Goal: Use online tool/utility: Utilize a website feature to perform a specific function

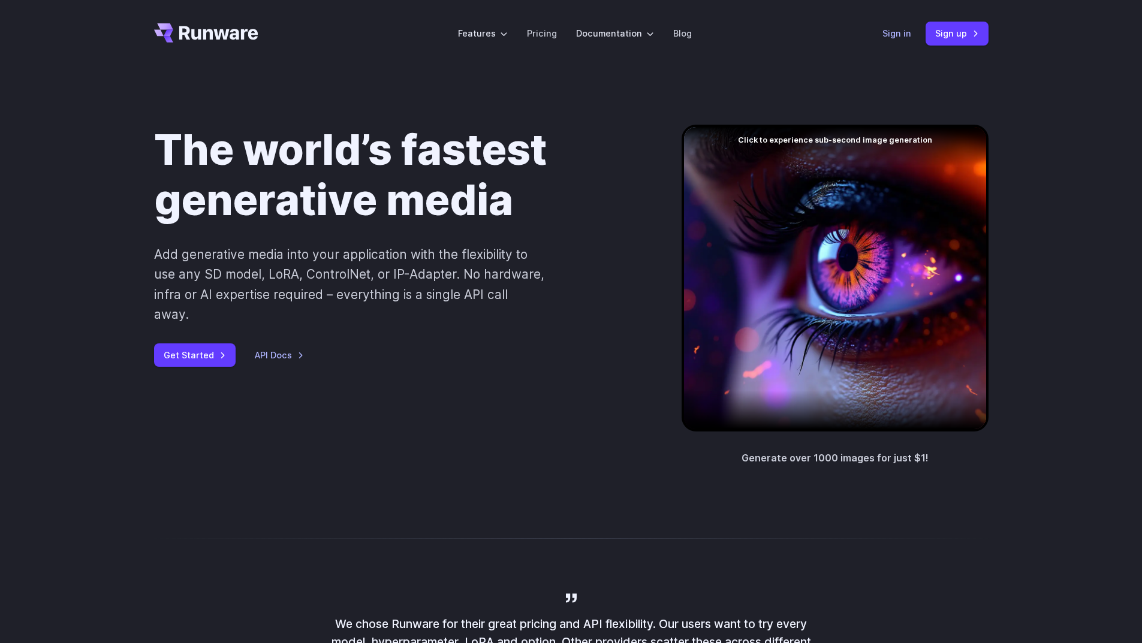
click at [885, 35] on link "Sign in" at bounding box center [896, 33] width 29 height 14
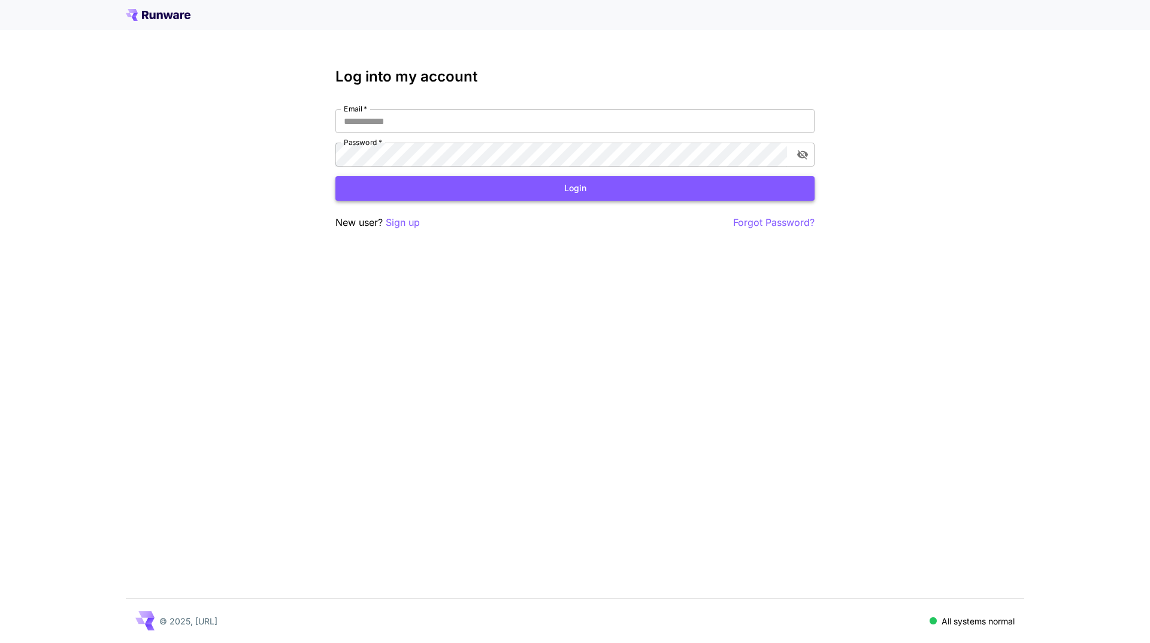
type input "**********"
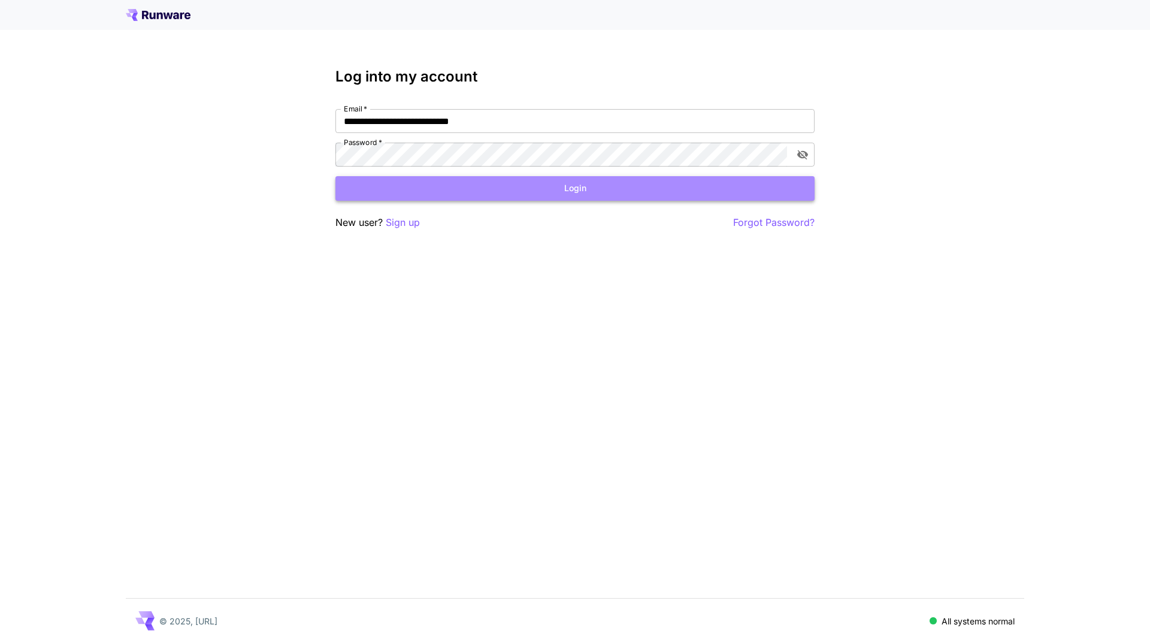
click at [513, 194] on button "Login" at bounding box center [575, 188] width 479 height 25
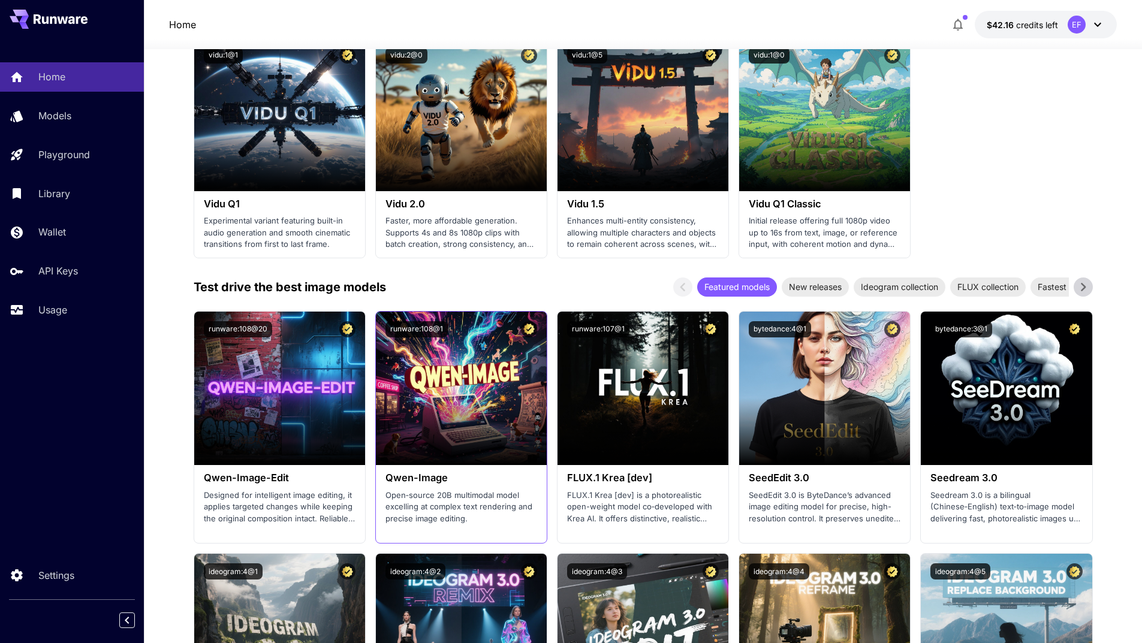
scroll to position [1258, 0]
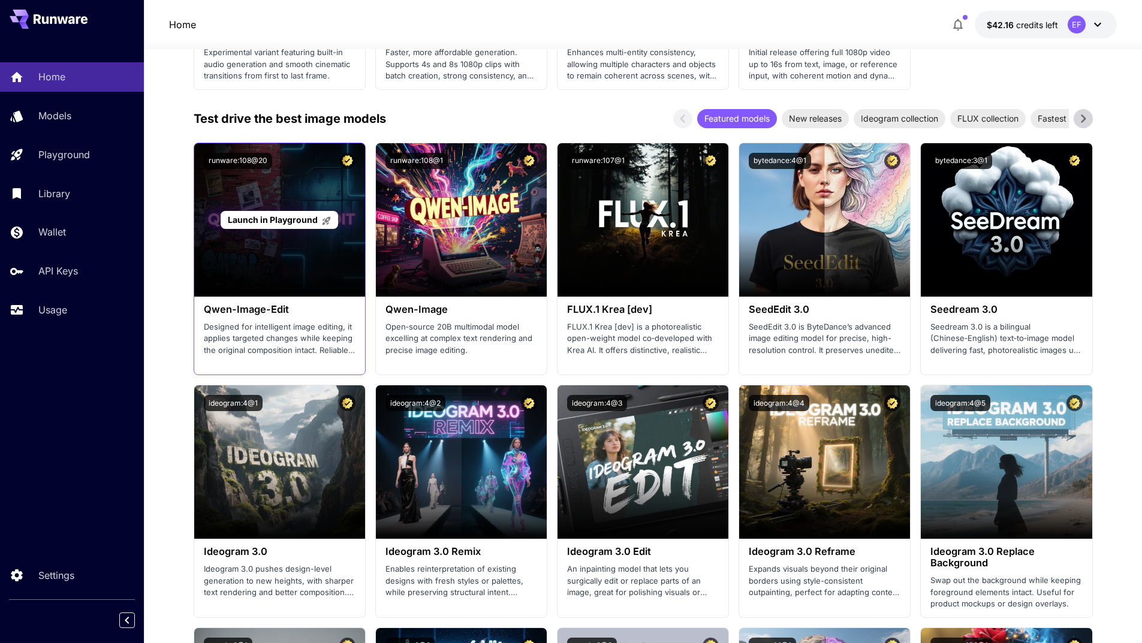
click at [268, 220] on span "Launch in Playground" at bounding box center [273, 220] width 90 height 10
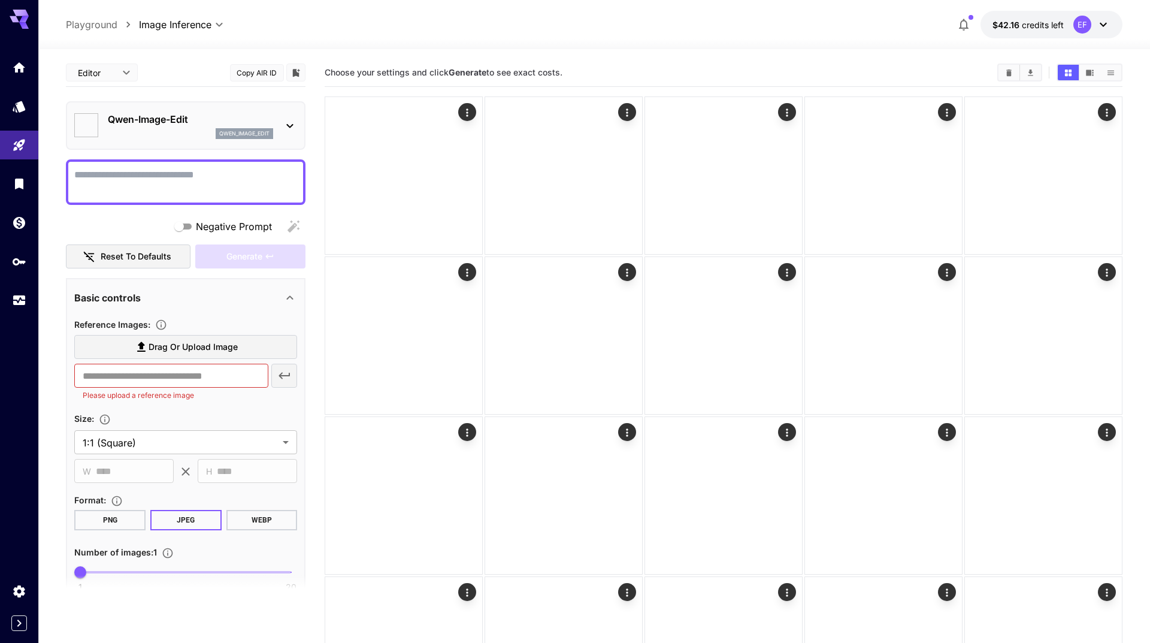
type input "**********"
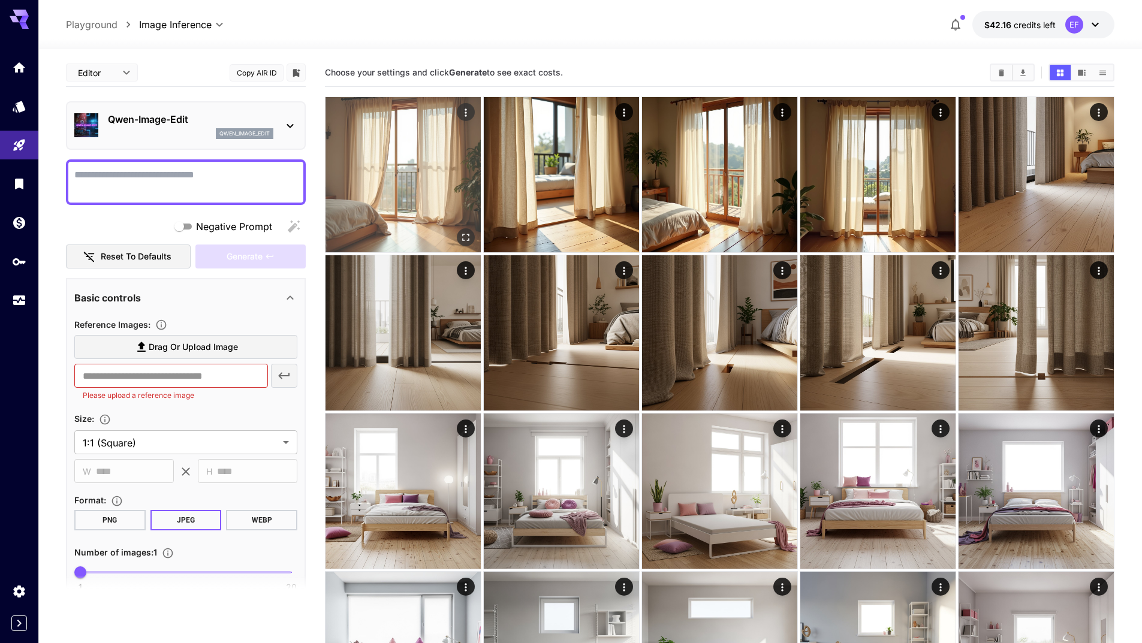
click at [466, 240] on icon "Open in fullscreen" at bounding box center [466, 237] width 12 height 12
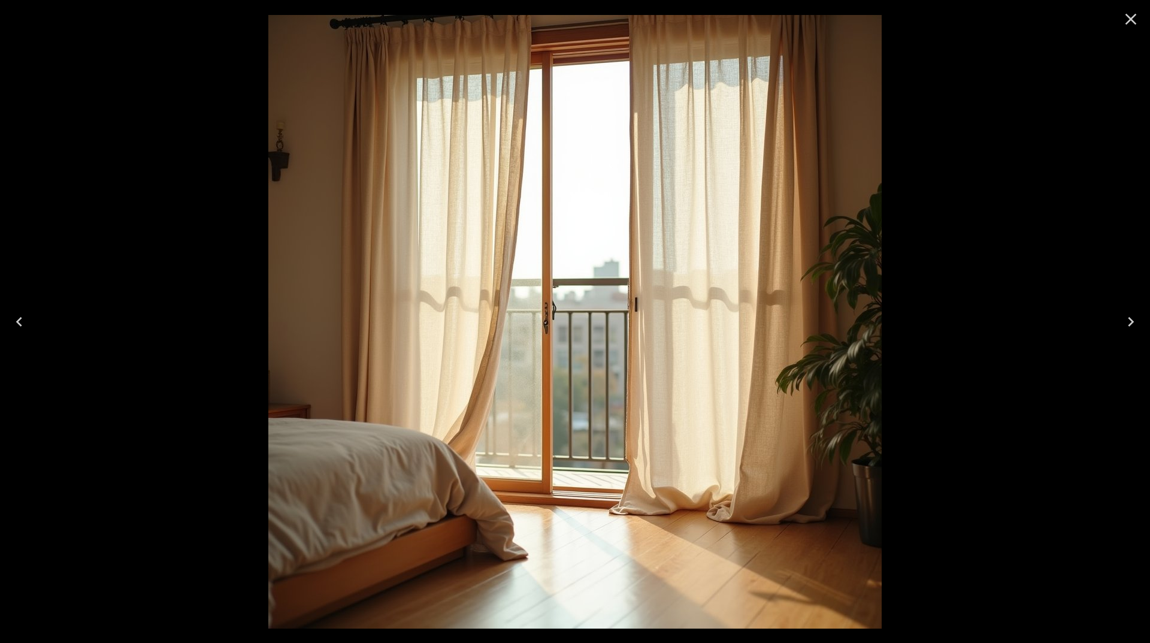
click at [1130, 19] on icon "Close" at bounding box center [1131, 19] width 19 height 19
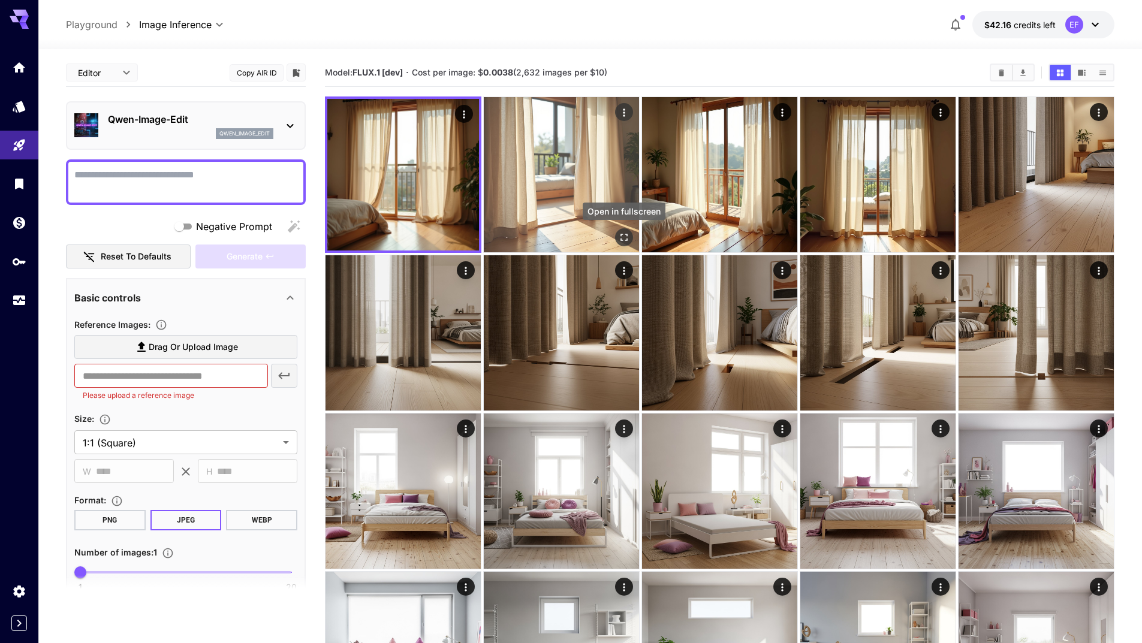
click at [625, 237] on icon "Open in fullscreen" at bounding box center [624, 237] width 12 height 12
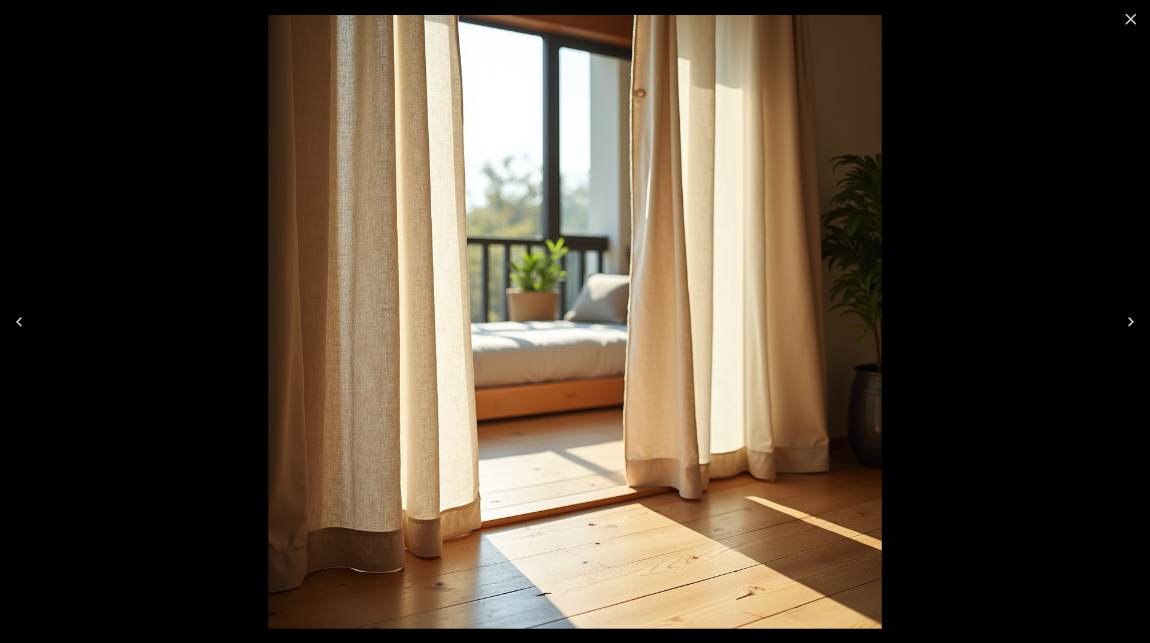
click at [1139, 22] on icon "Close" at bounding box center [1131, 19] width 19 height 19
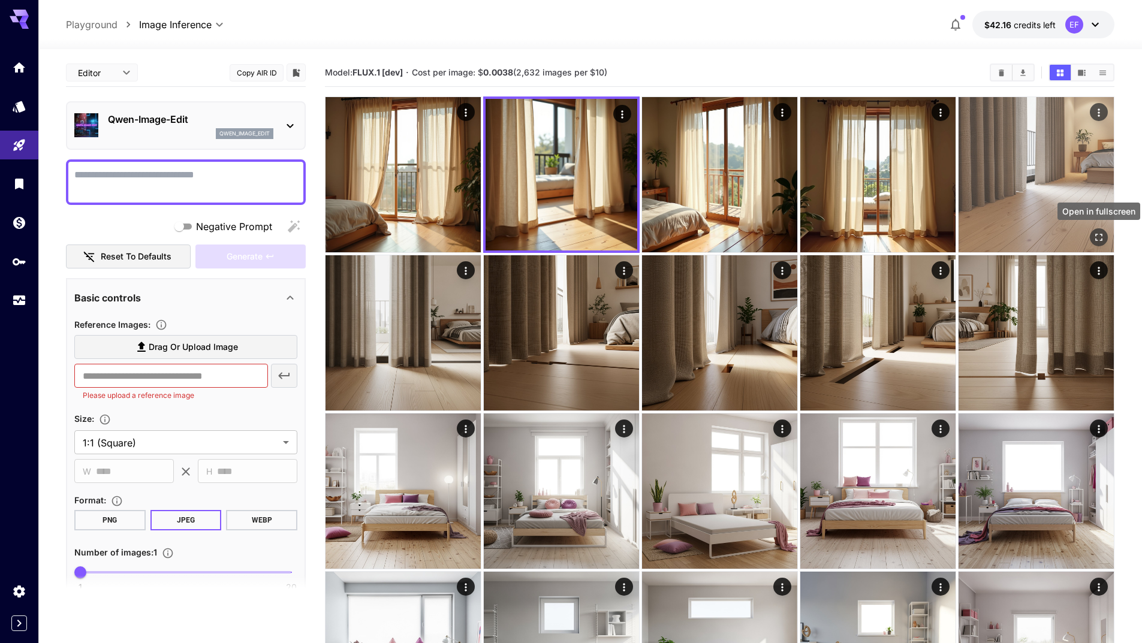
click at [1095, 231] on icon "Open in fullscreen" at bounding box center [1098, 237] width 12 height 12
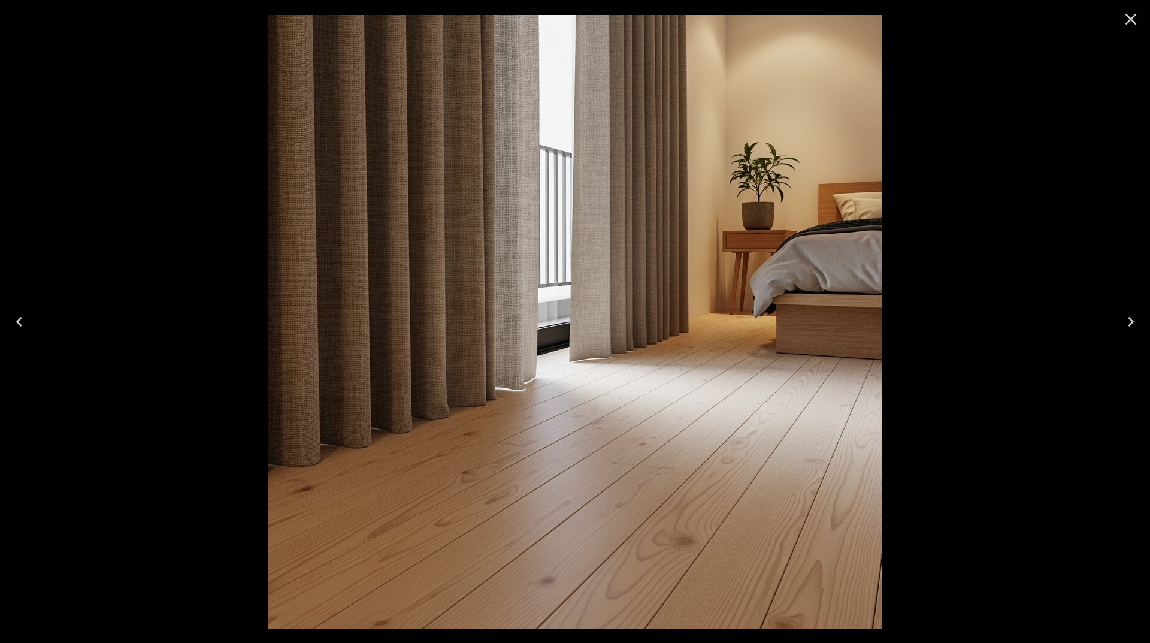
click at [1129, 18] on icon "Close" at bounding box center [1131, 19] width 19 height 19
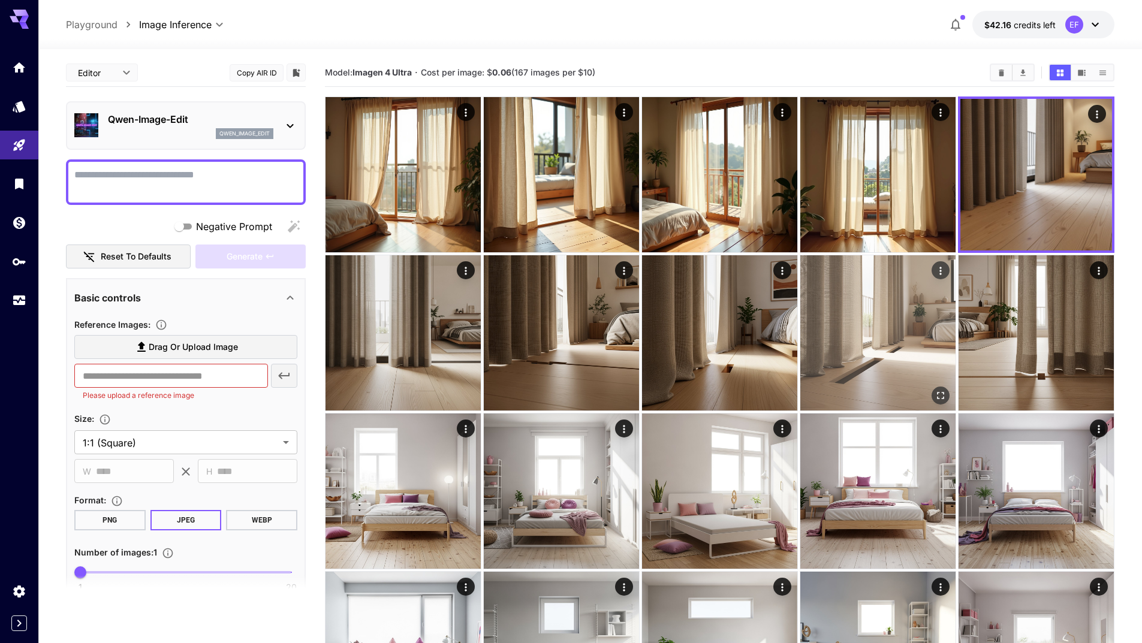
click at [940, 394] on icon "Open in fullscreen" at bounding box center [940, 395] width 12 height 12
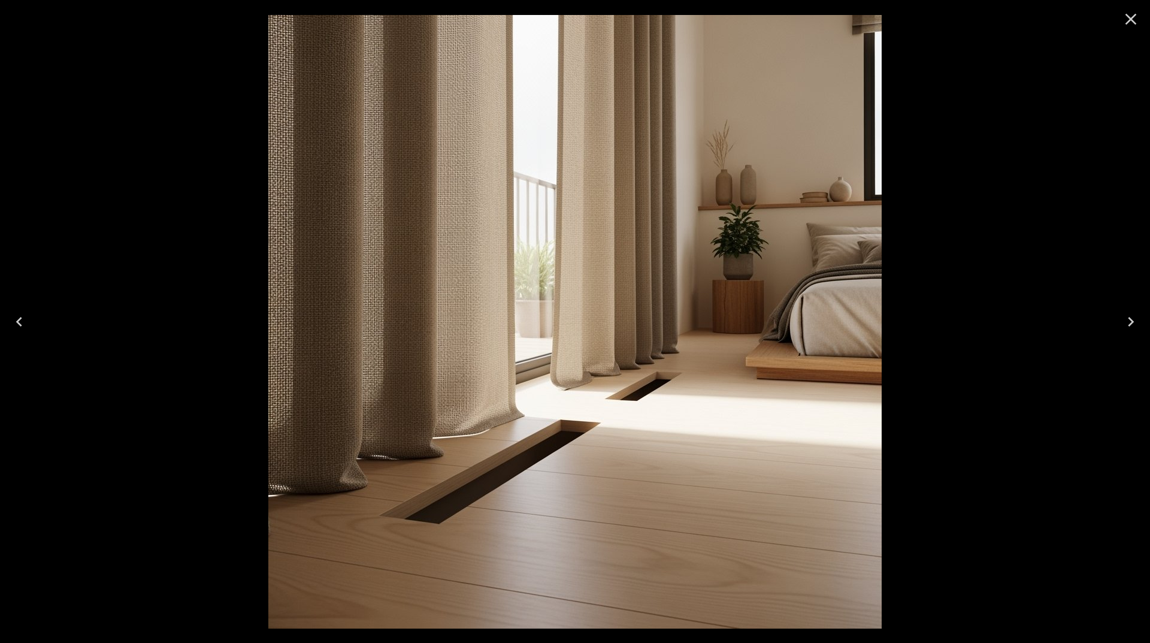
click at [1133, 16] on icon "Close" at bounding box center [1131, 19] width 19 height 19
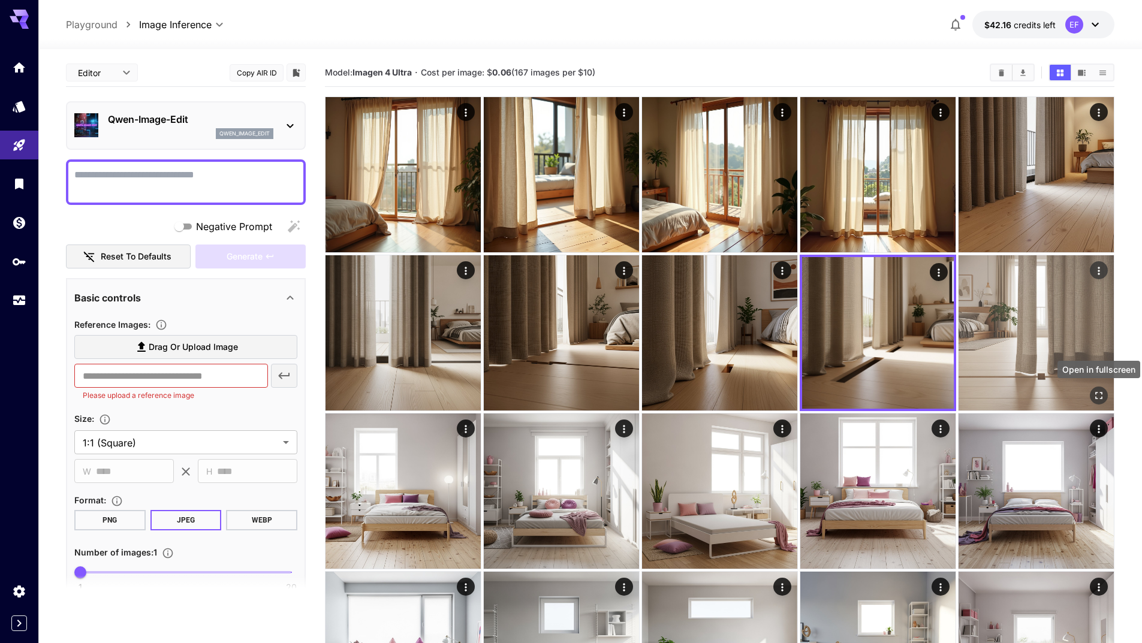
click at [1102, 393] on icon "Open in fullscreen" at bounding box center [1098, 395] width 12 height 12
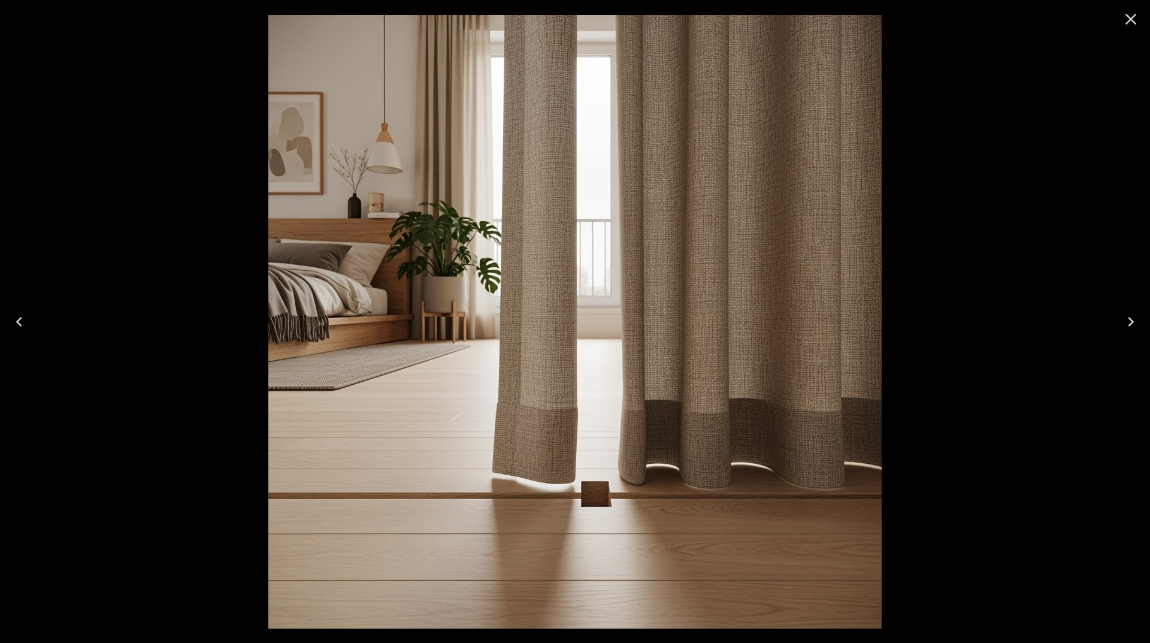
drag, startPoint x: 1130, startPoint y: 12, endPoint x: 1123, endPoint y: 12, distance: 7.2
click at [1130, 11] on icon "Close" at bounding box center [1131, 19] width 19 height 19
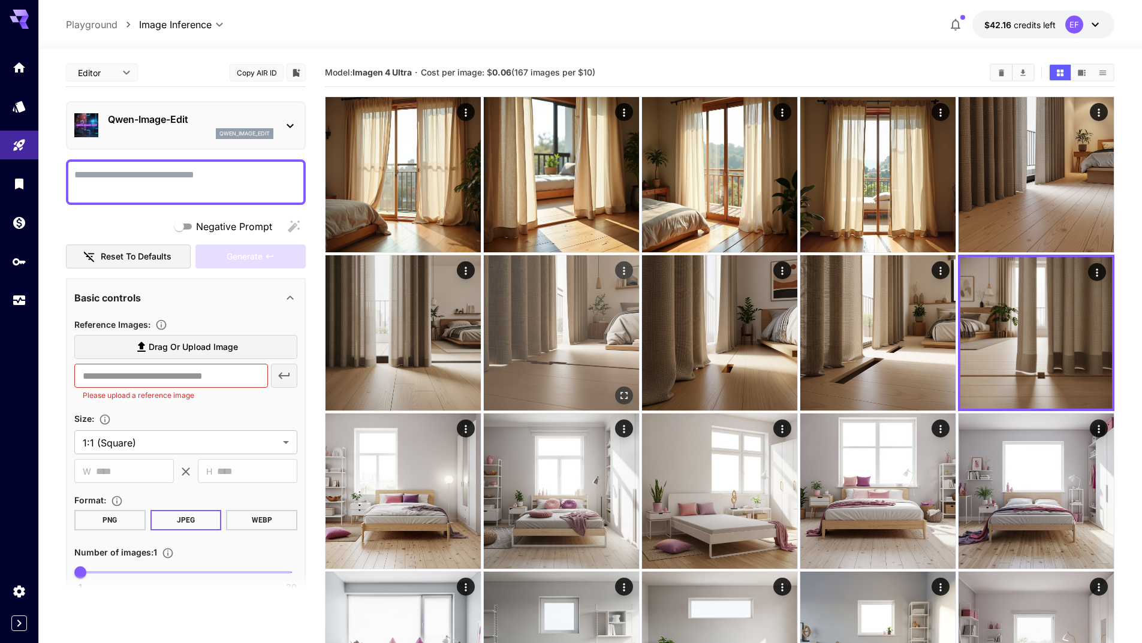
click at [627, 397] on icon "Open in fullscreen" at bounding box center [624, 395] width 12 height 12
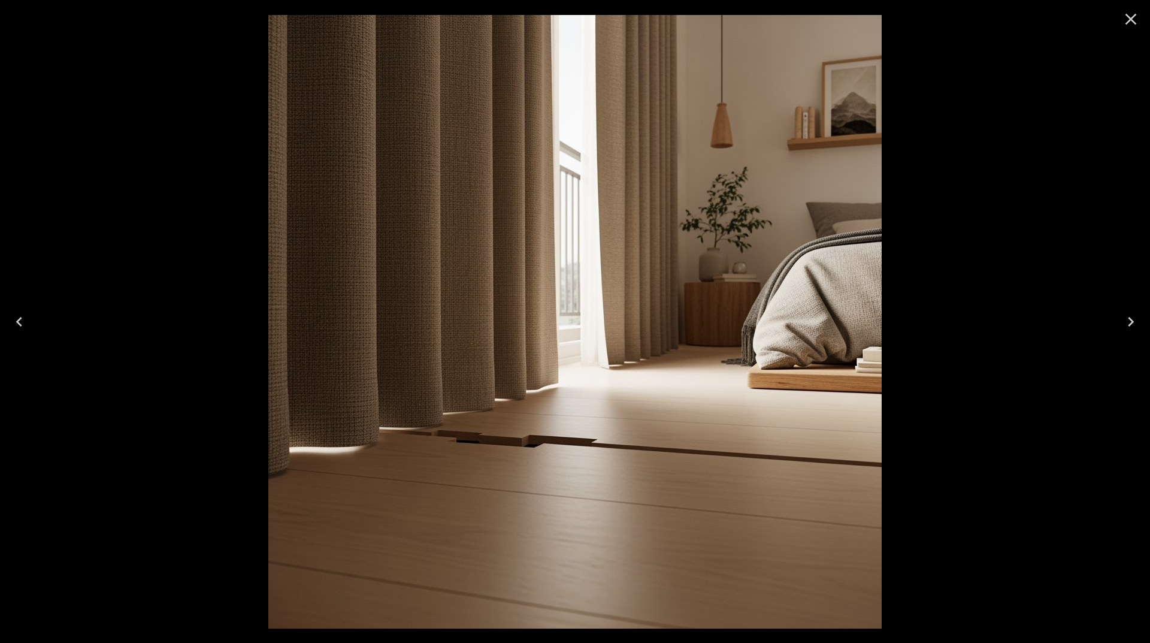
click at [1134, 23] on icon "Close" at bounding box center [1131, 19] width 19 height 19
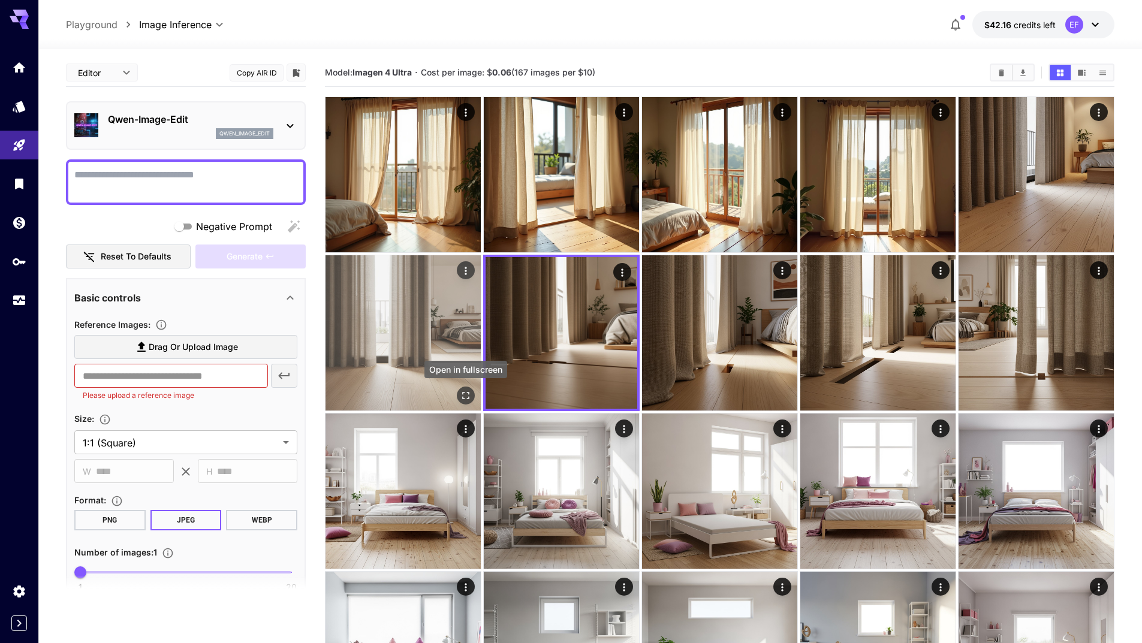
click at [461, 389] on icon "Open in fullscreen" at bounding box center [466, 395] width 12 height 12
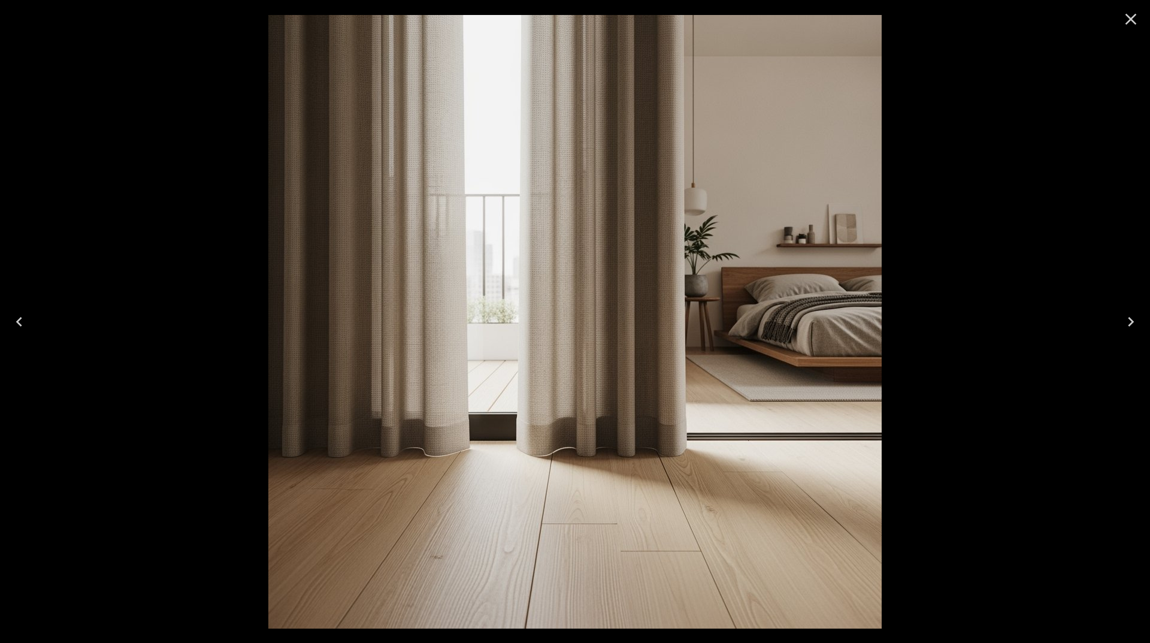
click at [1134, 10] on icon "Close" at bounding box center [1131, 19] width 19 height 19
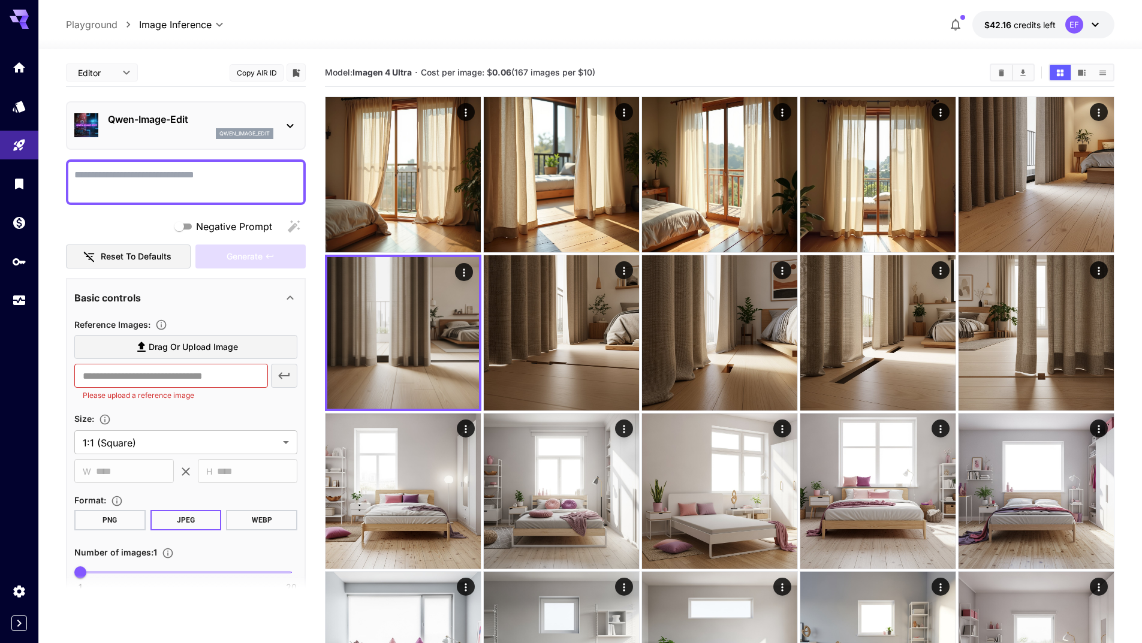
click at [223, 187] on textarea "Negative Prompt" at bounding box center [185, 182] width 223 height 29
click at [282, 125] on div "Qwen-Image-Edit qwen_image_edit" at bounding box center [185, 125] width 223 height 37
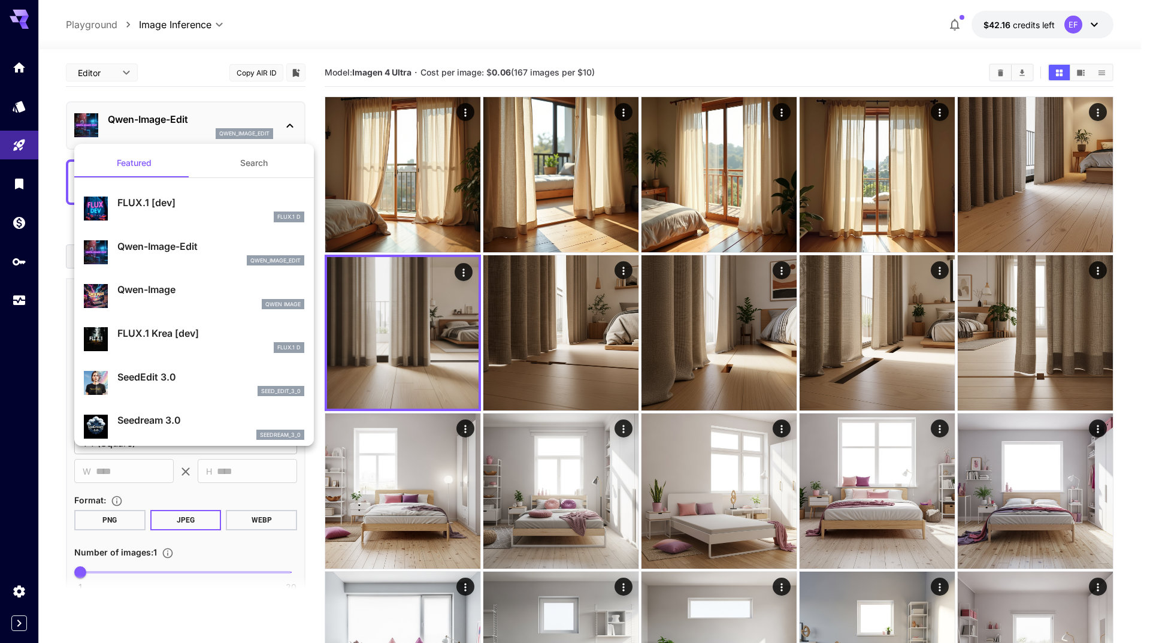
click at [0, 328] on div at bounding box center [575, 321] width 1150 height 643
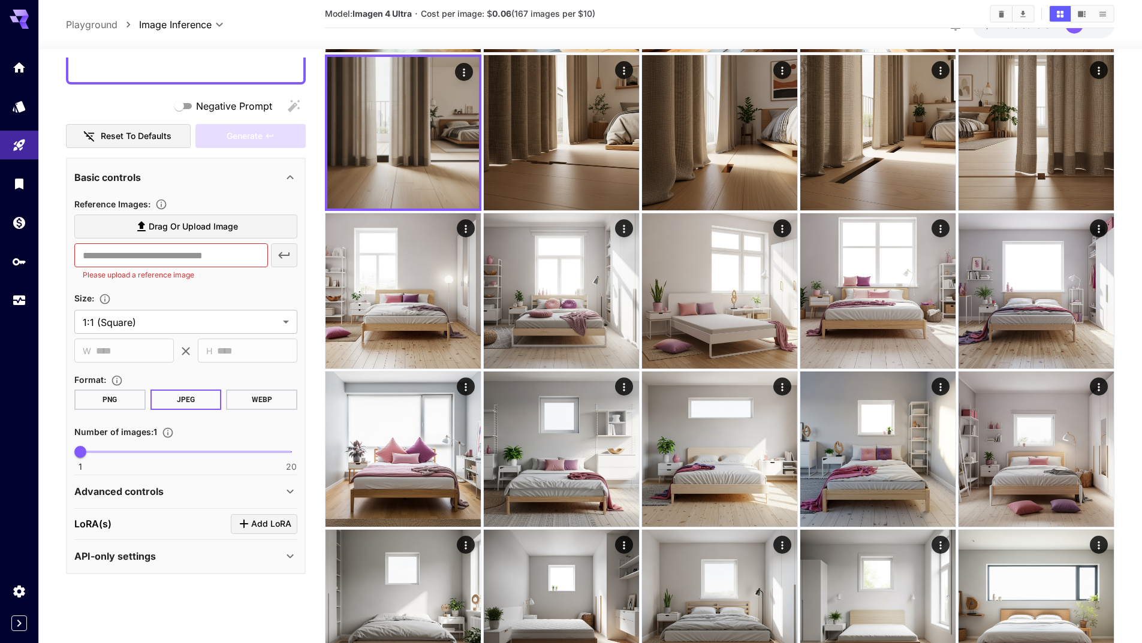
scroll to position [300, 0]
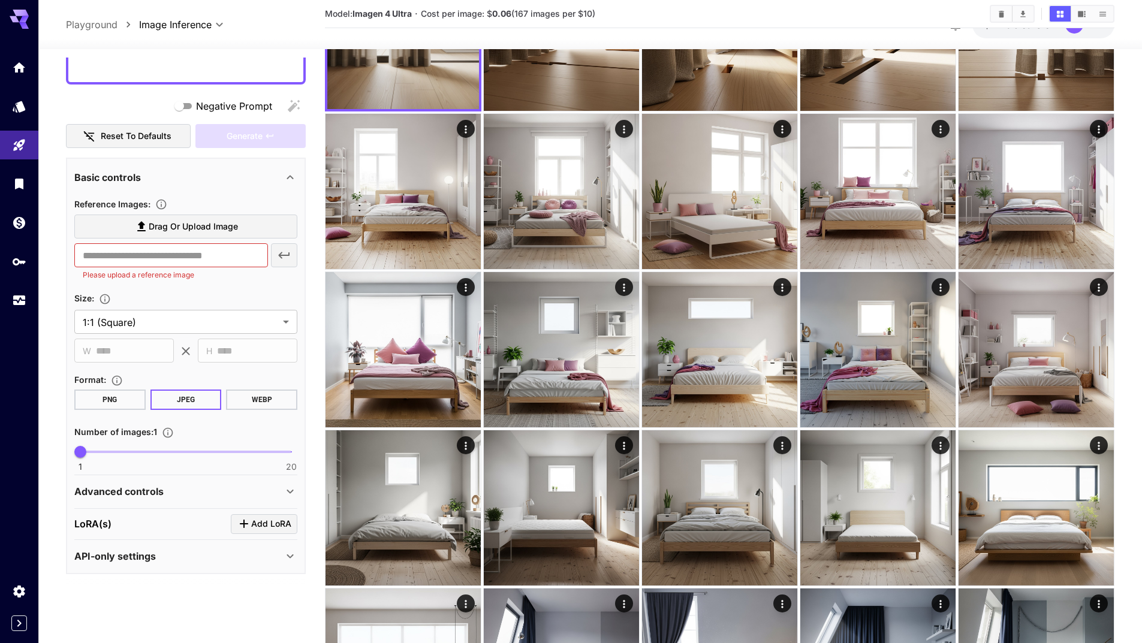
click at [208, 489] on div "Advanced controls" at bounding box center [178, 491] width 209 height 14
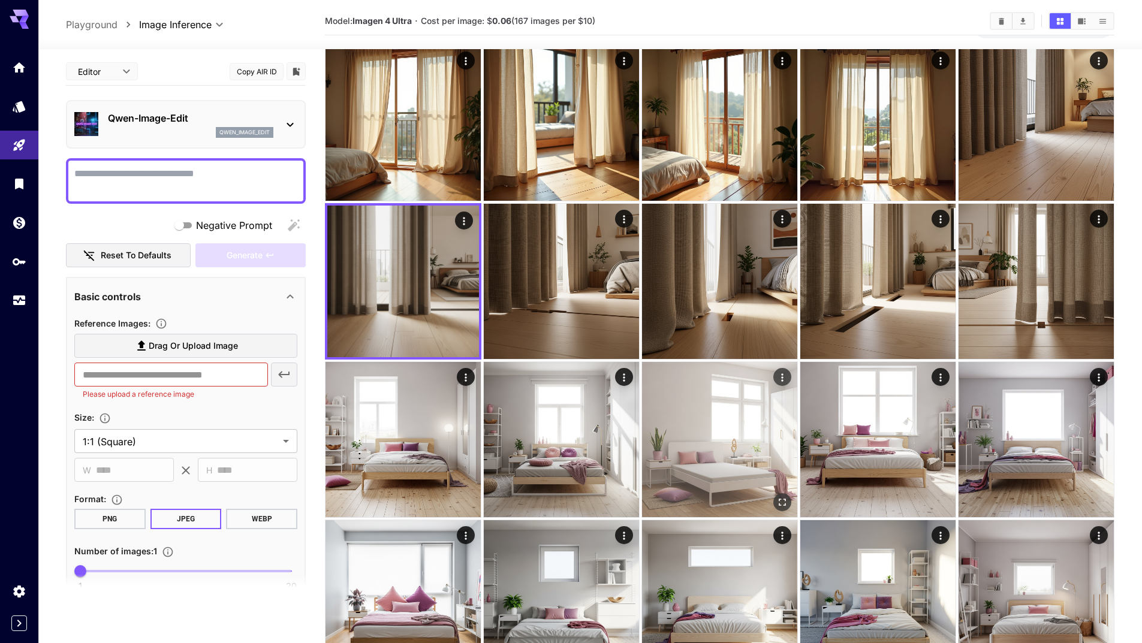
scroll to position [0, 0]
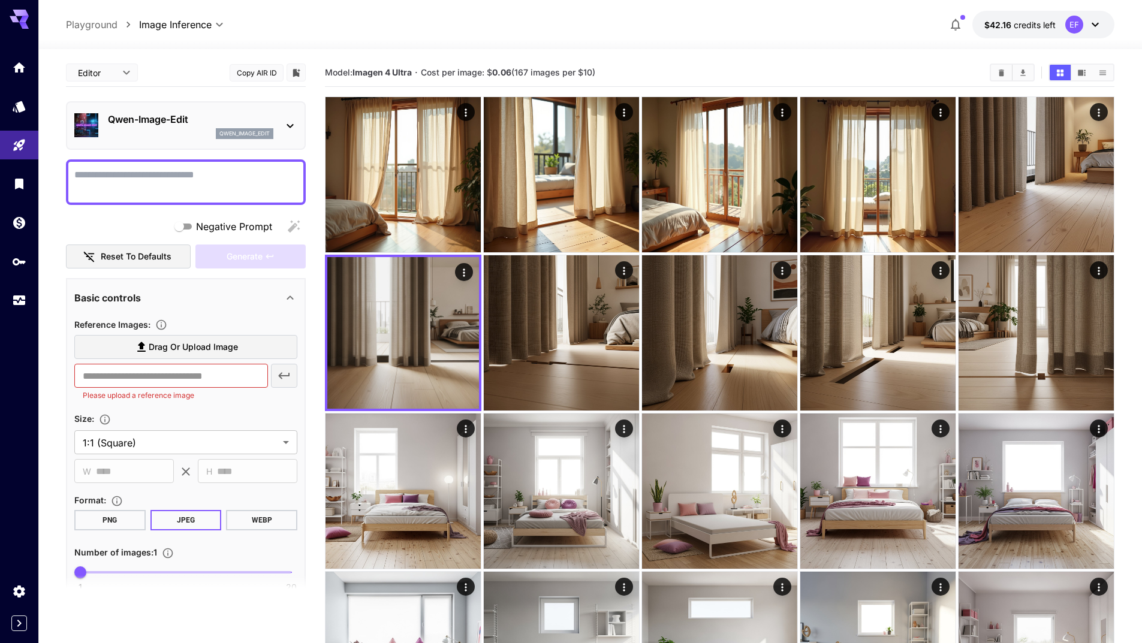
click at [223, 168] on textarea "Negative Prompt" at bounding box center [185, 182] width 223 height 29
click at [222, 169] on textarea "Negative Prompt" at bounding box center [185, 182] width 223 height 29
paste textarea "**********"
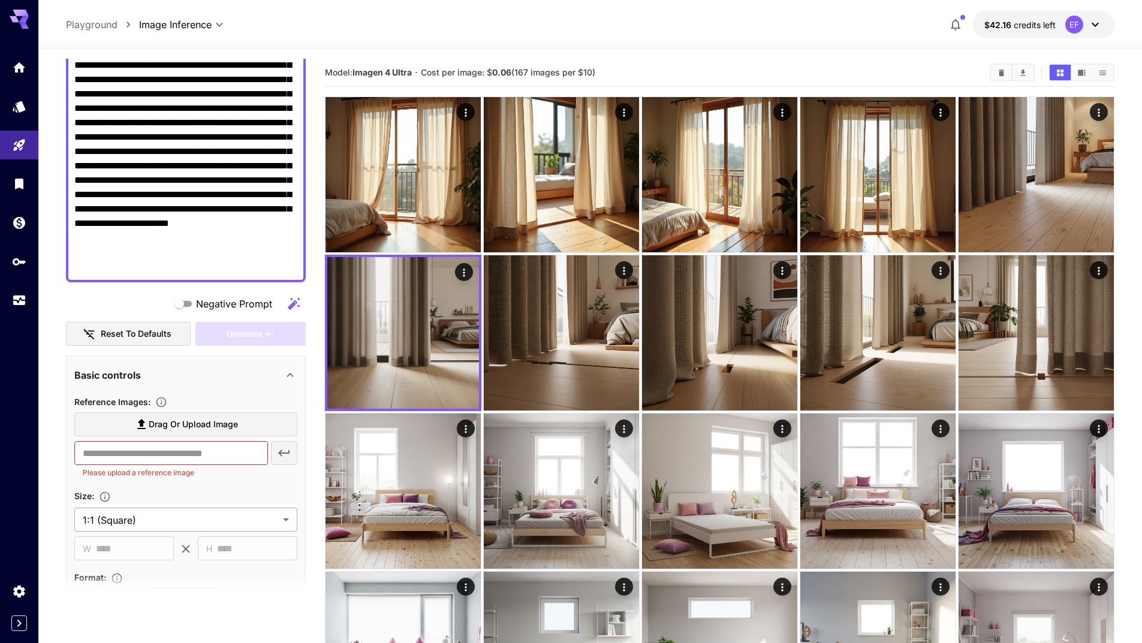
scroll to position [240, 0]
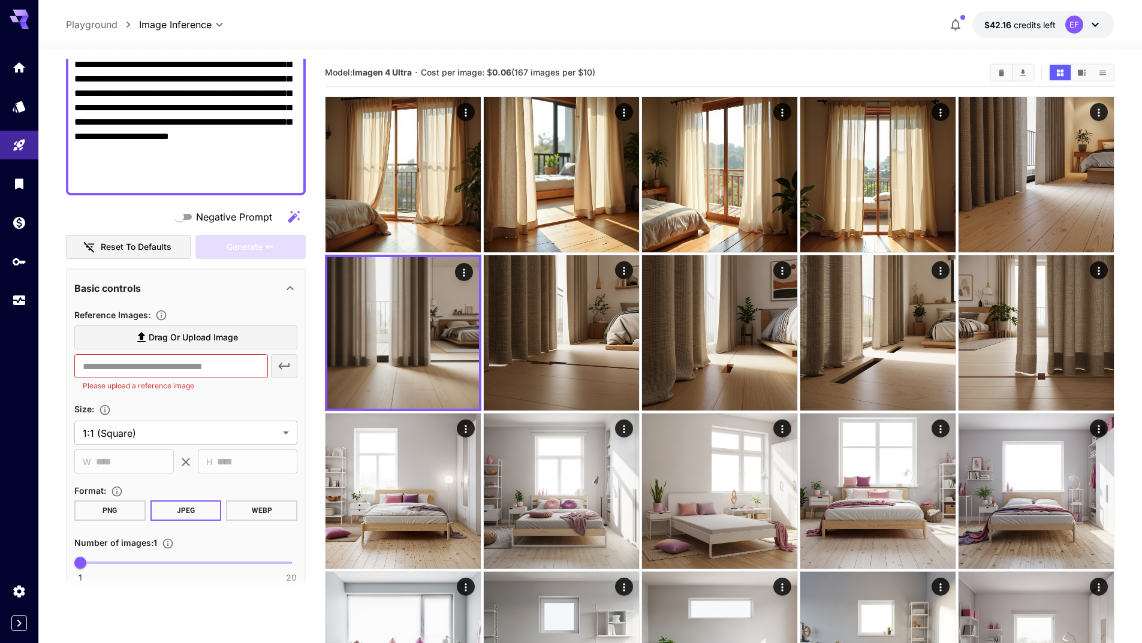
type textarea "**********"
click at [216, 348] on label "Drag or upload image" at bounding box center [185, 337] width 223 height 25
click at [0, 0] on input "Drag or upload image" at bounding box center [0, 0] width 0 height 0
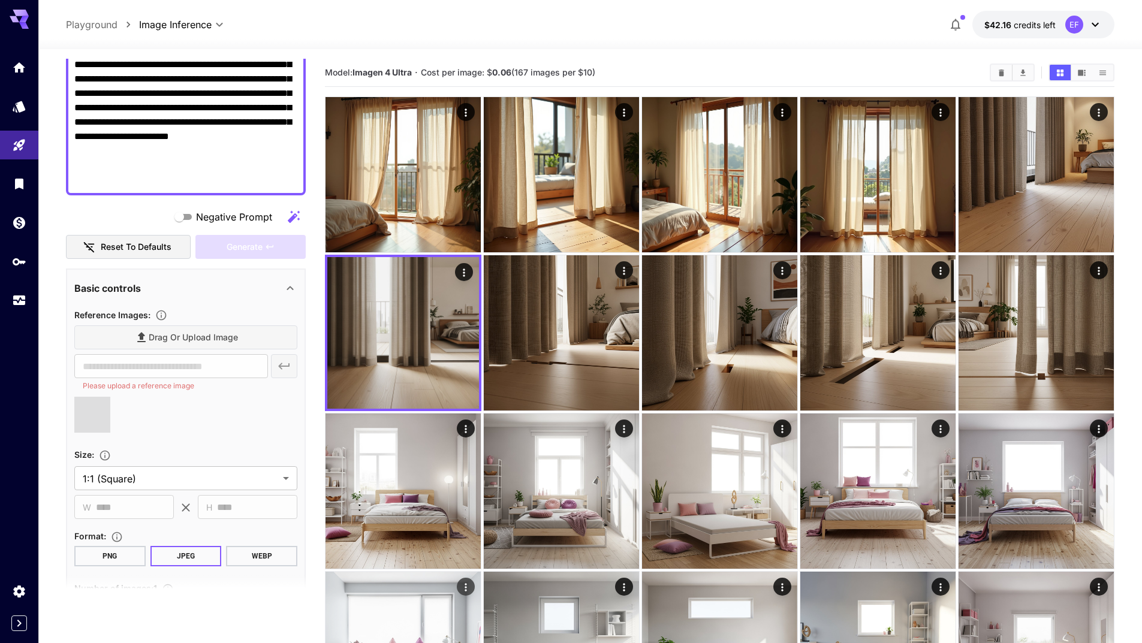
type input "**********"
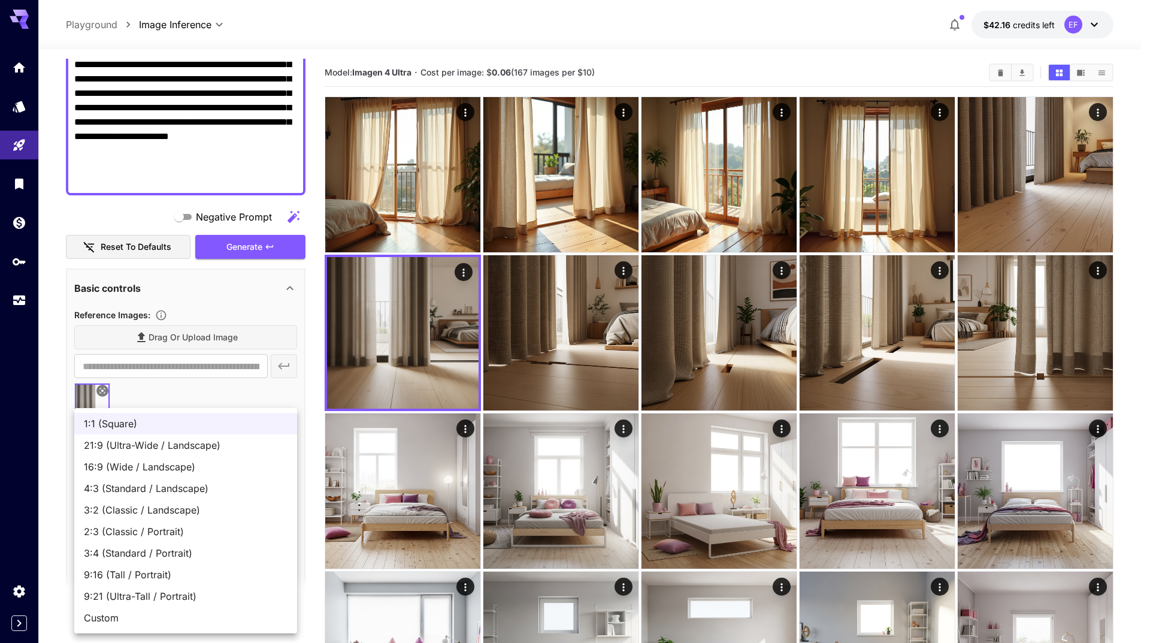
click at [222, 470] on span "16:9 (Wide / Landscape)" at bounding box center [186, 467] width 204 height 14
type input "**********"
type input "****"
type input "***"
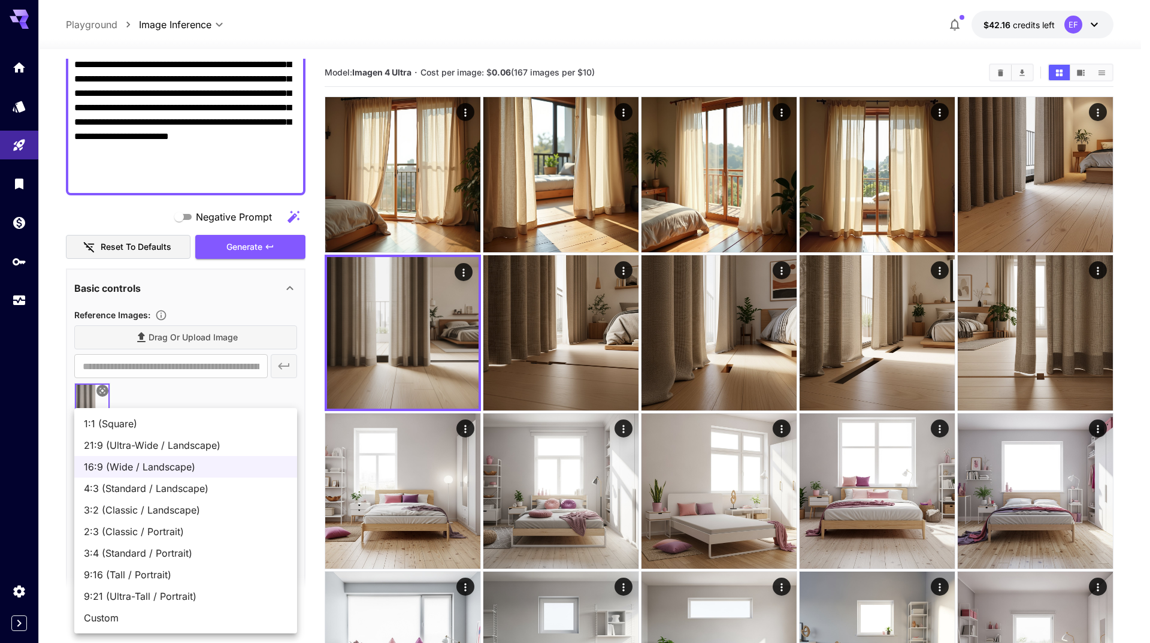
drag, startPoint x: 236, startPoint y: 398, endPoint x: 111, endPoint y: 397, distance: 124.6
click at [235, 399] on div at bounding box center [575, 321] width 1150 height 643
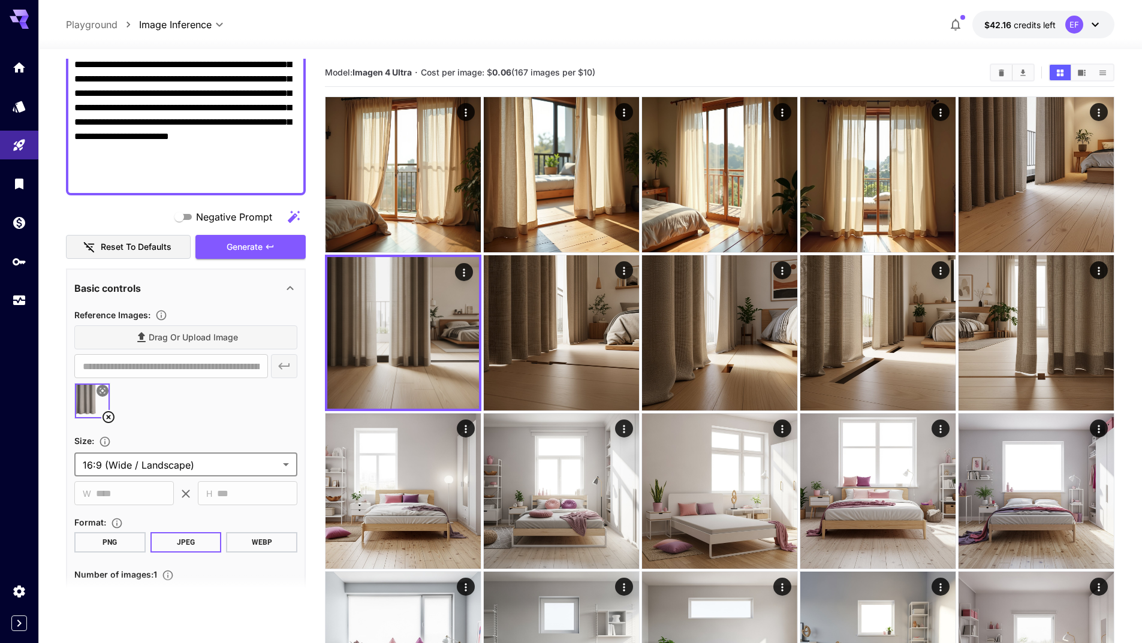
click at [102, 390] on icon at bounding box center [102, 390] width 5 height 5
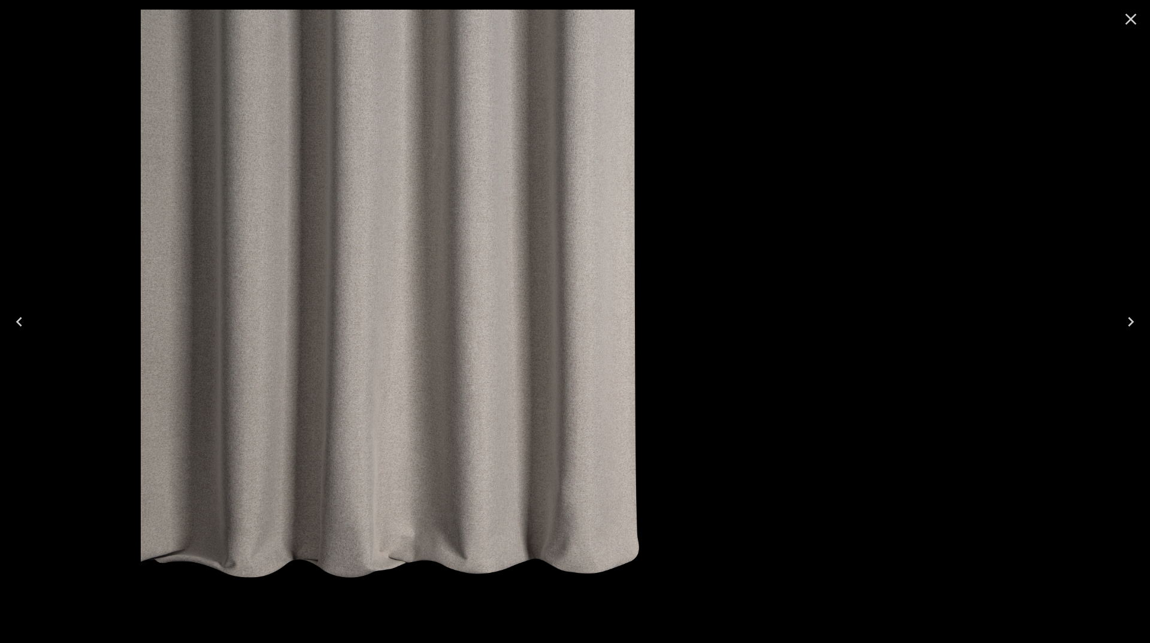
click at [691, 394] on img at bounding box center [575, 322] width 868 height 624
click at [1137, 14] on icon "Close" at bounding box center [1131, 19] width 19 height 19
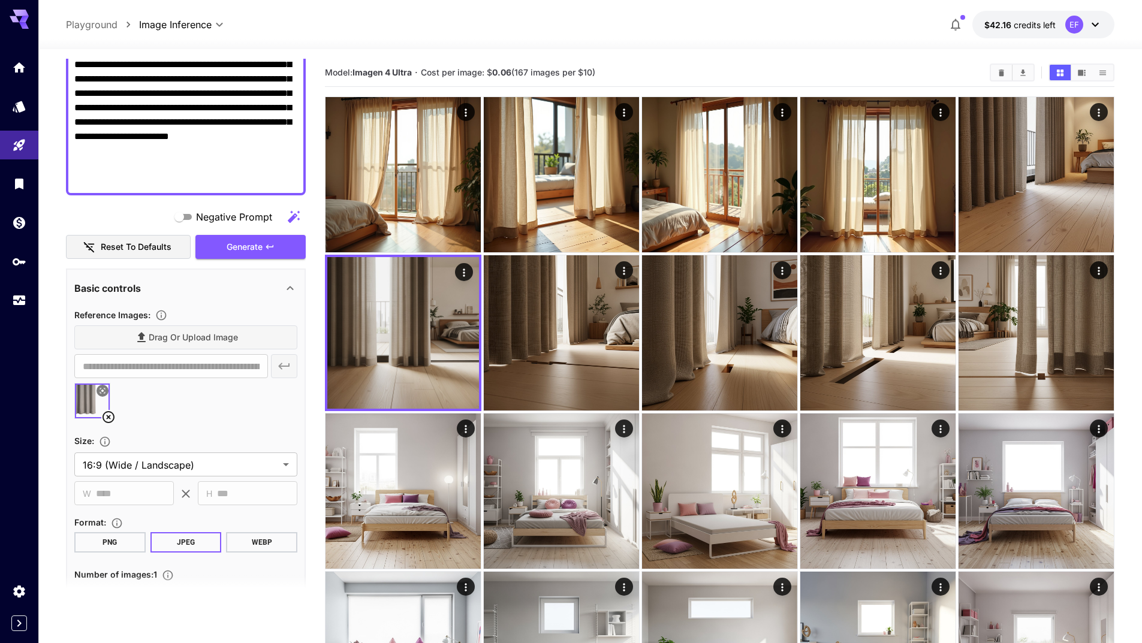
click at [108, 416] on icon at bounding box center [108, 417] width 14 height 14
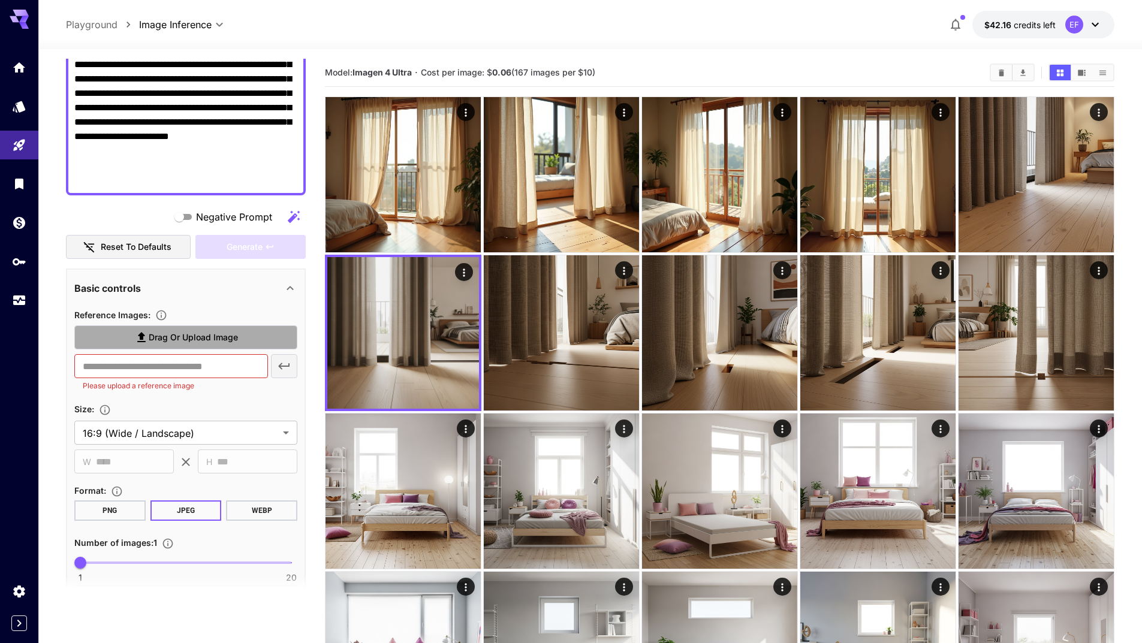
click at [197, 340] on span "Drag or upload image" at bounding box center [193, 337] width 89 height 15
click at [0, 0] on input "Drag or upload image" at bounding box center [0, 0] width 0 height 0
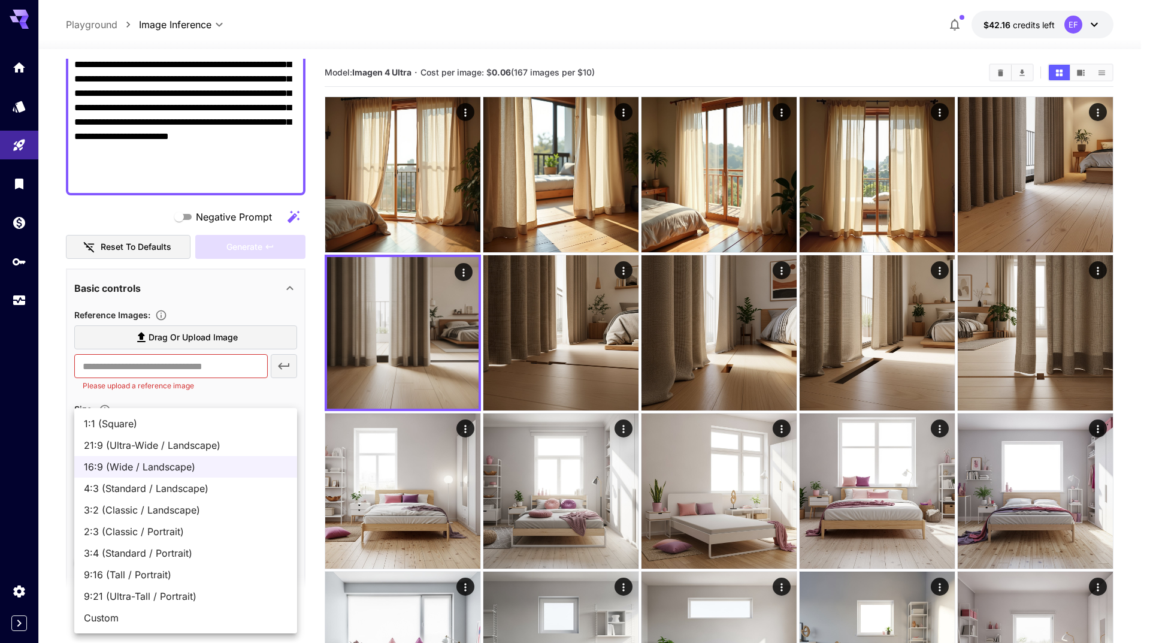
click at [149, 487] on span "4:3 (Standard / Landscape)" at bounding box center [186, 488] width 204 height 14
type input "**********"
type input "****"
type input "***"
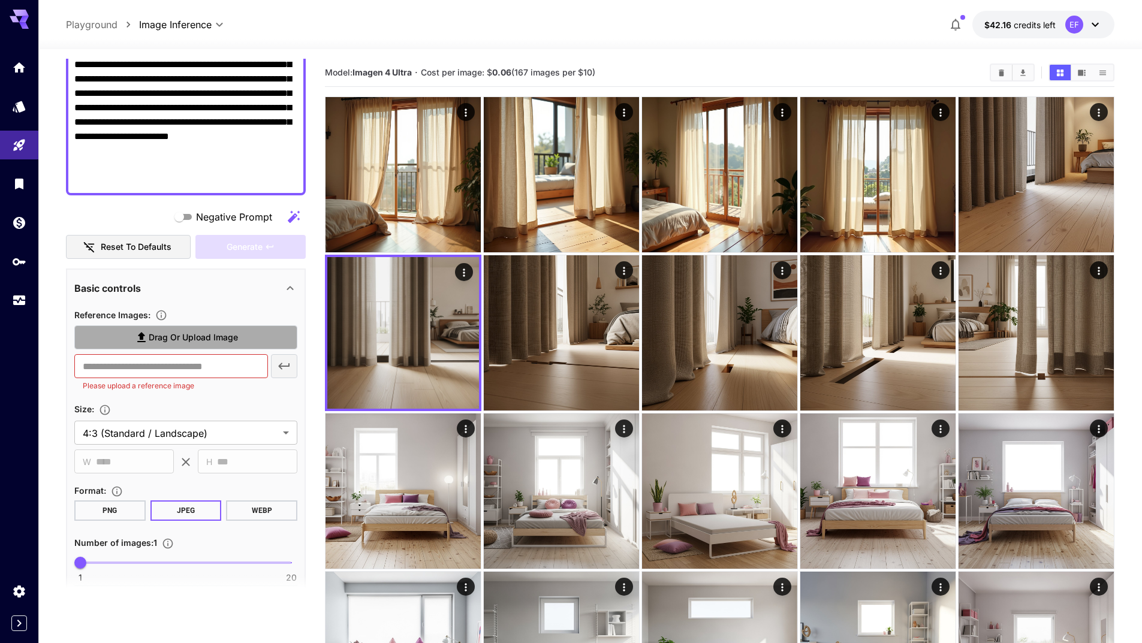
click at [261, 342] on label "Drag or upload image" at bounding box center [185, 337] width 223 height 25
click at [0, 0] on input "Drag or upload image" at bounding box center [0, 0] width 0 height 0
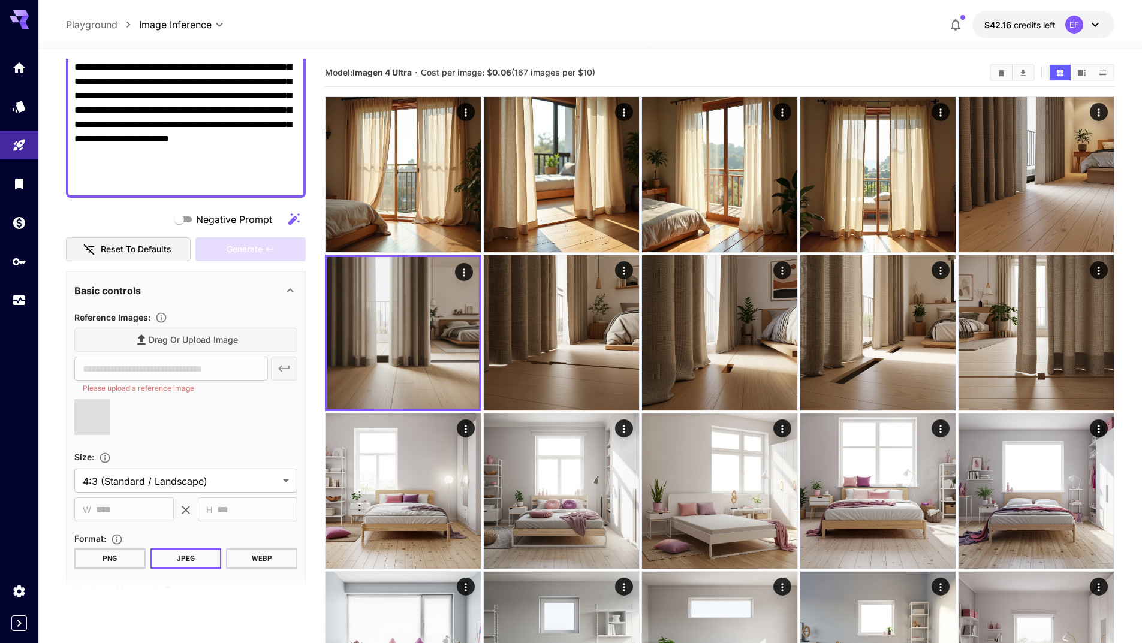
scroll to position [60, 0]
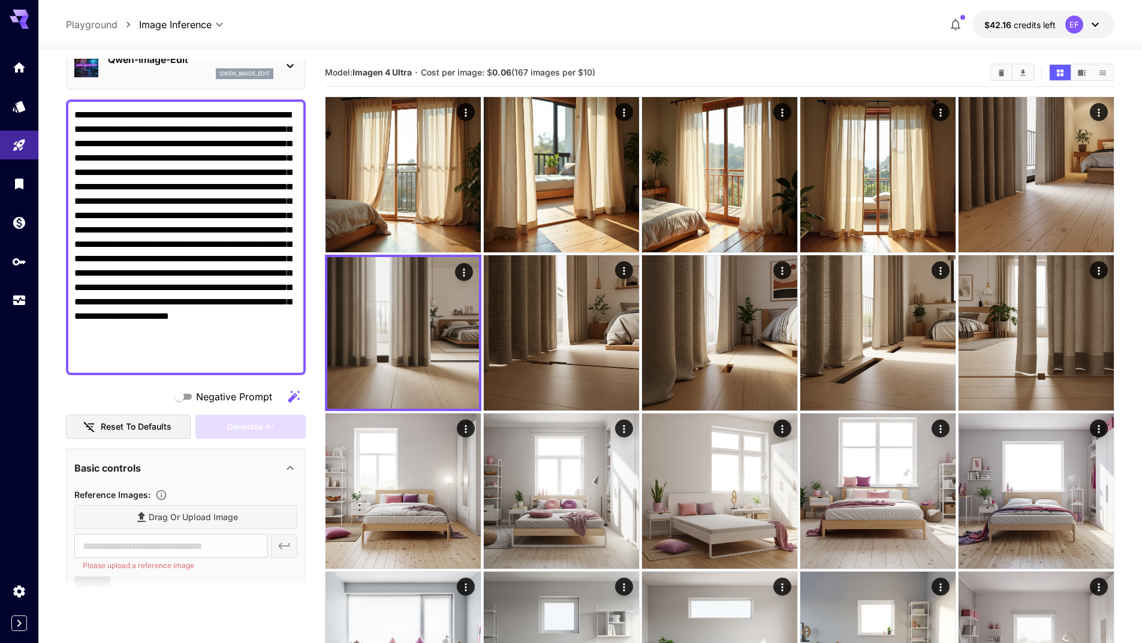
type input "**********"
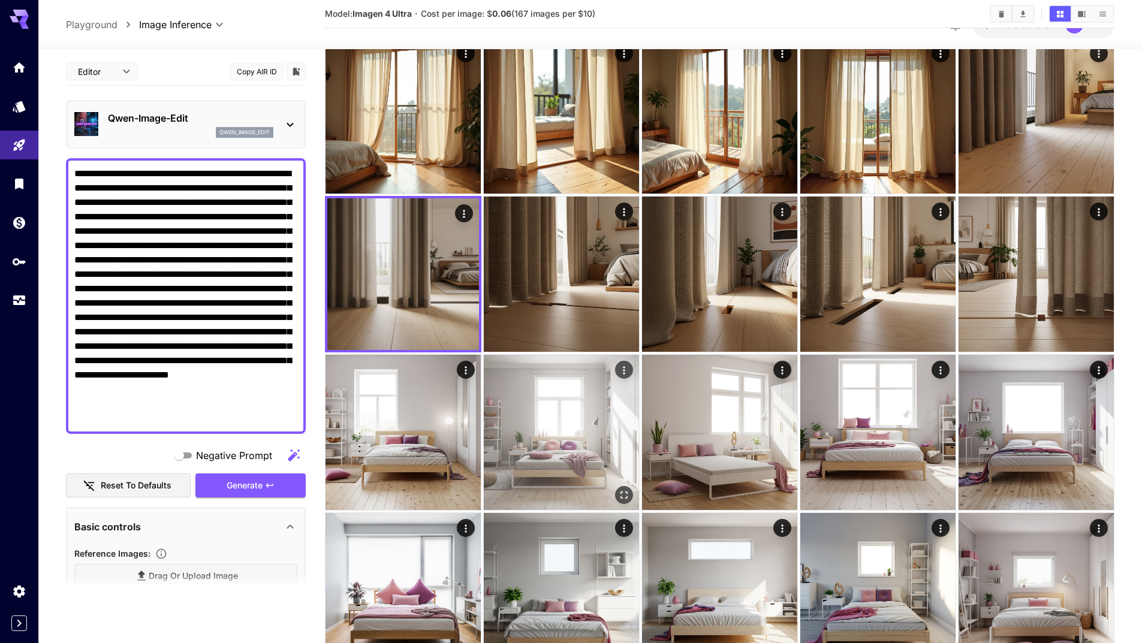
scroll to position [0, 0]
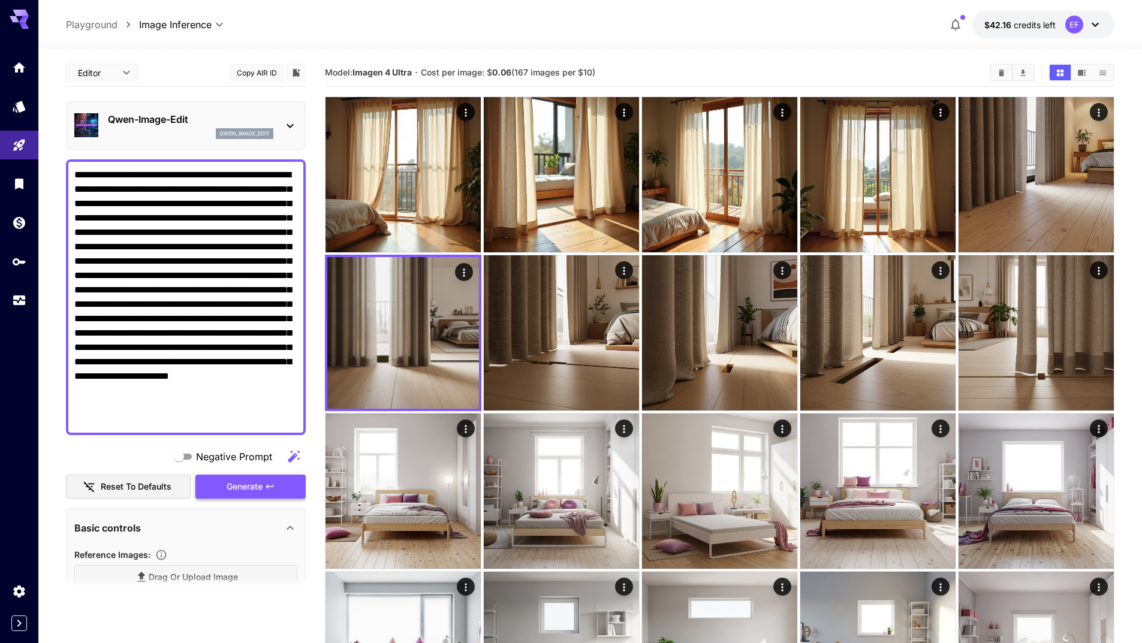
click at [285, 485] on button "Generate" at bounding box center [250, 487] width 110 height 25
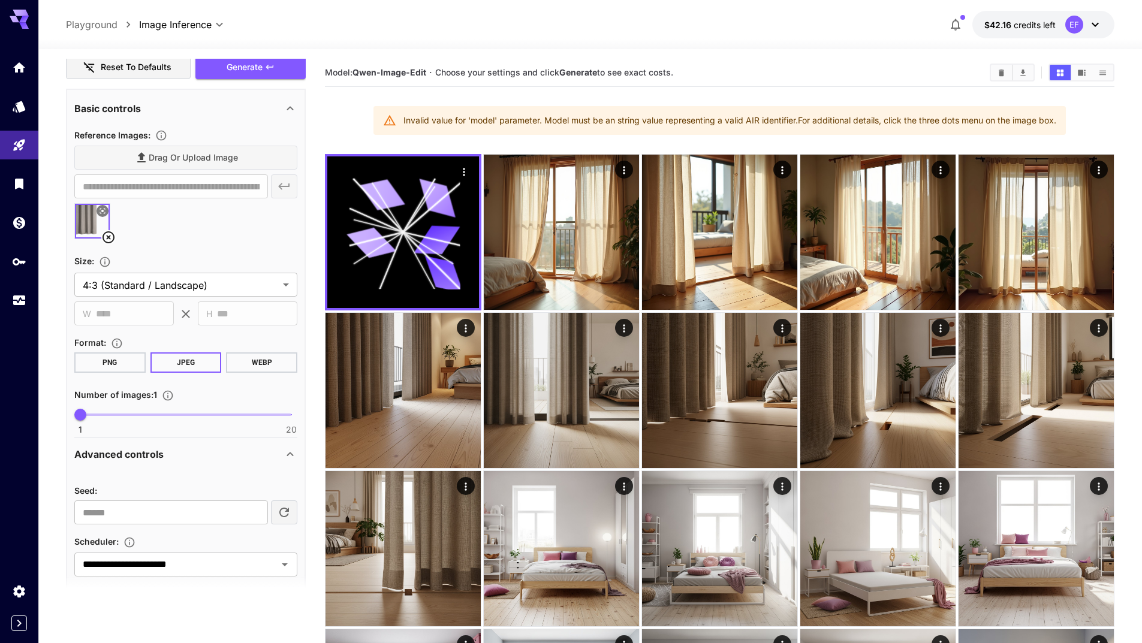
scroll to position [610, 0]
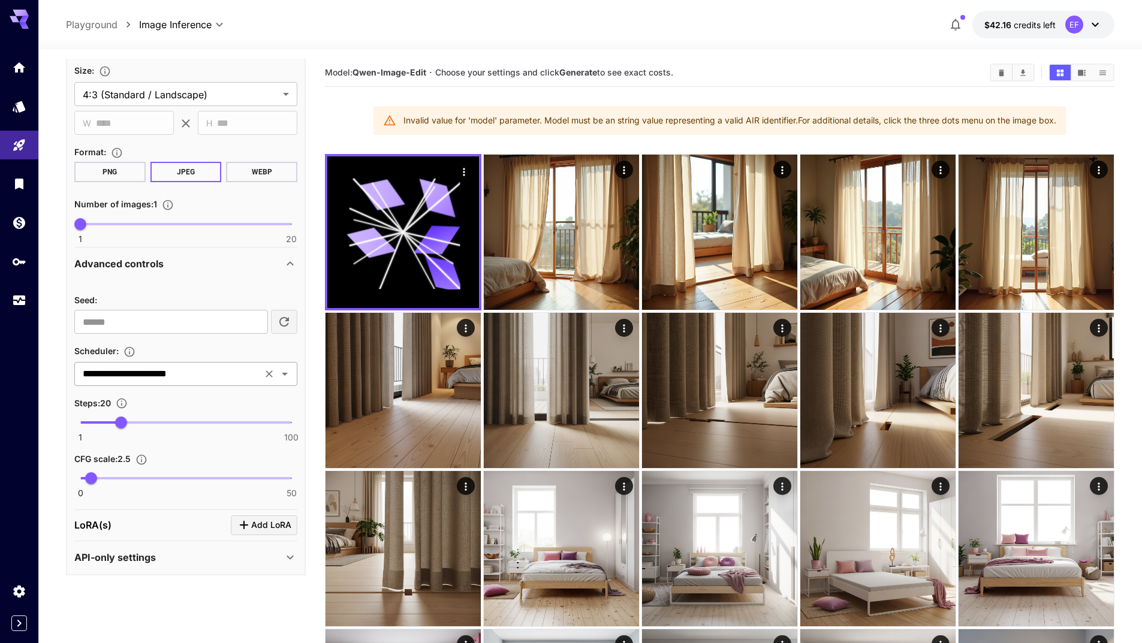
click at [288, 382] on div at bounding box center [276, 374] width 31 height 17
click at [283, 377] on icon "Open" at bounding box center [284, 374] width 14 height 14
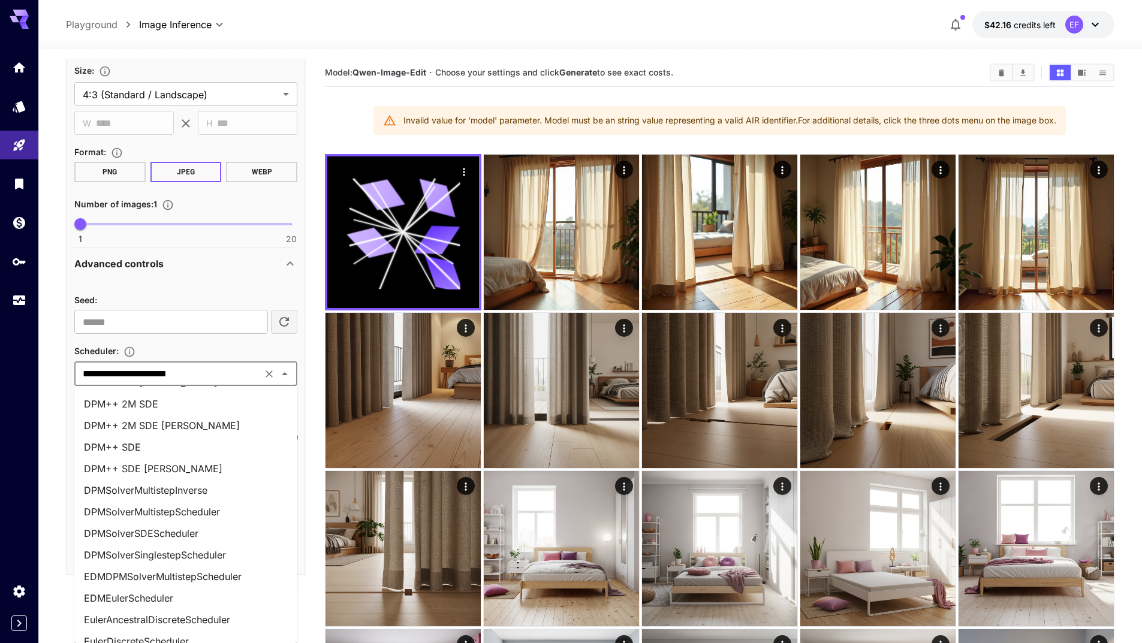
scroll to position [78, 0]
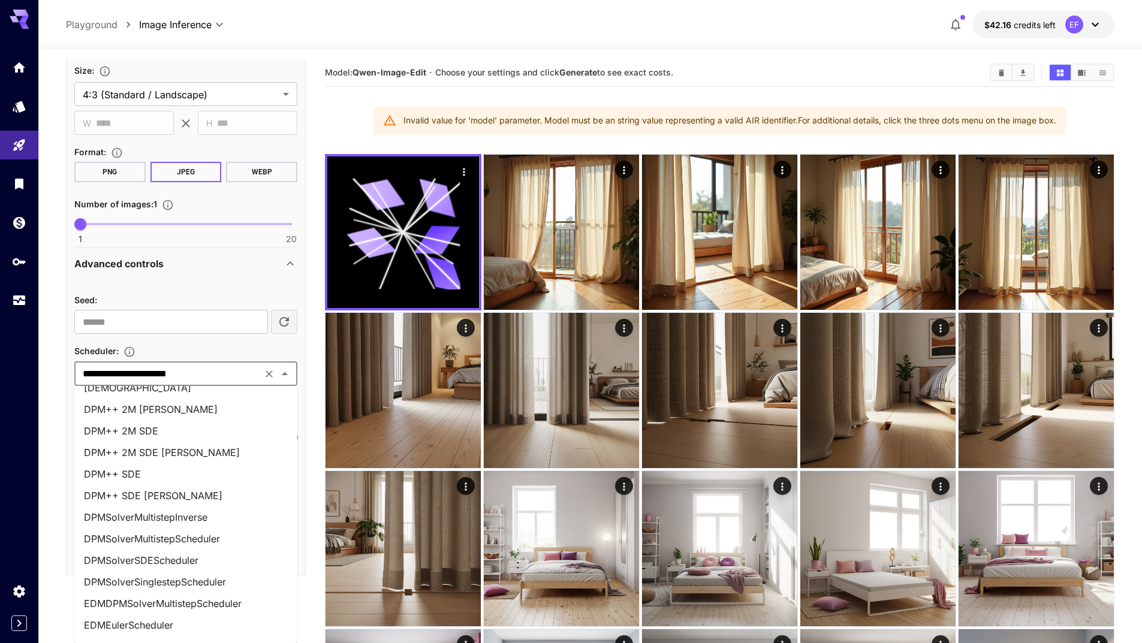
click at [179, 458] on li "DPM++ 2M SDE Karras" at bounding box center [185, 453] width 223 height 22
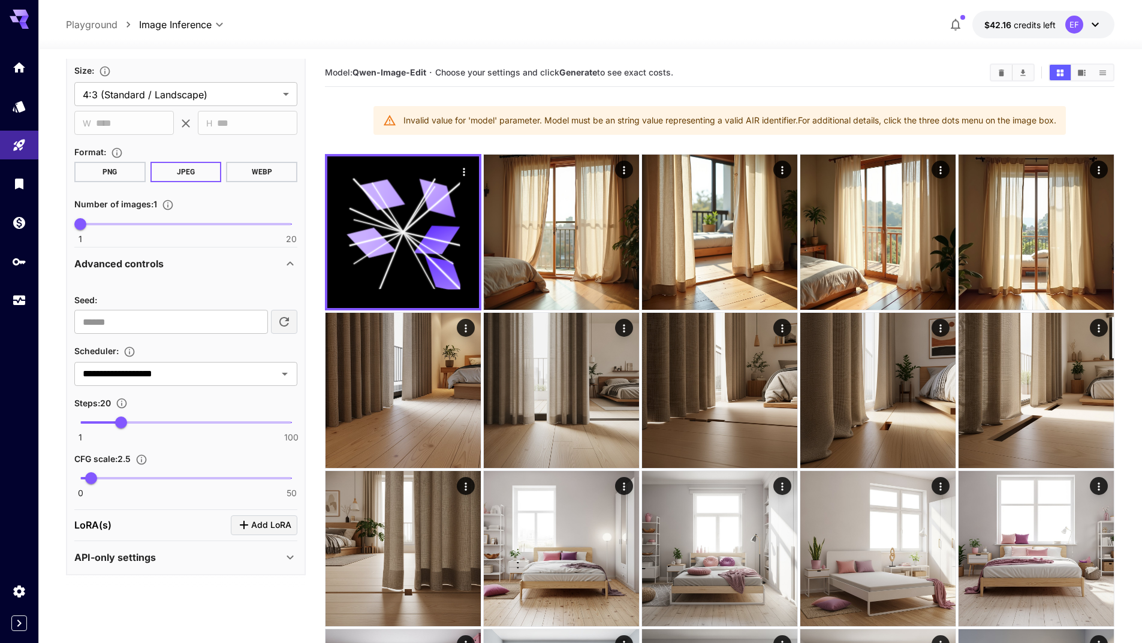
click at [212, 552] on div "API-only settings" at bounding box center [178, 557] width 209 height 14
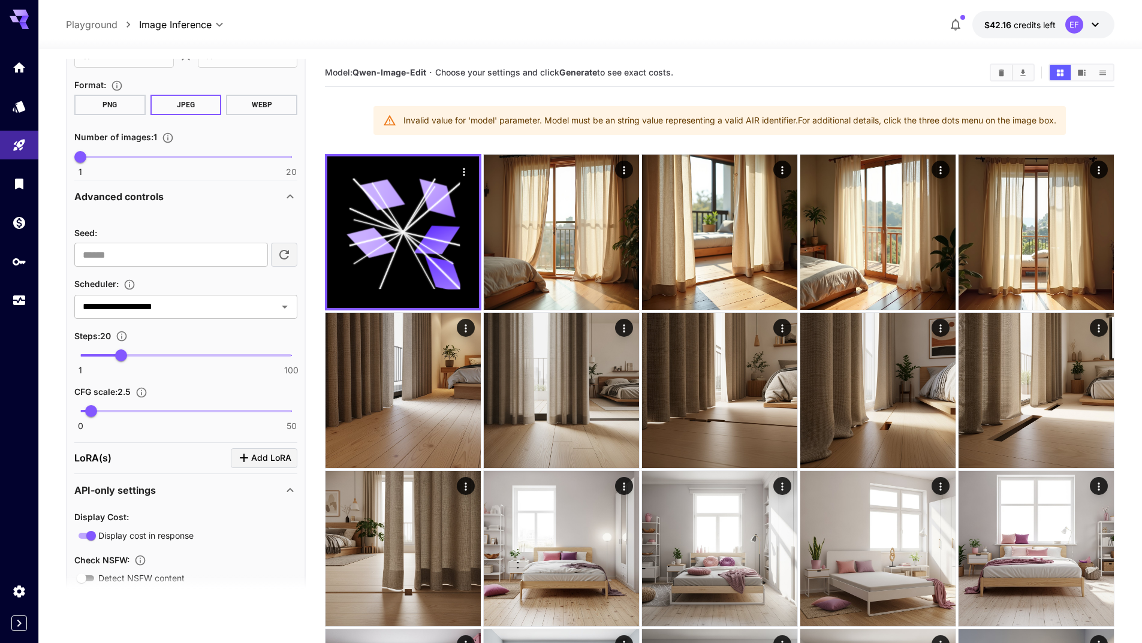
scroll to position [730, 0]
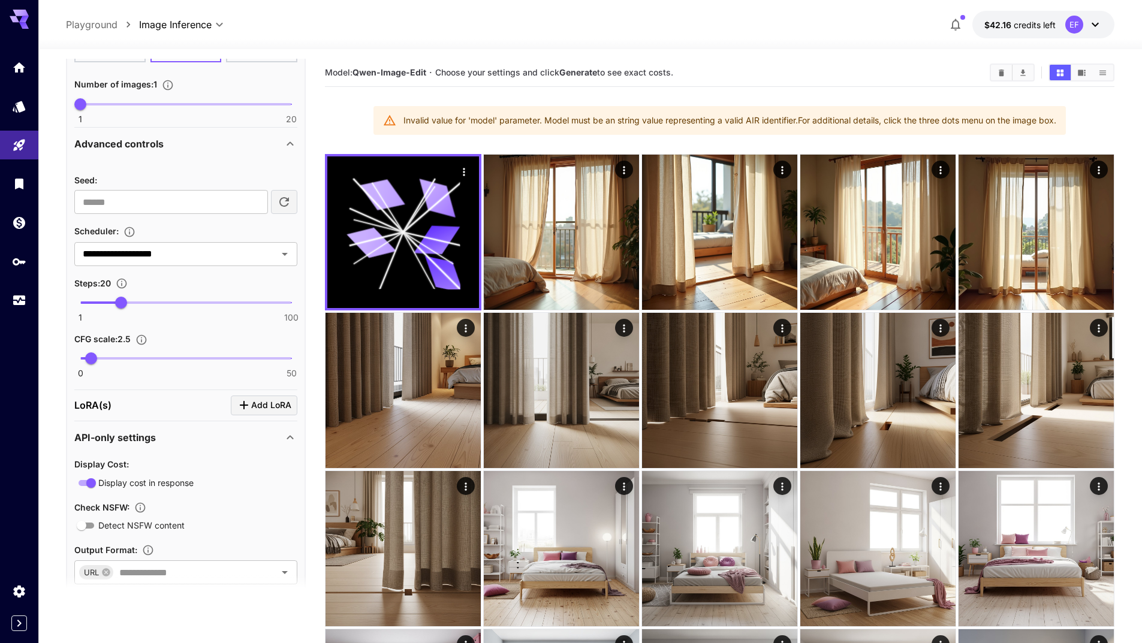
click at [274, 404] on span "Add LoRA" at bounding box center [271, 405] width 40 height 15
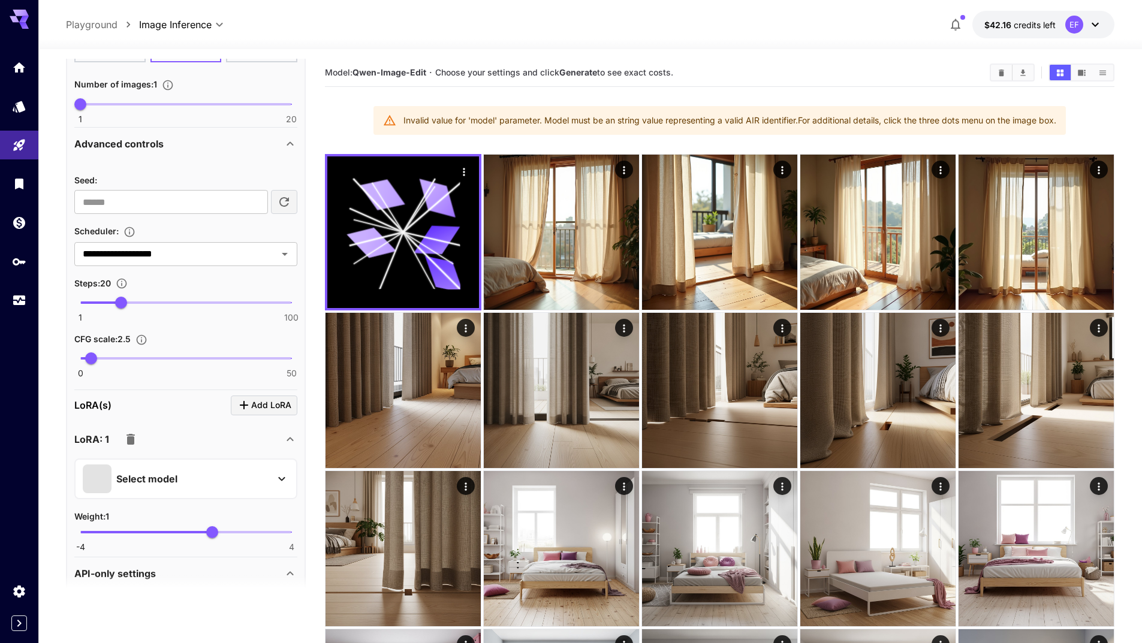
click at [163, 478] on p "Select model" at bounding box center [146, 479] width 61 height 14
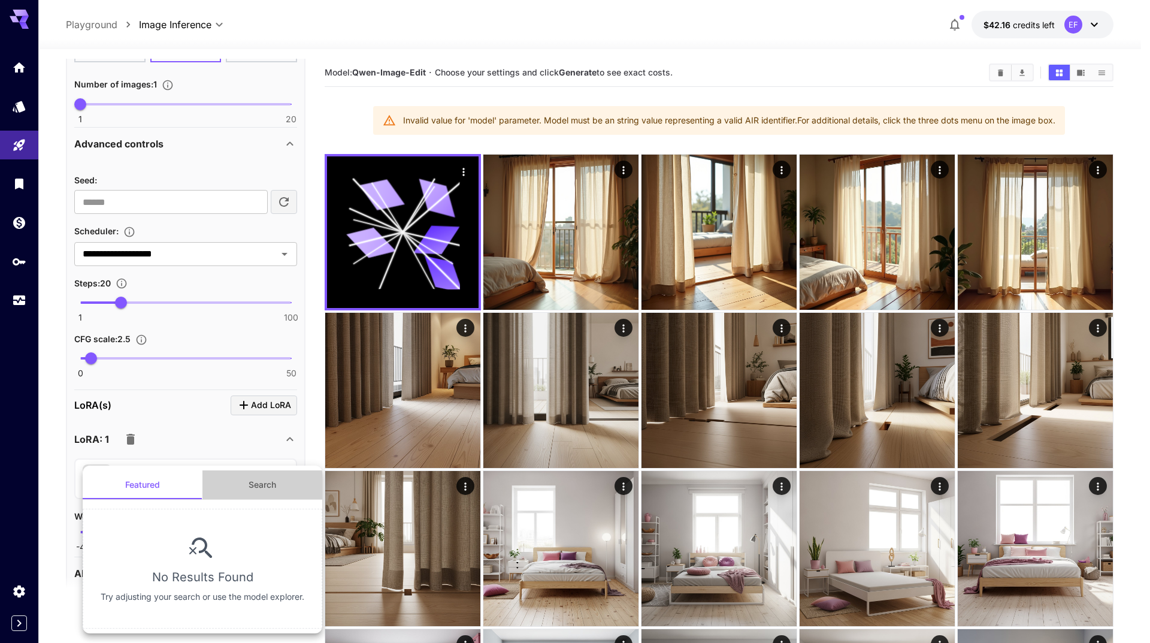
click at [261, 487] on button "Search" at bounding box center [263, 484] width 120 height 29
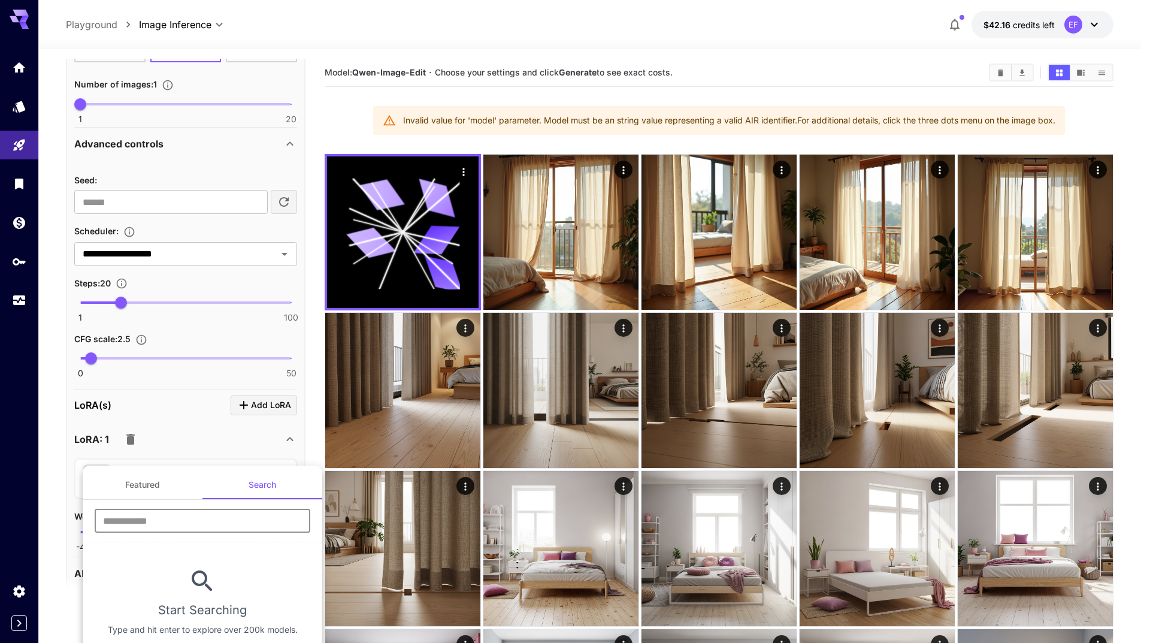
click at [256, 511] on input "text" at bounding box center [203, 521] width 216 height 24
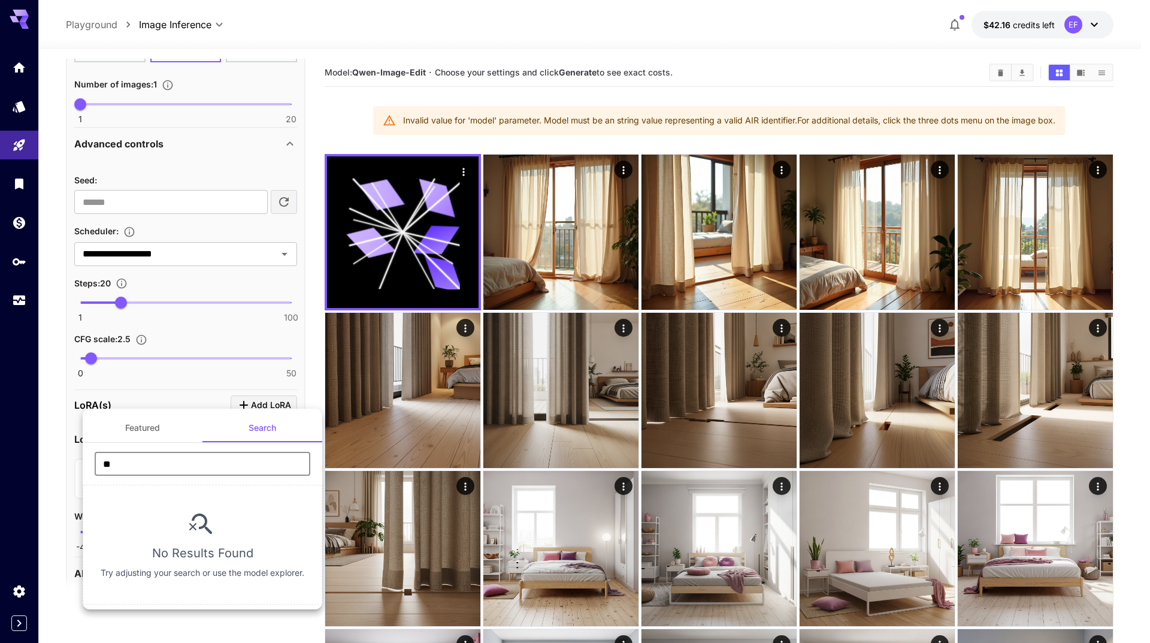
type input "*"
click at [0, 460] on div at bounding box center [575, 321] width 1150 height 643
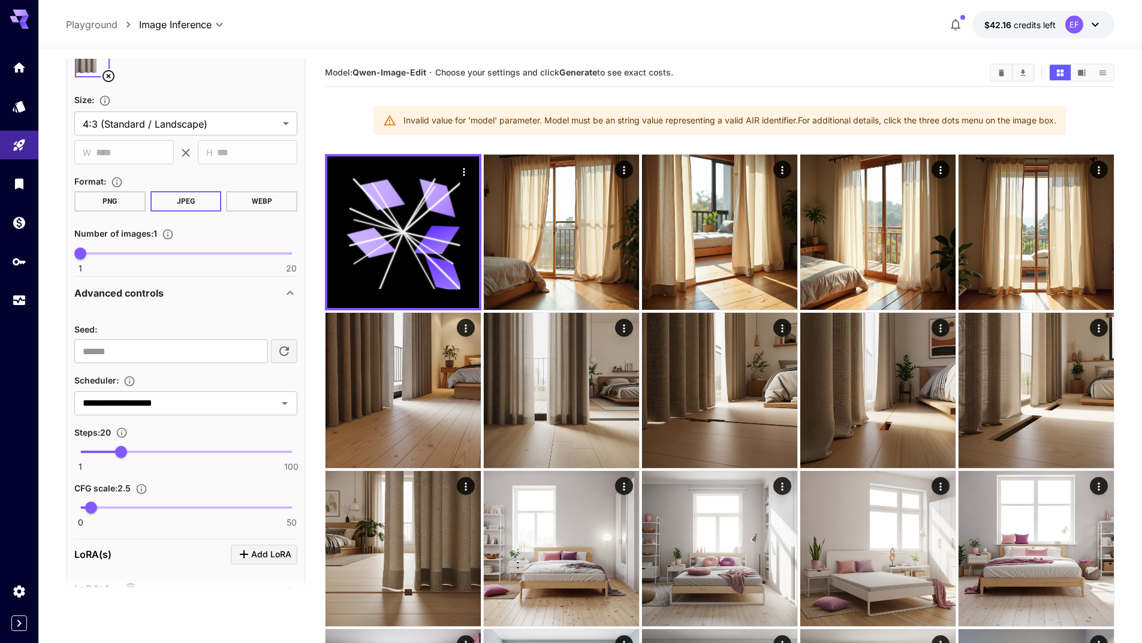
scroll to position [470, 0]
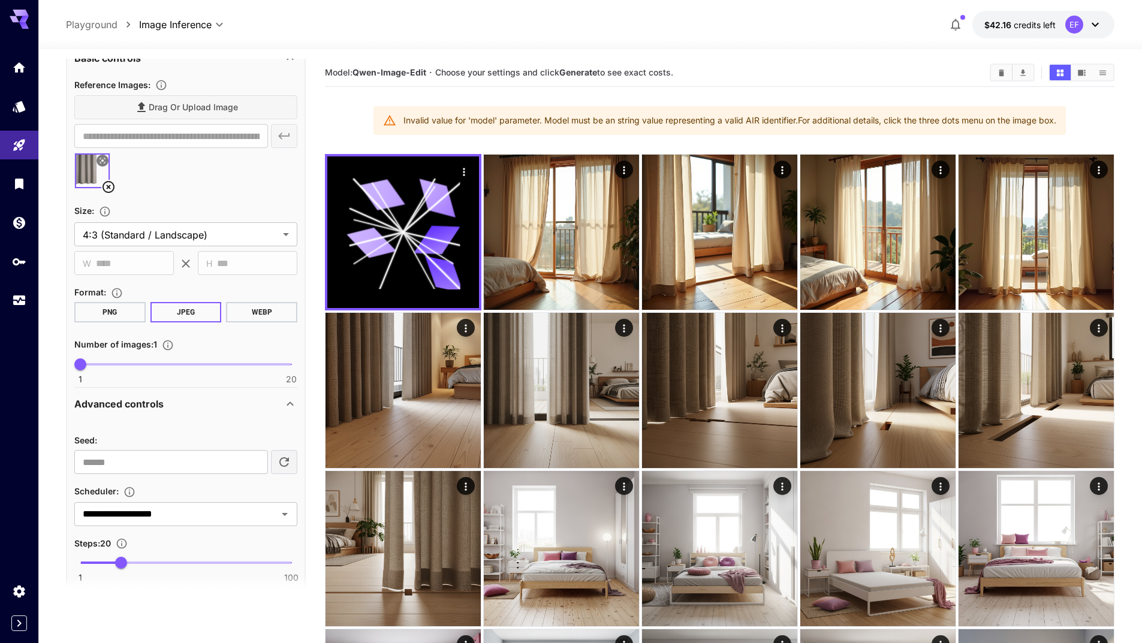
click at [260, 401] on div "Advanced controls" at bounding box center [178, 404] width 209 height 14
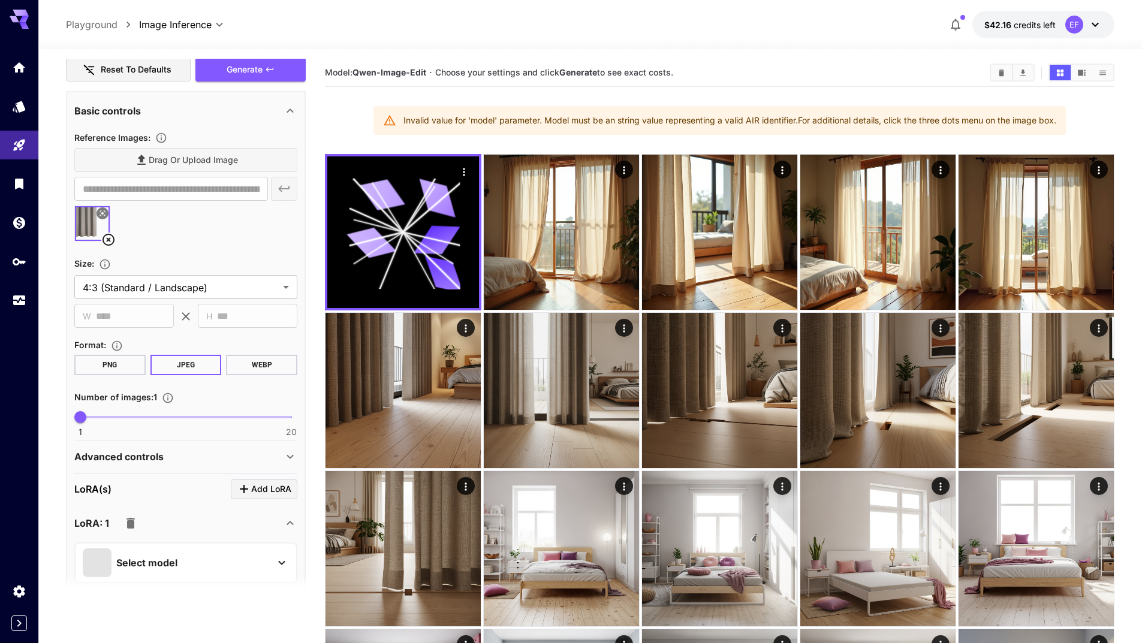
scroll to position [350, 0]
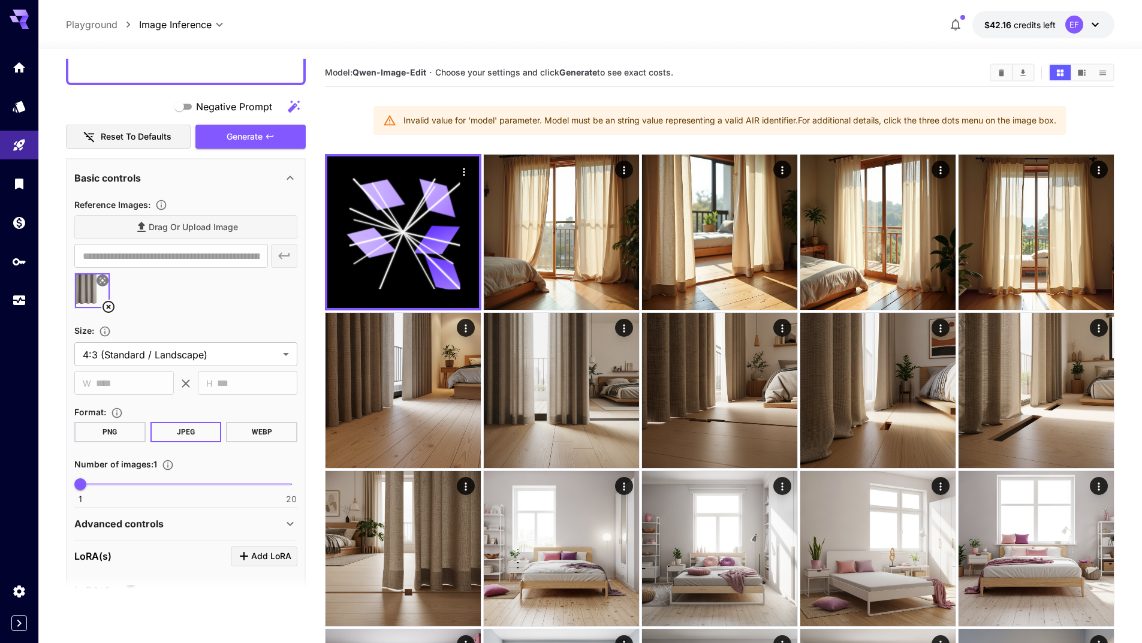
click at [125, 428] on button "PNG" at bounding box center [109, 432] width 71 height 20
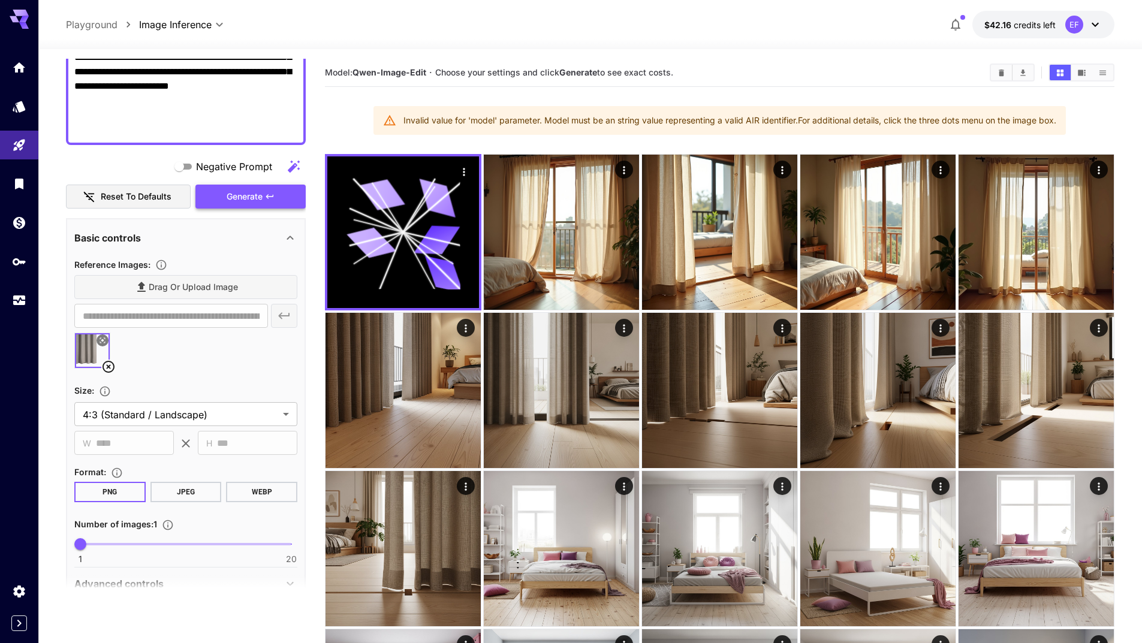
click at [254, 199] on span "Generate" at bounding box center [245, 196] width 36 height 15
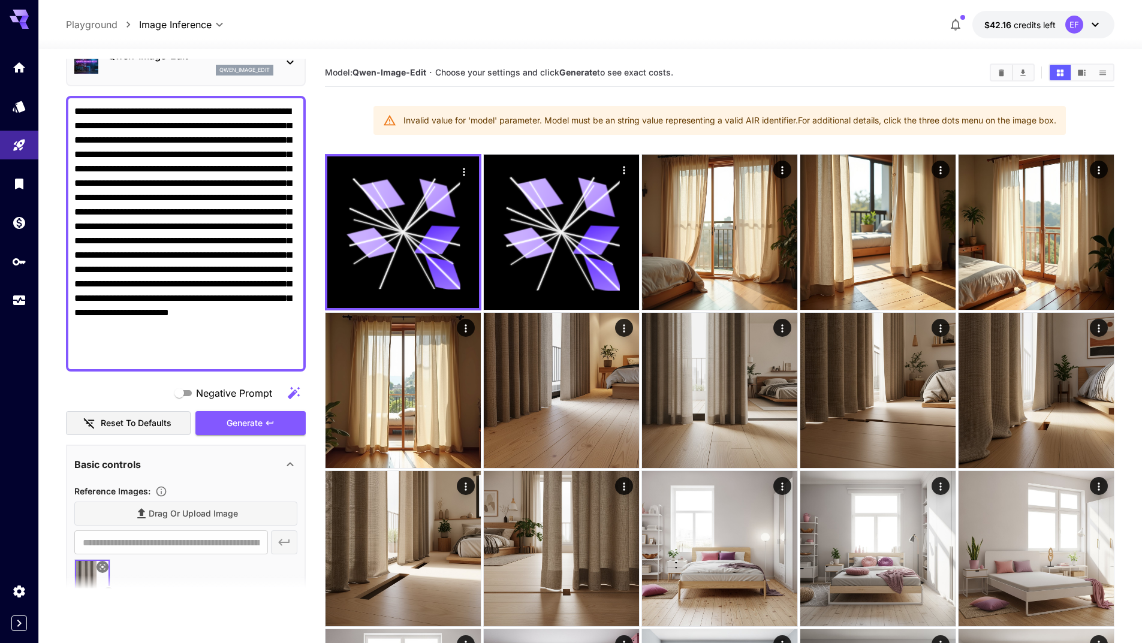
scroll to position [0, 0]
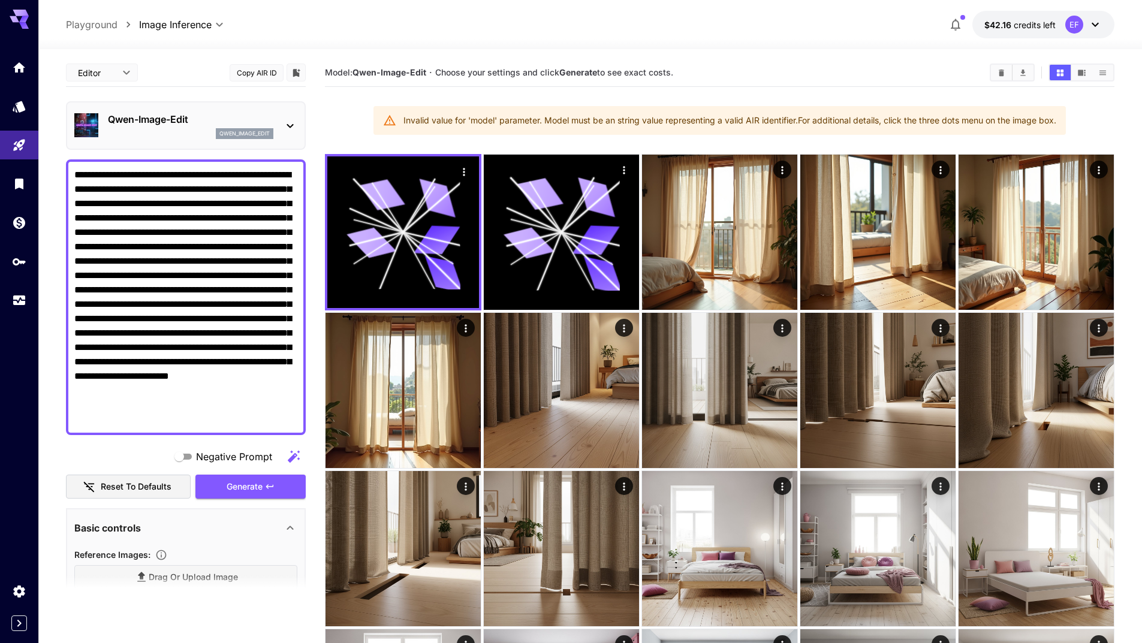
click at [201, 126] on div "Qwen-Image-Edit qwen_image_edit" at bounding box center [190, 125] width 165 height 27
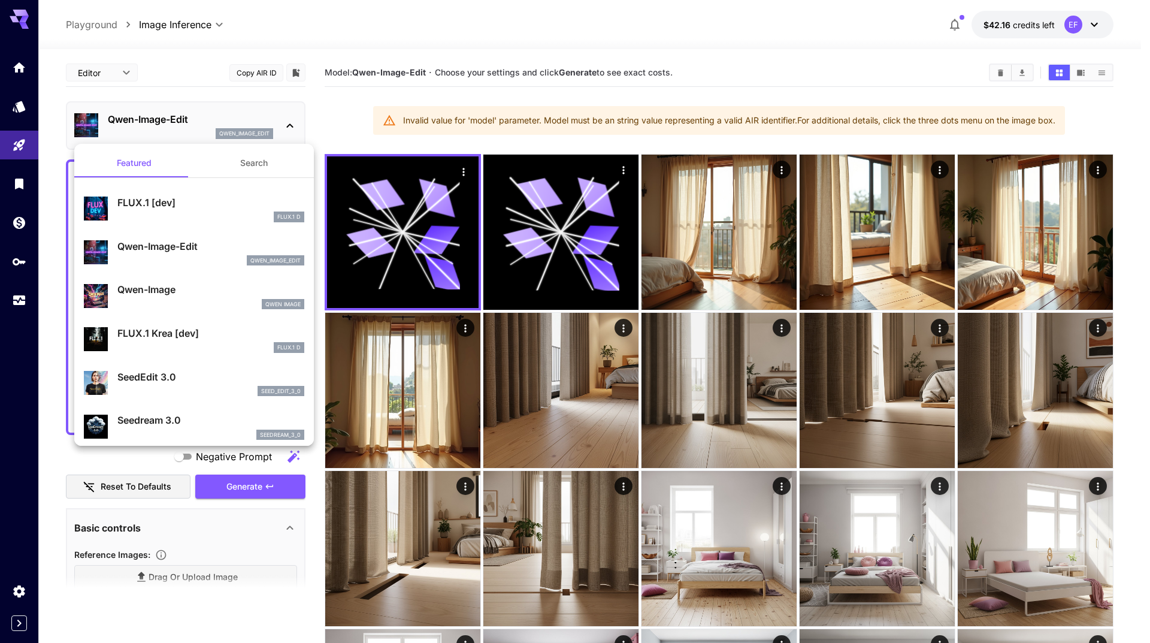
click at [0, 457] on div at bounding box center [575, 321] width 1150 height 643
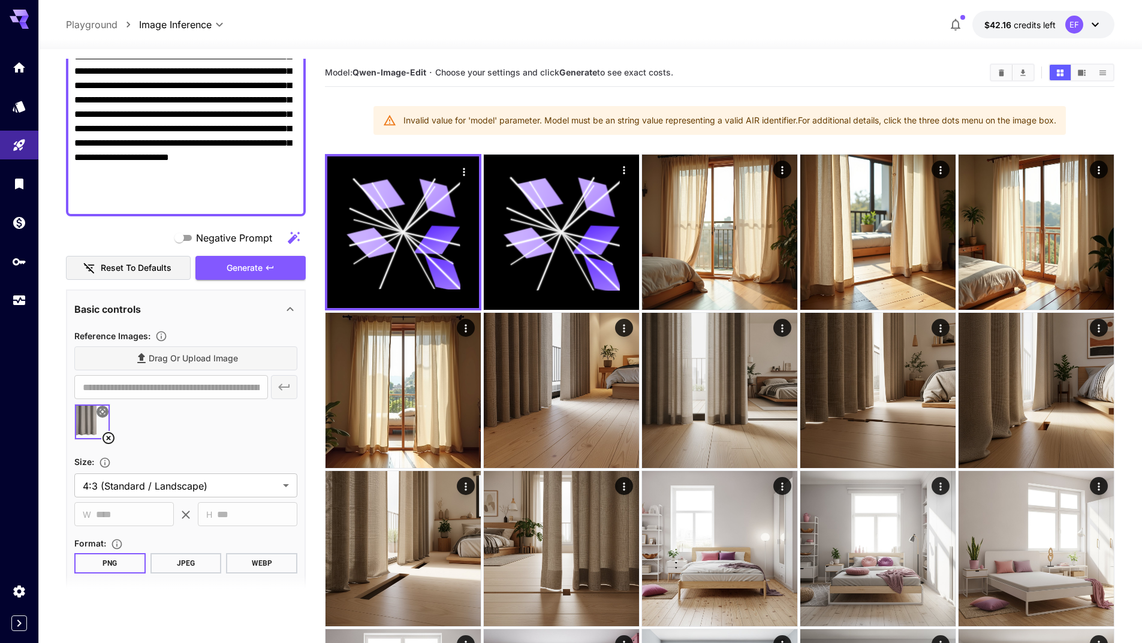
scroll to position [300, 0]
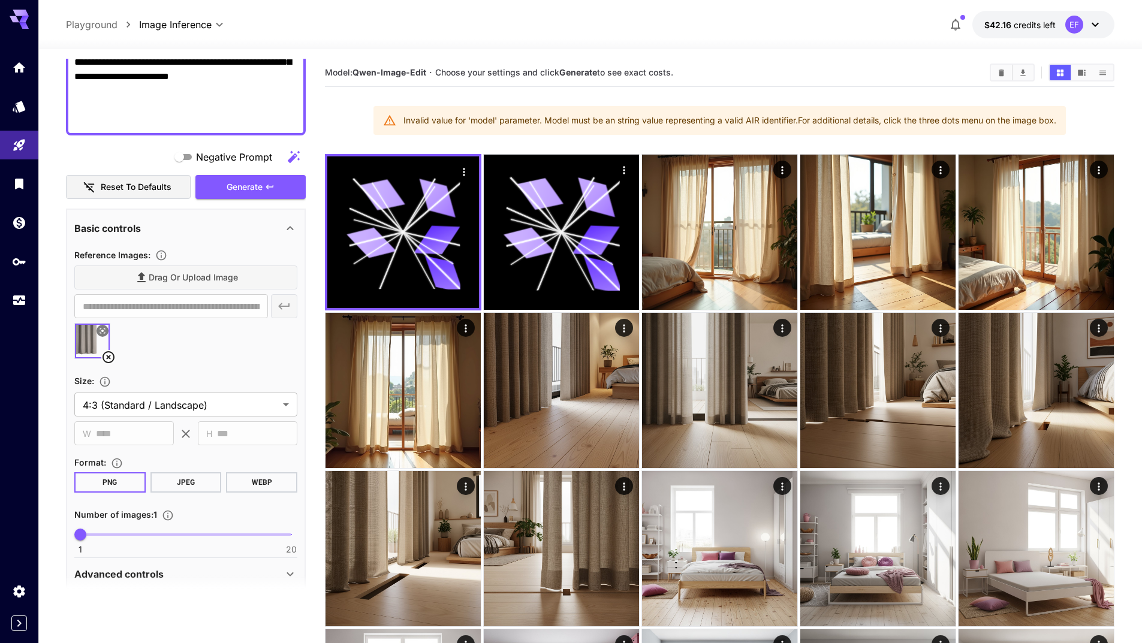
click at [107, 357] on icon at bounding box center [108, 357] width 14 height 14
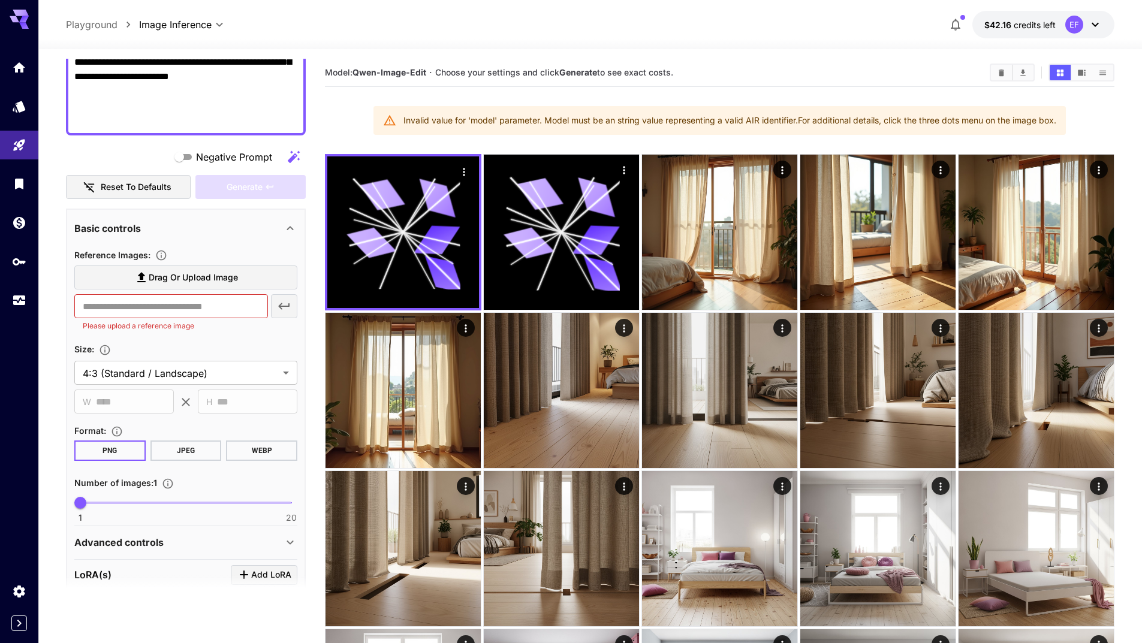
click at [225, 280] on span "Drag or upload image" at bounding box center [193, 277] width 89 height 15
click at [0, 0] on input "Drag or upload image" at bounding box center [0, 0] width 0 height 0
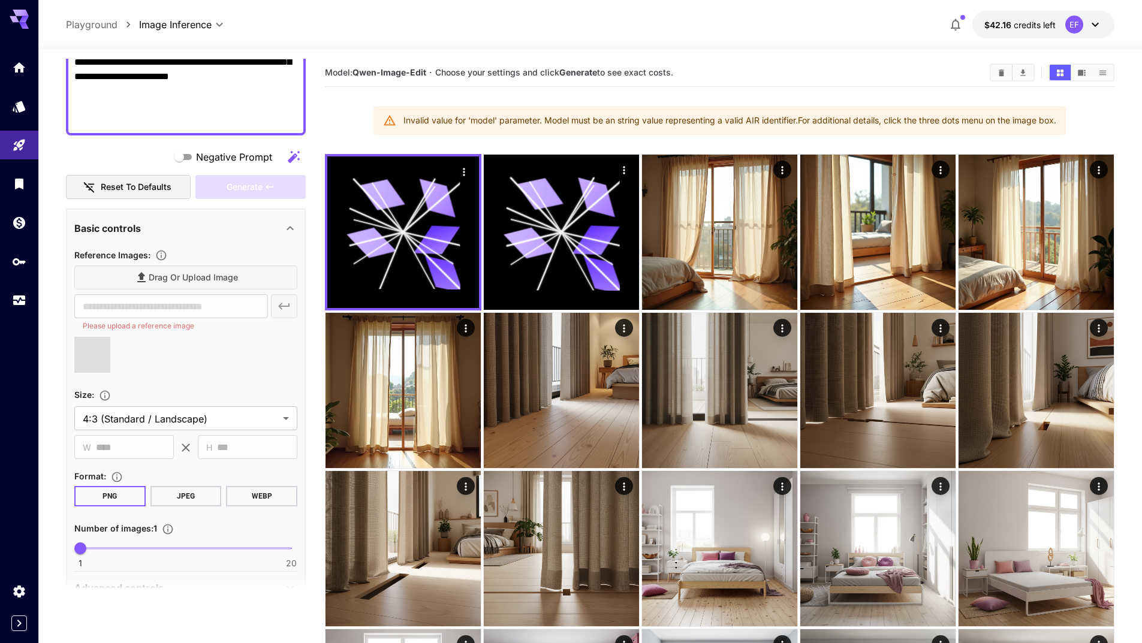
type input "**********"
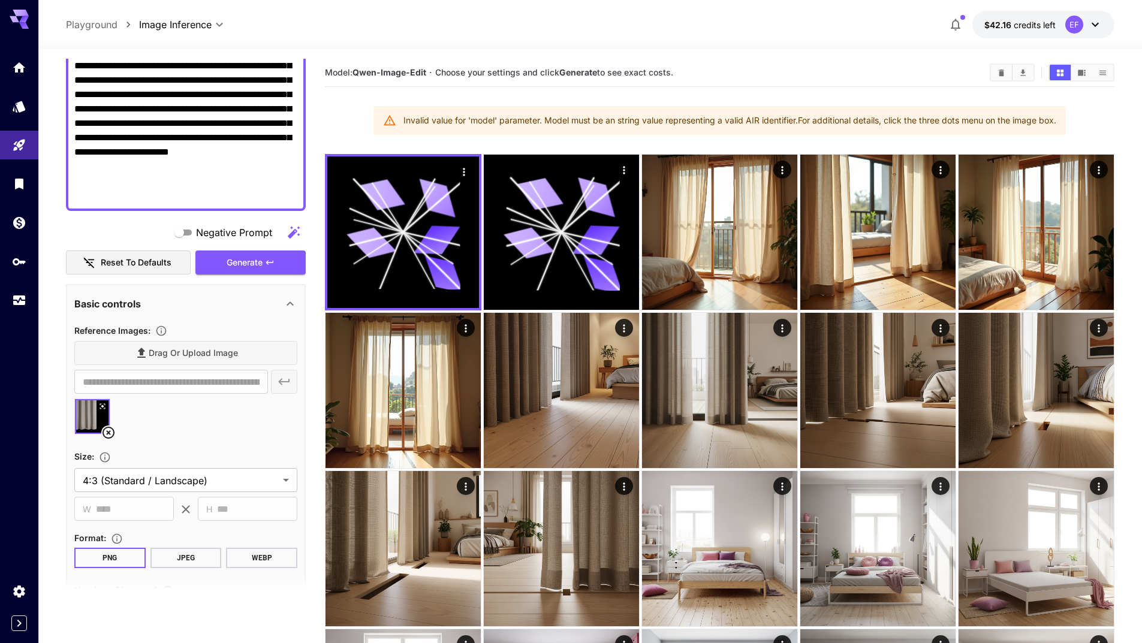
scroll to position [0, 0]
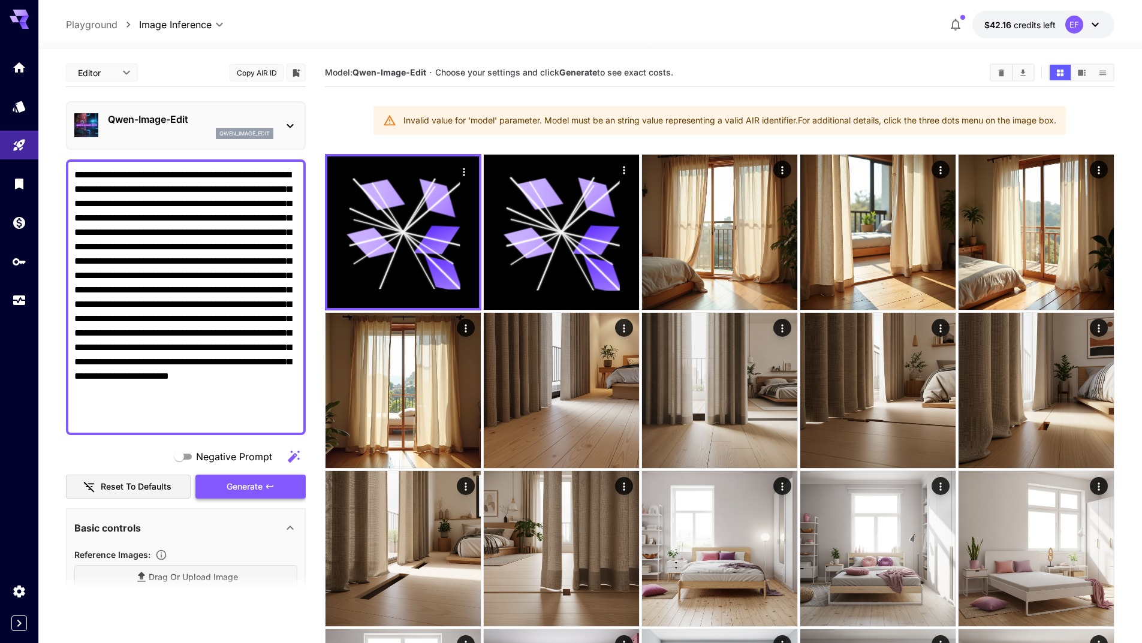
click at [254, 488] on span "Generate" at bounding box center [245, 486] width 36 height 15
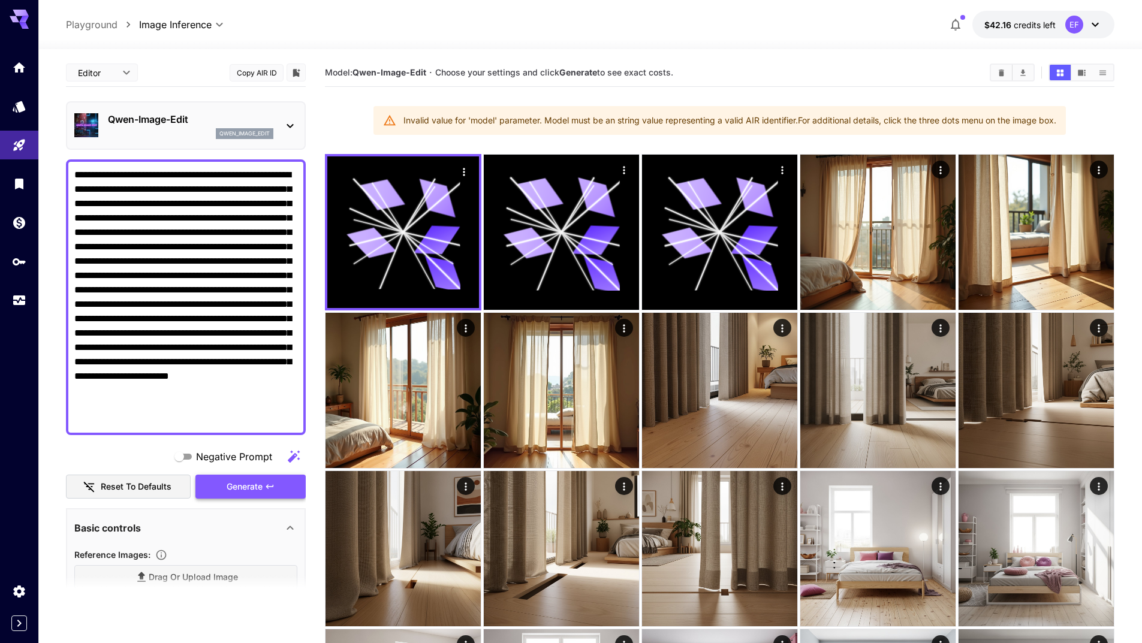
scroll to position [300, 0]
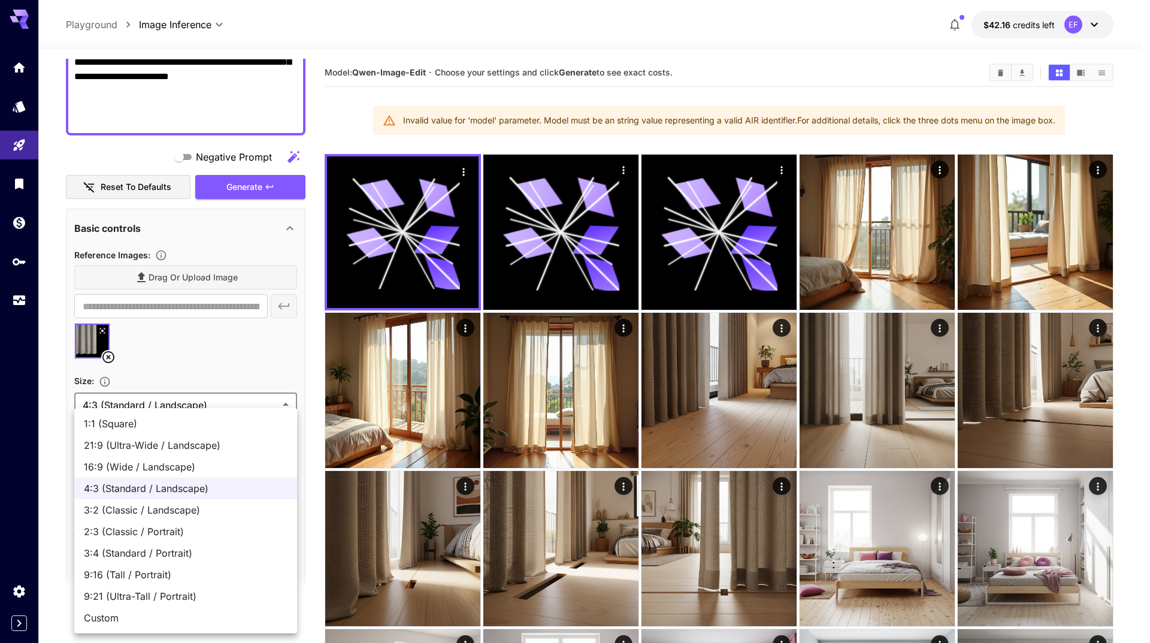
click at [256, 431] on li "1:1 (Square)" at bounding box center [185, 424] width 223 height 22
type input "**********"
type input "****"
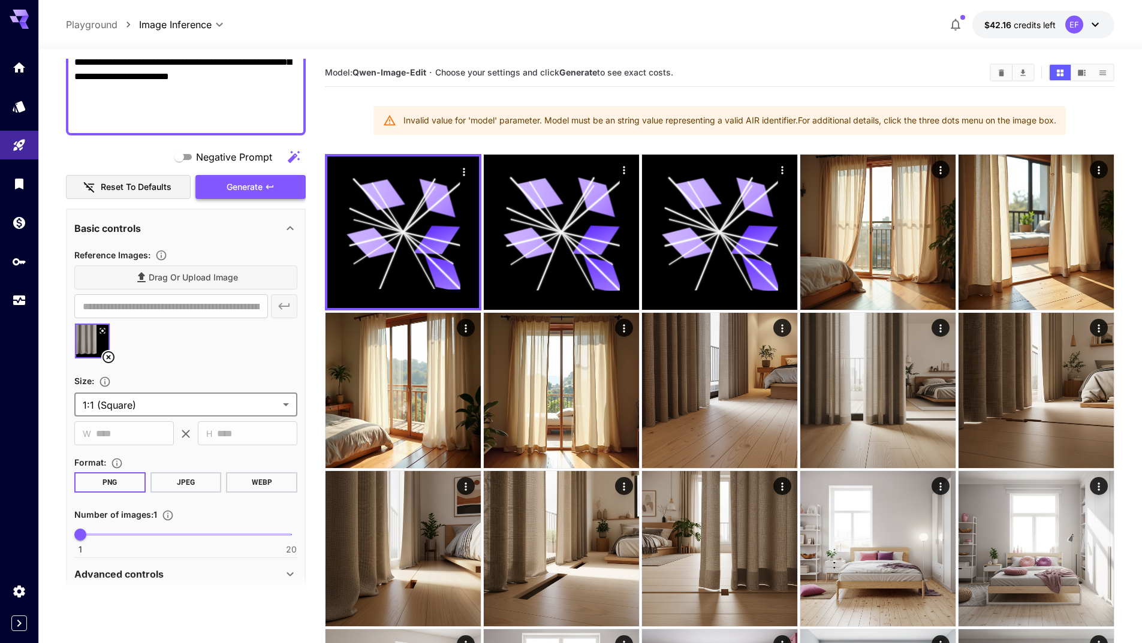
click at [269, 189] on icon "button" at bounding box center [270, 187] width 10 height 10
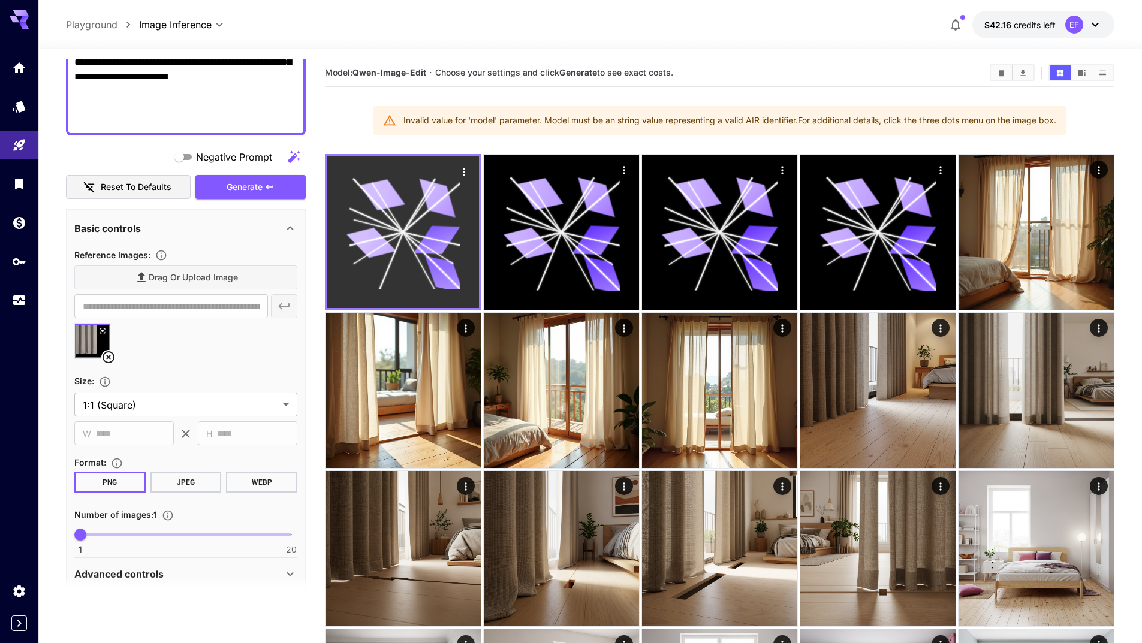
click at [462, 174] on icon "Actions" at bounding box center [464, 172] width 12 height 12
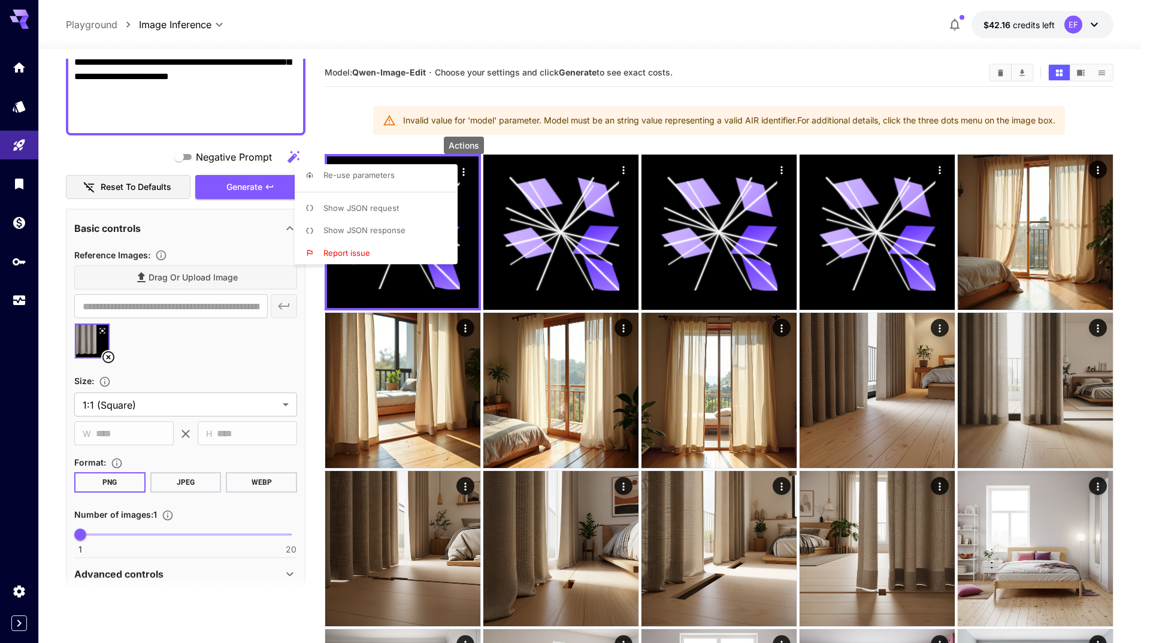
click at [401, 232] on span "Show JSON response" at bounding box center [365, 230] width 82 height 10
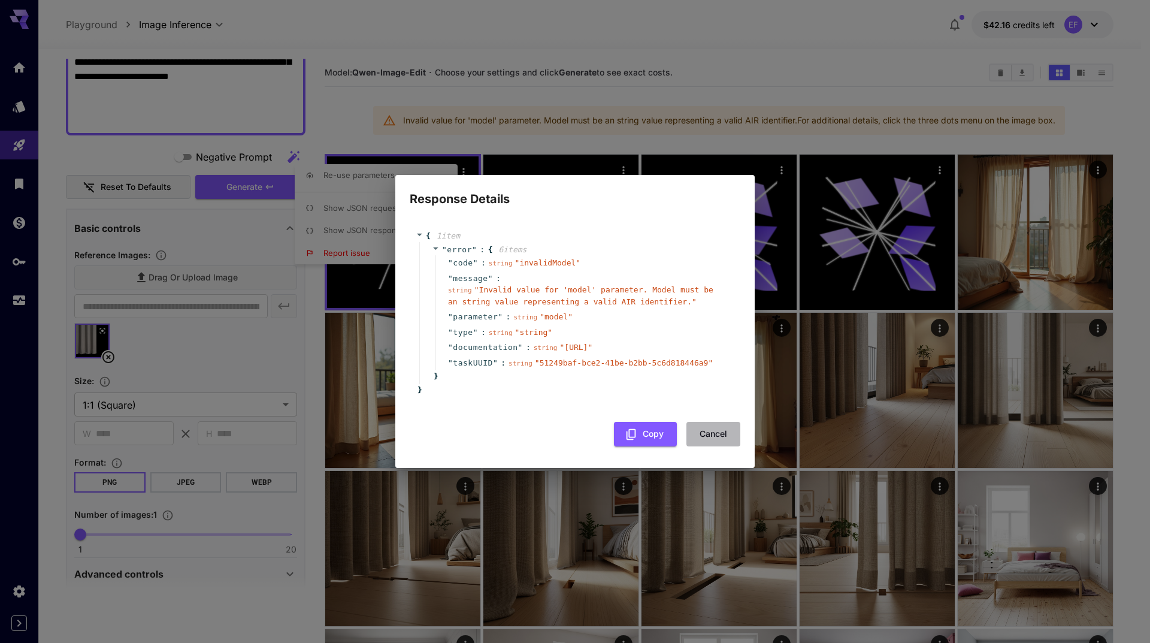
drag, startPoint x: 728, startPoint y: 446, endPoint x: 691, endPoint y: 440, distance: 37.6
click at [727, 446] on button "Cancel" at bounding box center [714, 434] width 54 height 25
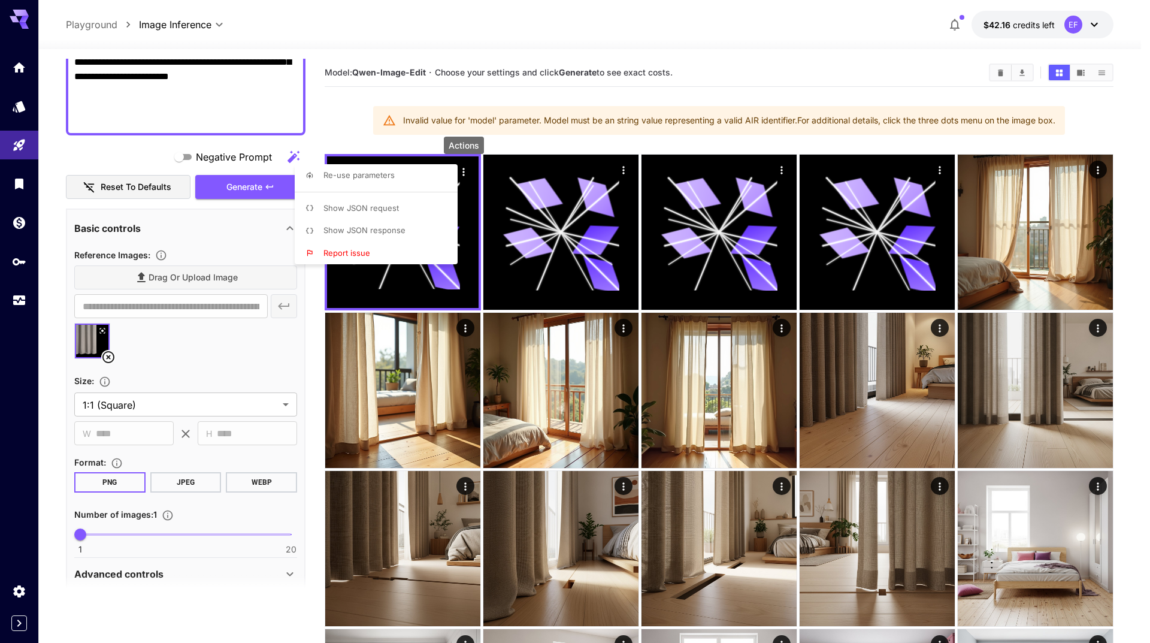
click at [231, 376] on div at bounding box center [575, 321] width 1150 height 643
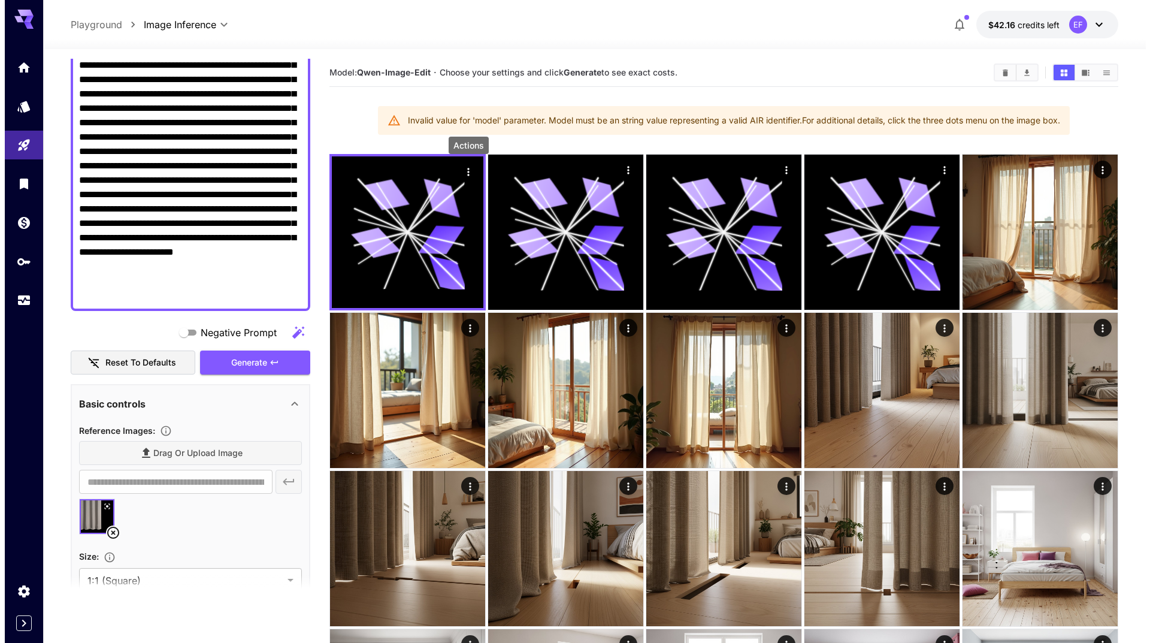
scroll to position [0, 0]
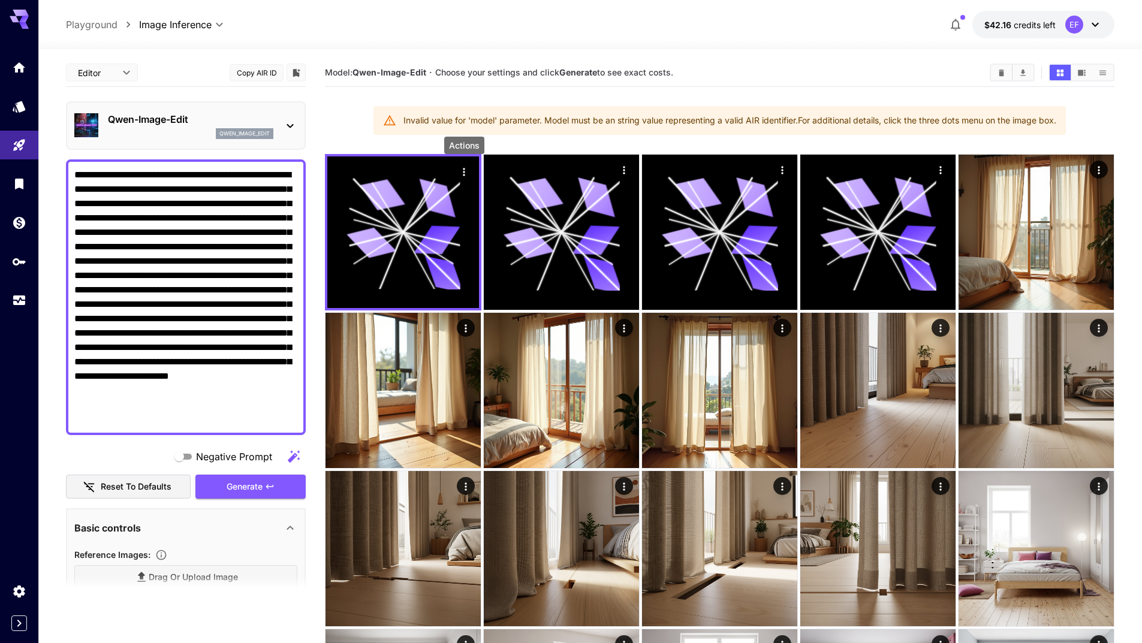
click at [167, 122] on p "Qwen-Image-Edit" at bounding box center [190, 119] width 165 height 14
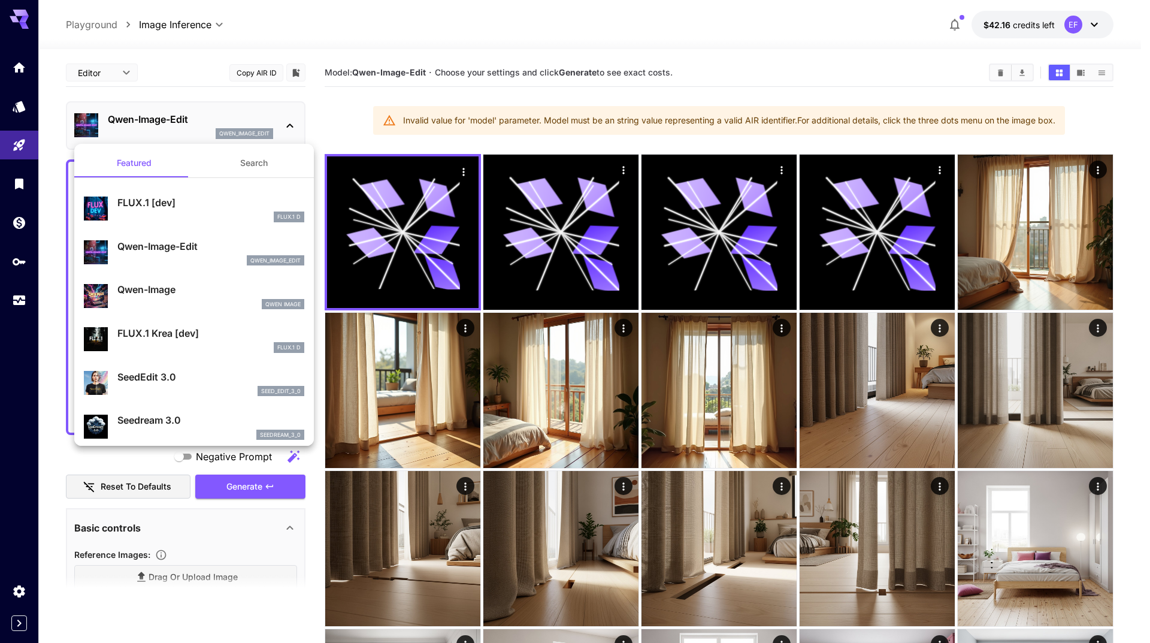
click at [207, 254] on div "Qwen-Image-Edit qwen_image_edit" at bounding box center [210, 252] width 187 height 27
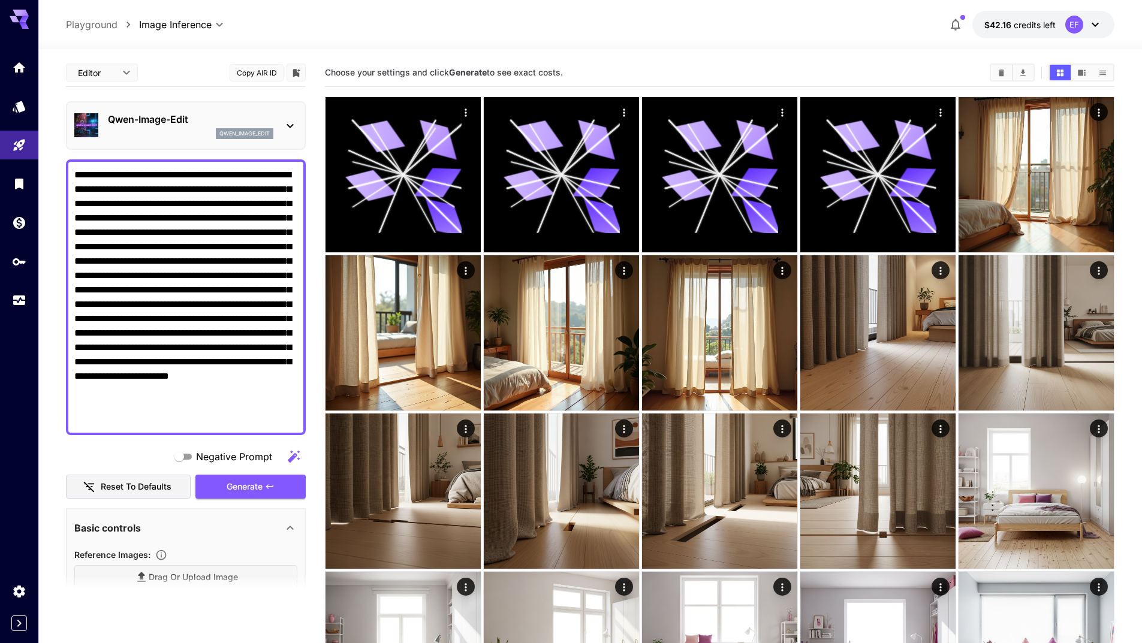
click at [198, 122] on p "Qwen-Image-Edit" at bounding box center [190, 119] width 165 height 14
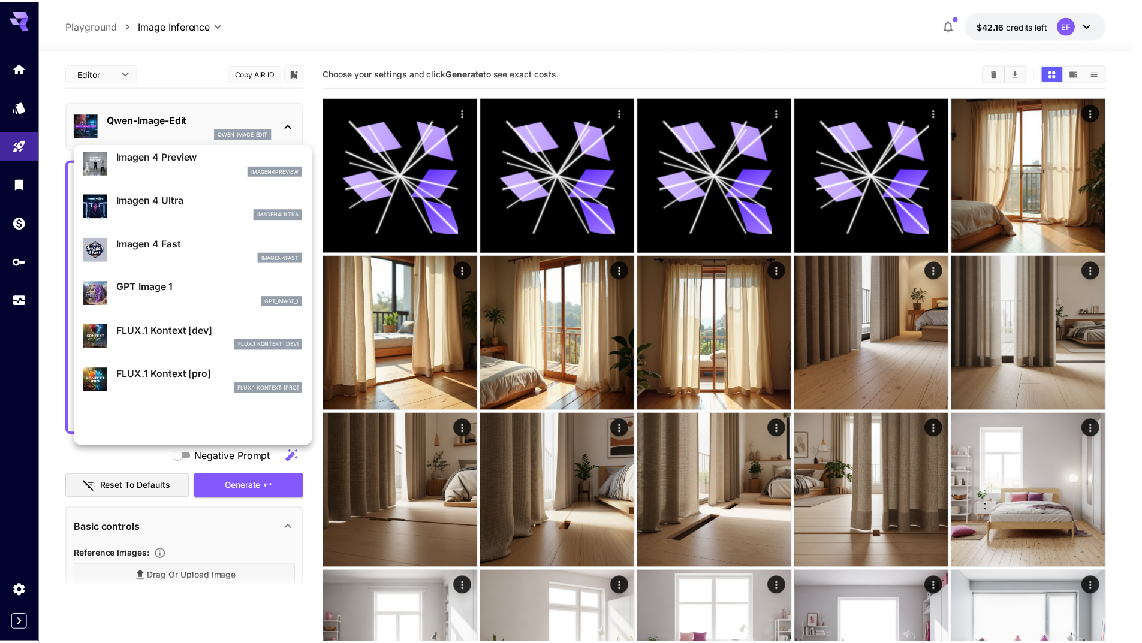
scroll to position [600, 0]
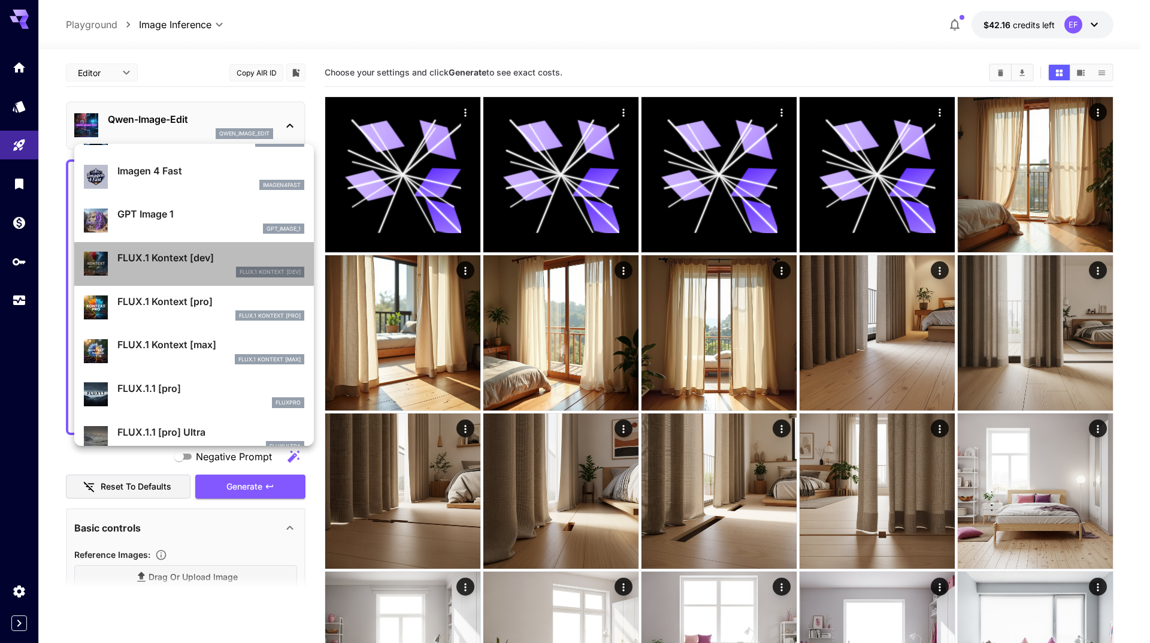
click at [195, 265] on div "FLUX.1 Kontext [dev] FLUX.1 Kontext [dev]" at bounding box center [210, 263] width 187 height 27
type input "****"
type input "**"
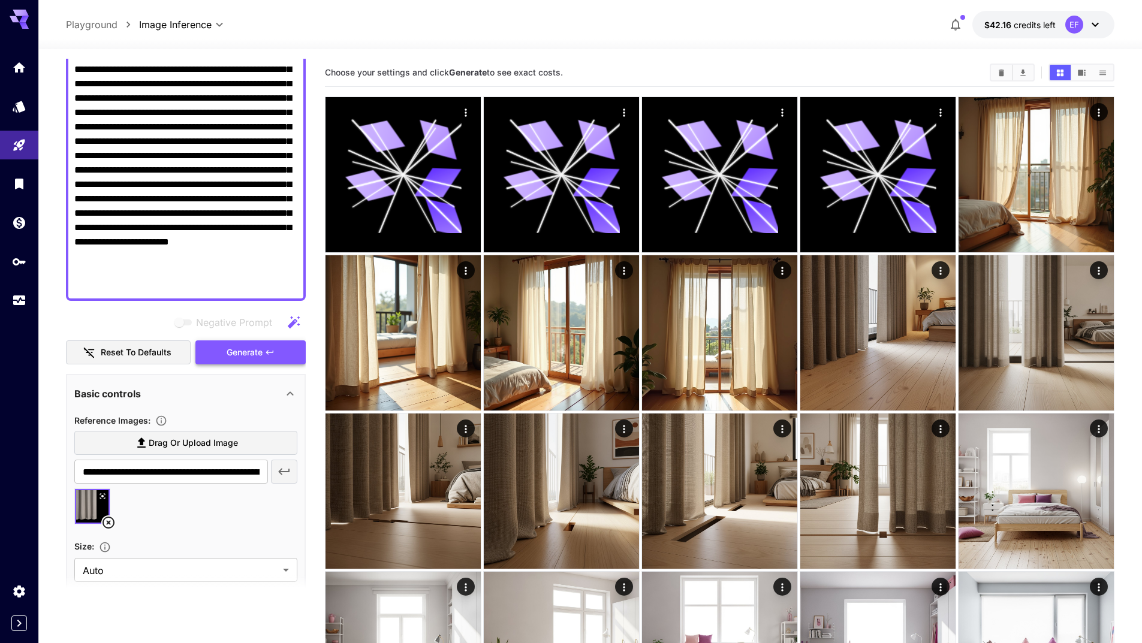
scroll to position [240, 0]
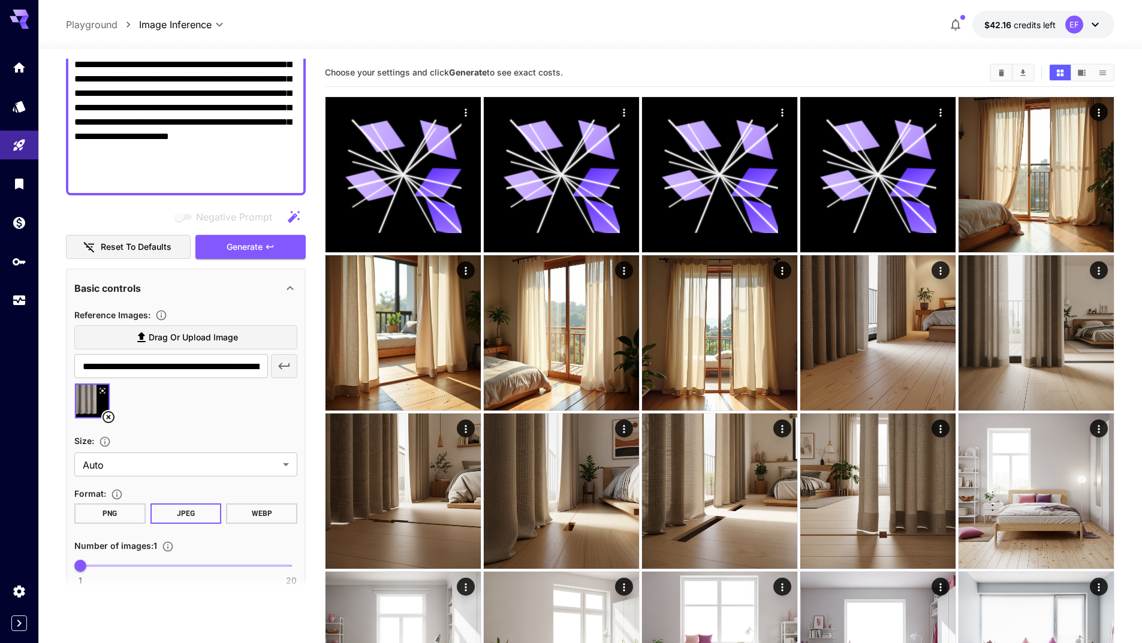
click at [109, 417] on icon at bounding box center [108, 417] width 12 height 12
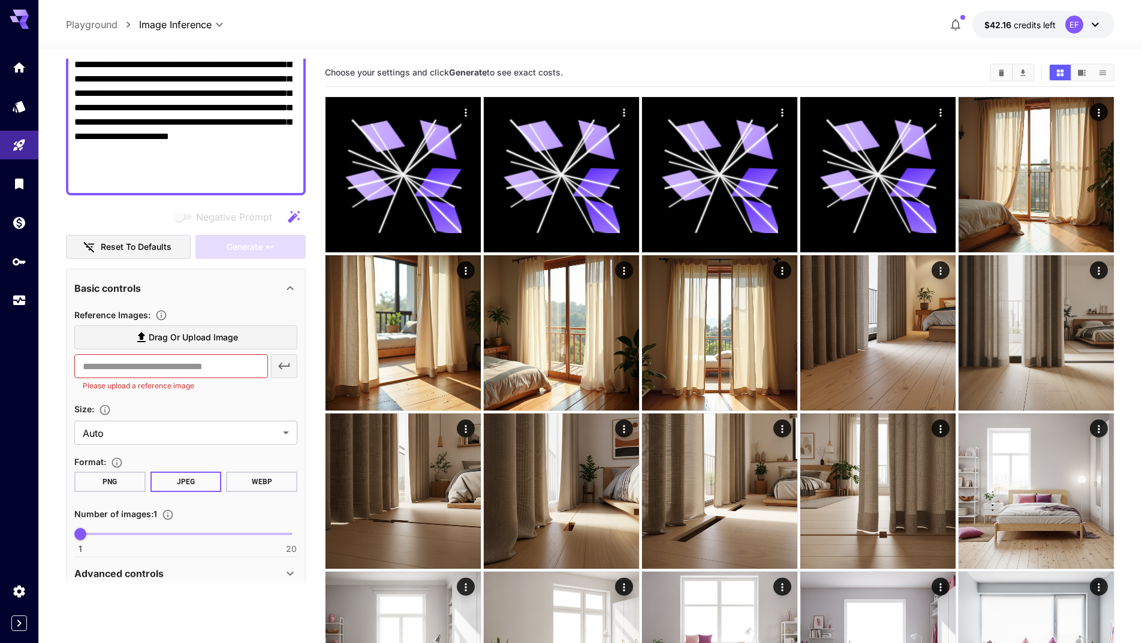
click at [193, 340] on span "Drag or upload image" at bounding box center [193, 337] width 89 height 15
click at [0, 0] on input "Drag or upload image" at bounding box center [0, 0] width 0 height 0
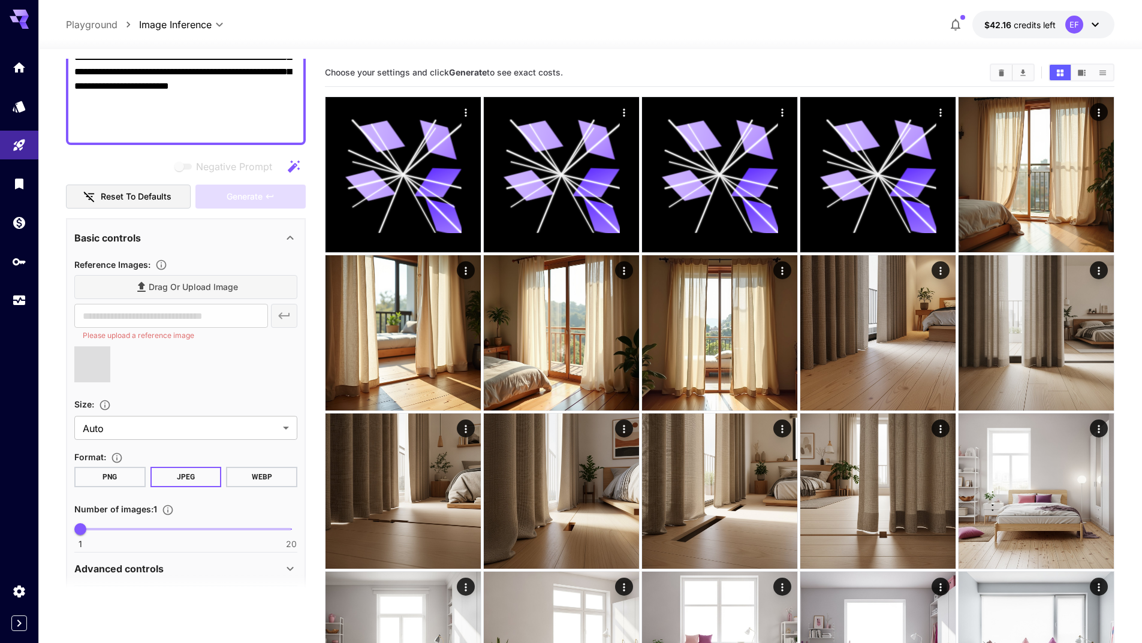
scroll to position [360, 0]
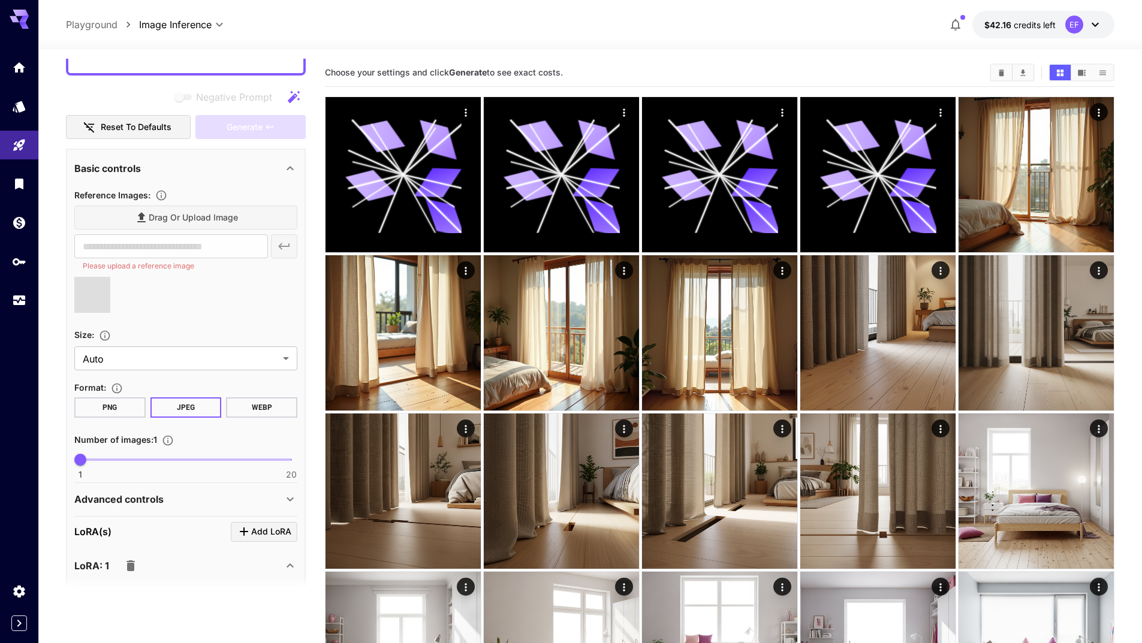
click at [108, 412] on button "PNG" at bounding box center [109, 407] width 71 height 20
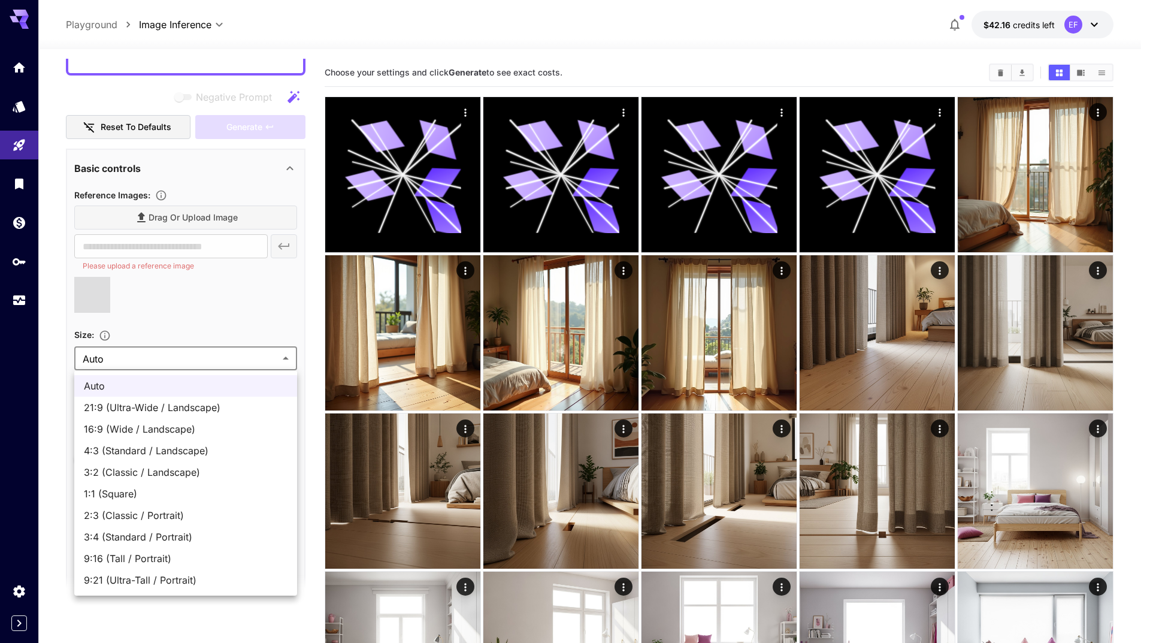
click at [215, 457] on span "4:3 (Standard / Landscape)" at bounding box center [186, 450] width 204 height 14
type input "**********"
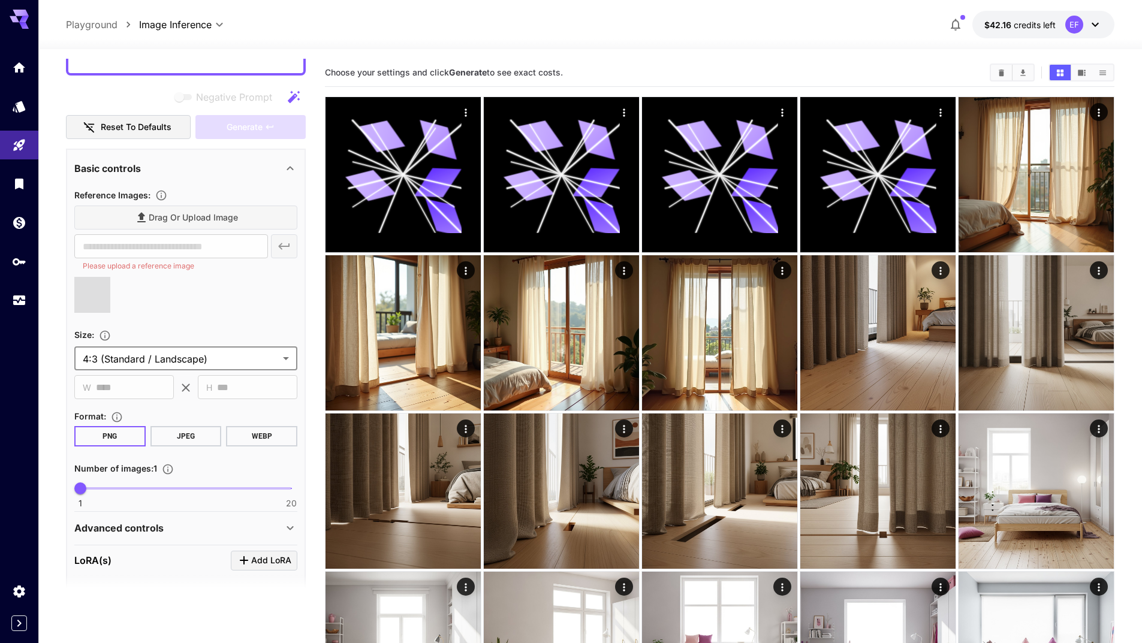
type input "**********"
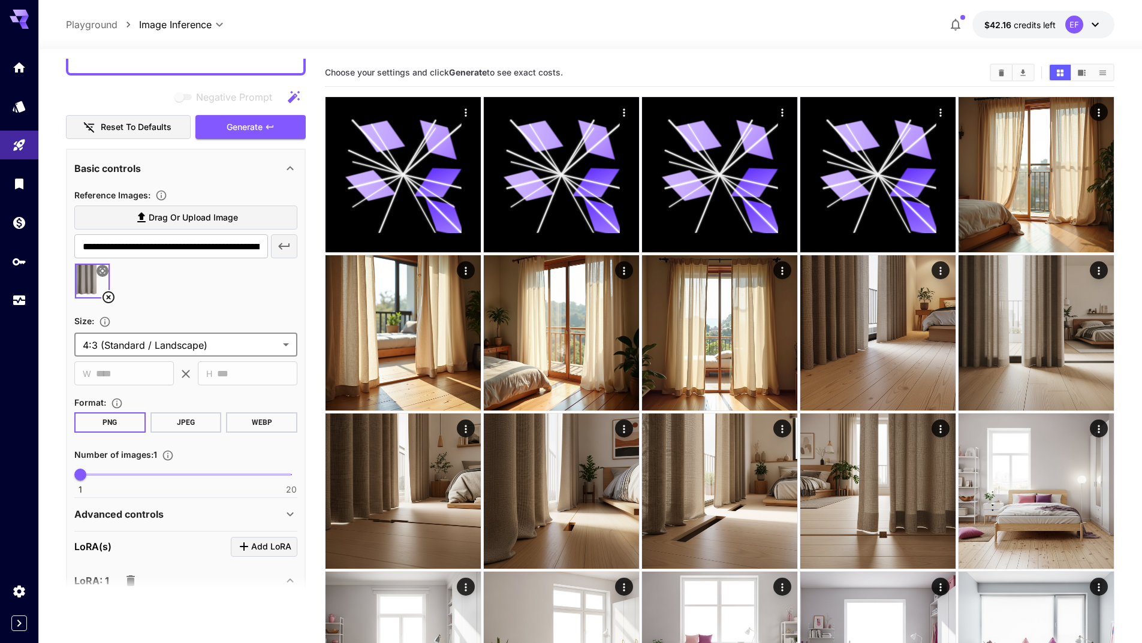
scroll to position [479, 0]
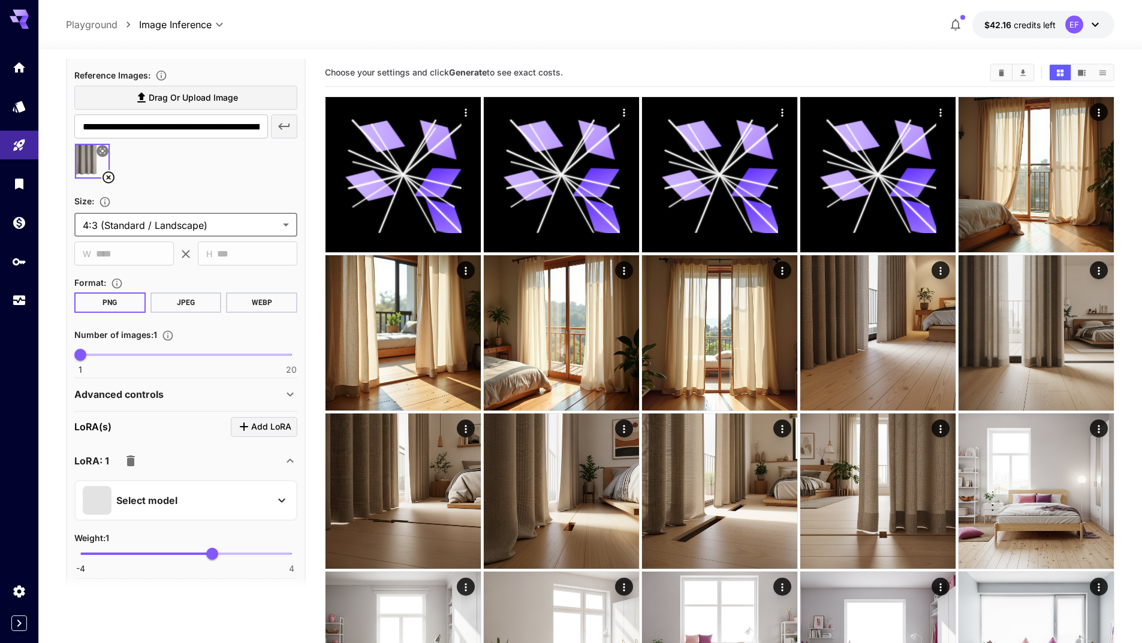
click at [218, 391] on div "Advanced controls" at bounding box center [178, 394] width 209 height 14
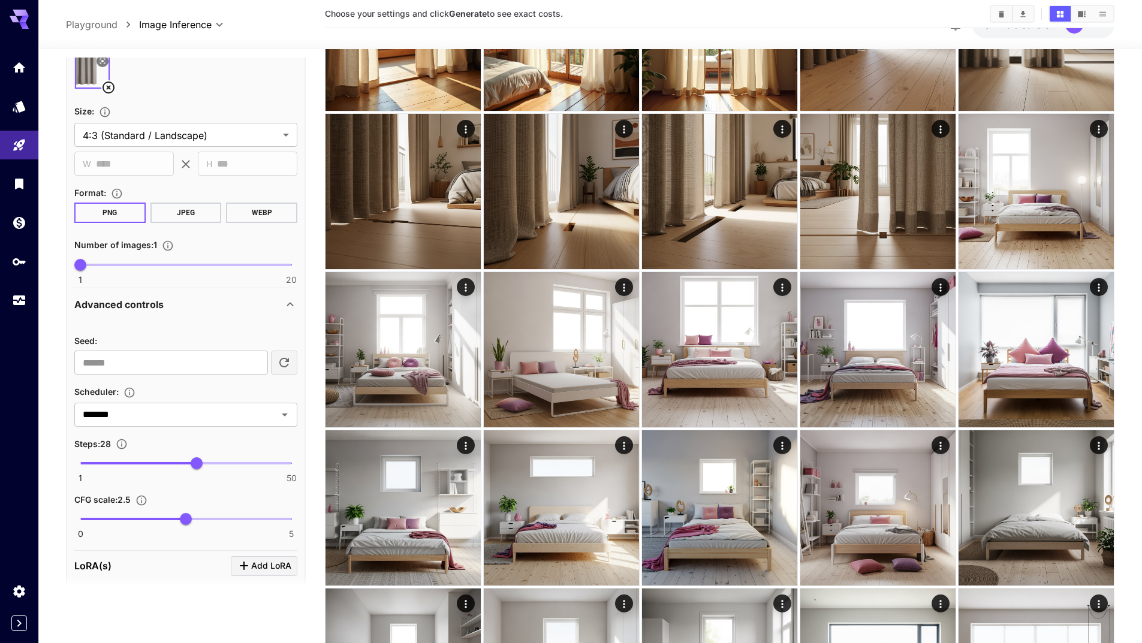
scroll to position [659, 0]
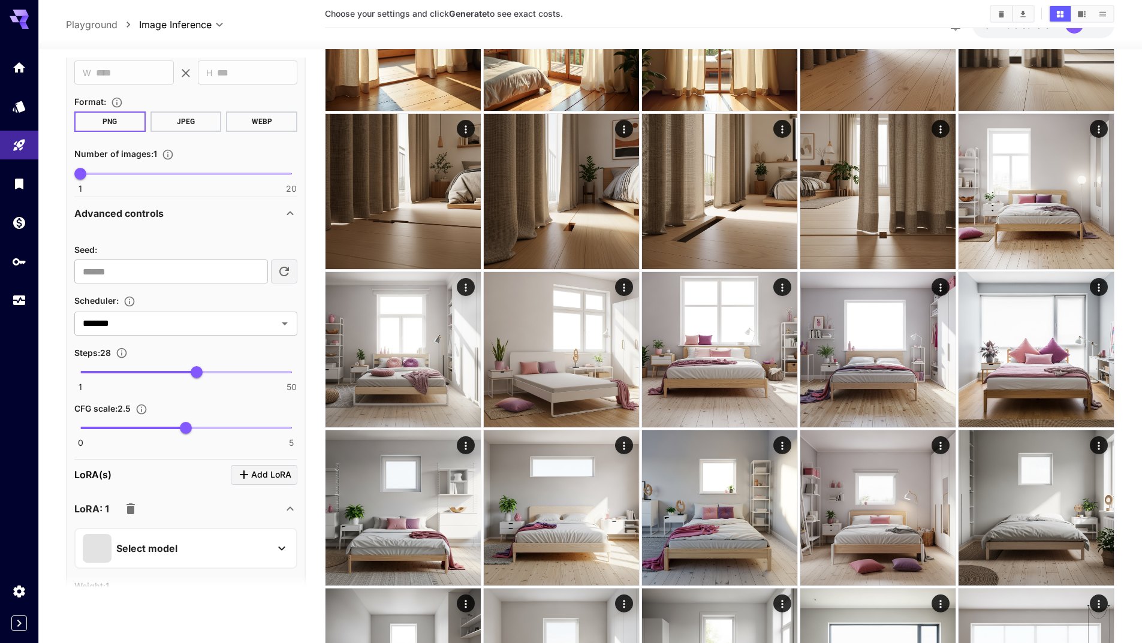
click at [134, 510] on icon "button" at bounding box center [130, 508] width 8 height 11
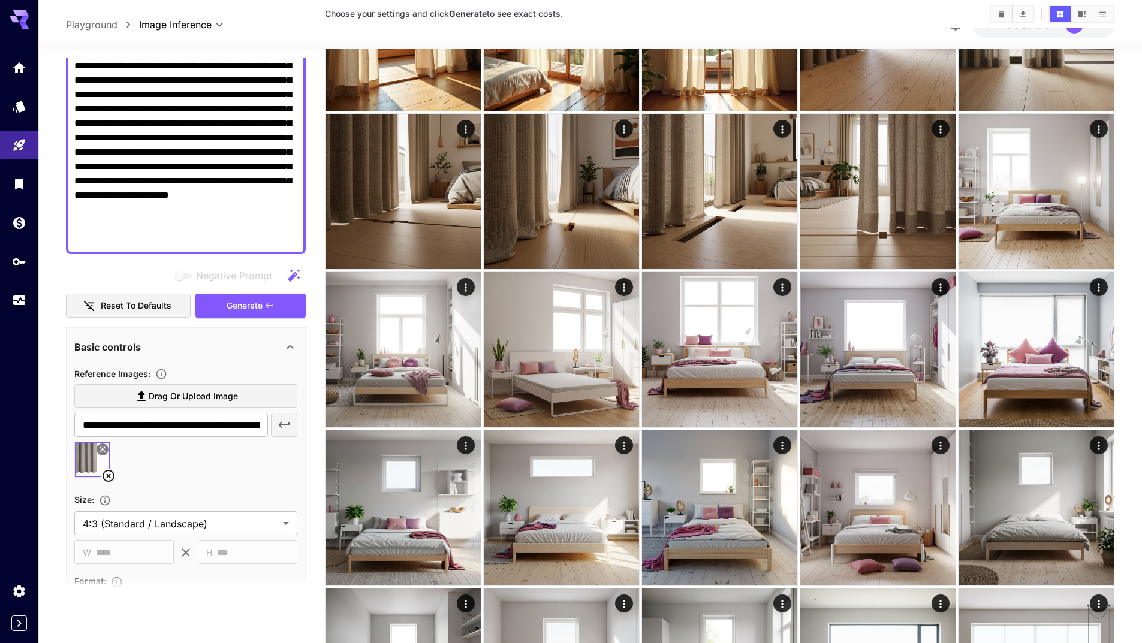
scroll to position [0, 0]
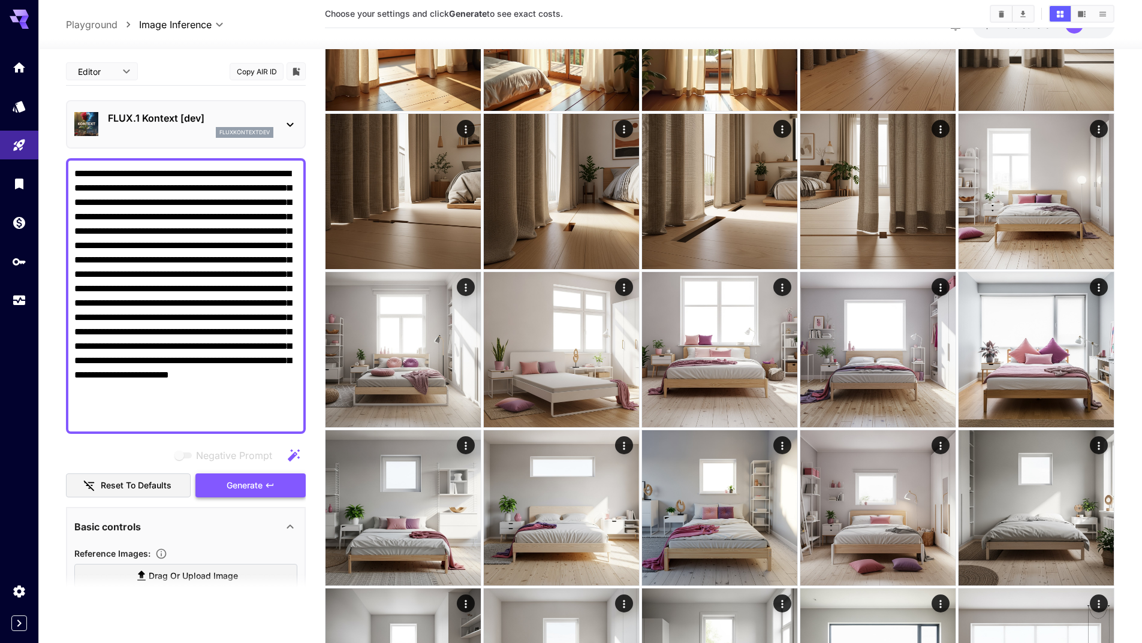
click at [250, 489] on span "Generate" at bounding box center [245, 485] width 36 height 15
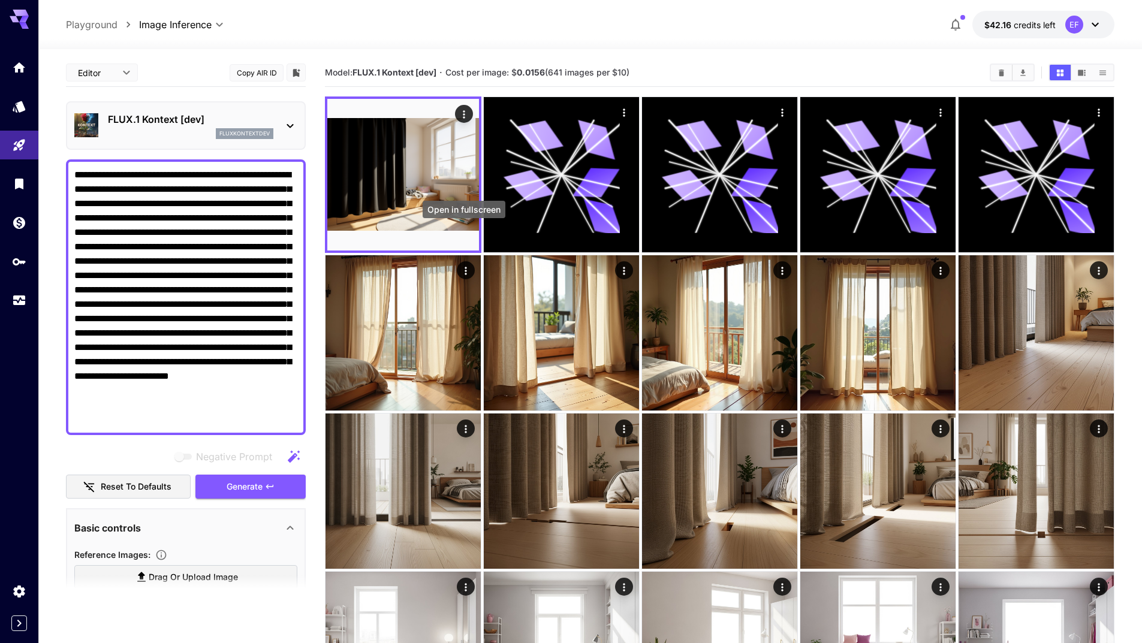
click at [0, 0] on icon "Open in fullscreen" at bounding box center [0, 0] width 0 height 0
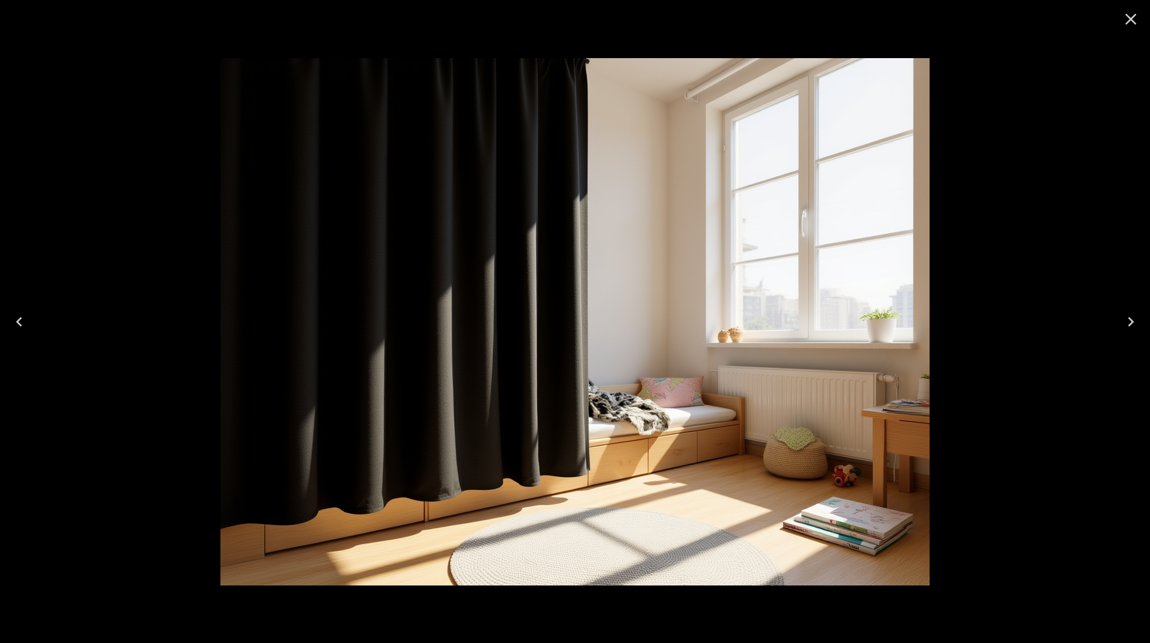
click at [1130, 23] on icon "Close" at bounding box center [1131, 19] width 19 height 19
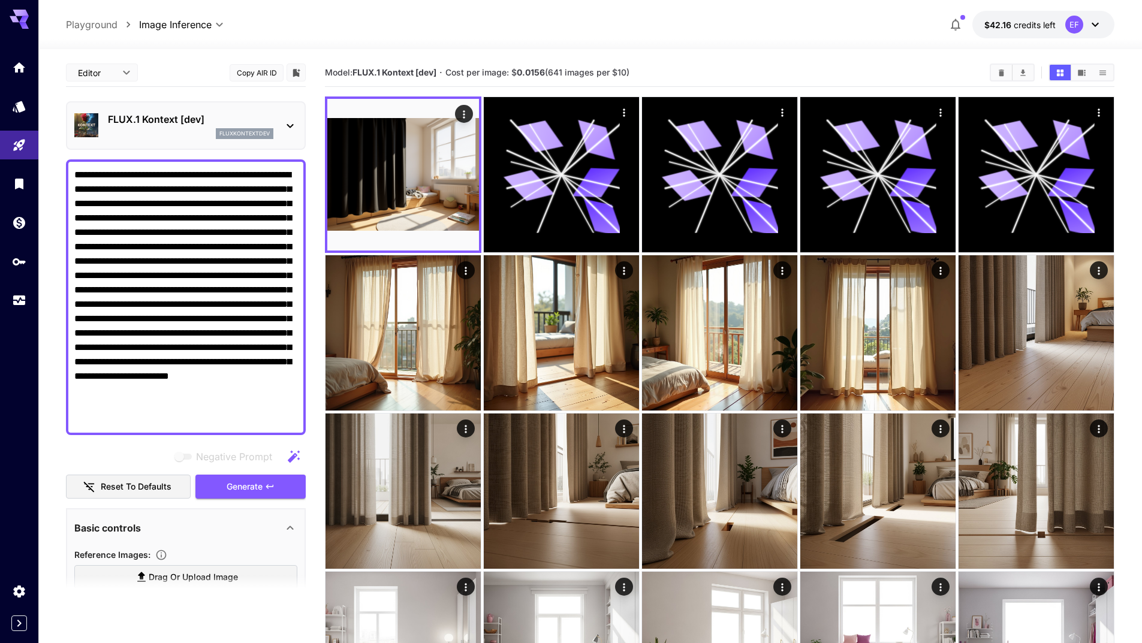
click at [203, 131] on div "fluxkontextdev" at bounding box center [190, 133] width 165 height 11
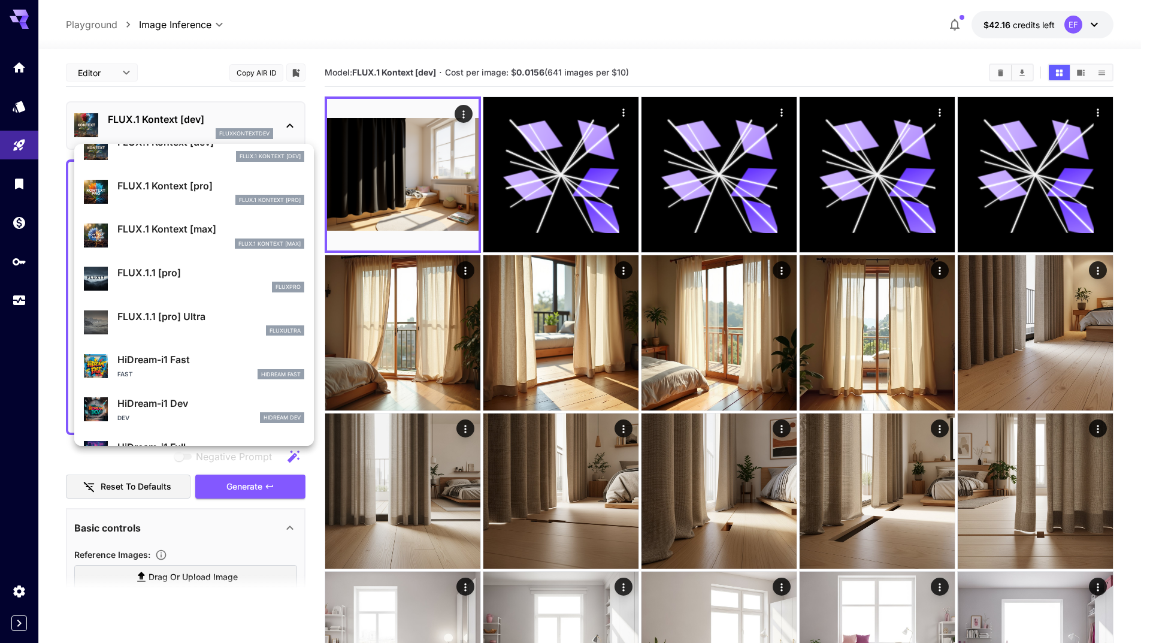
scroll to position [780, 0]
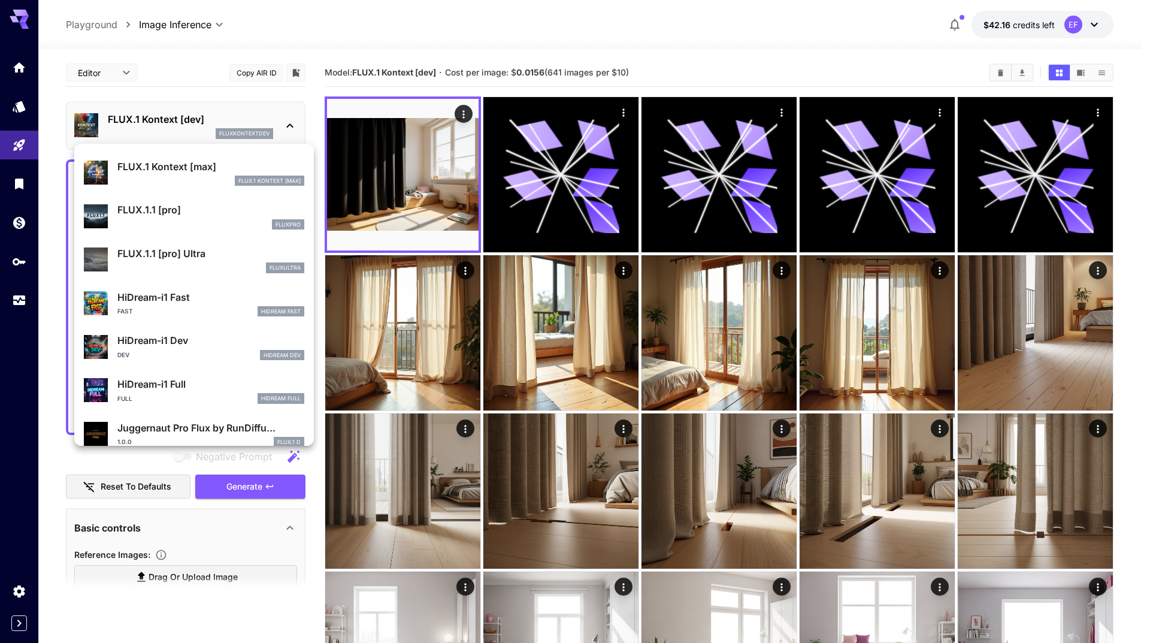
click at [193, 299] on p "HiDream-i1 Fast" at bounding box center [210, 297] width 187 height 14
type input "**********"
type input "****"
type input "***"
type input "**"
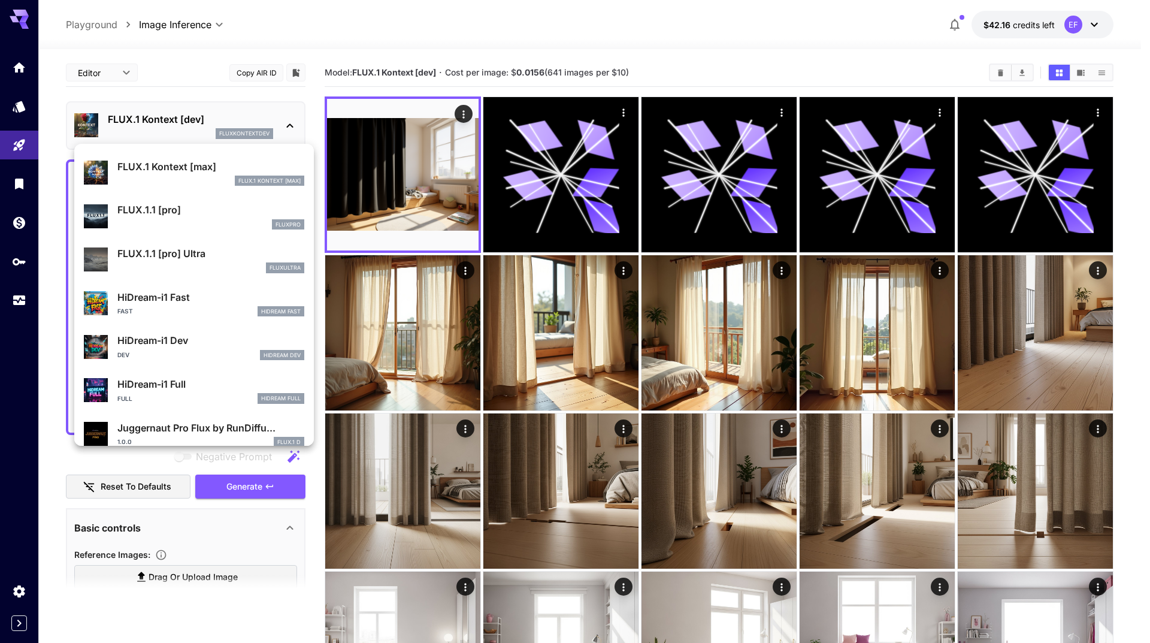
type input "*"
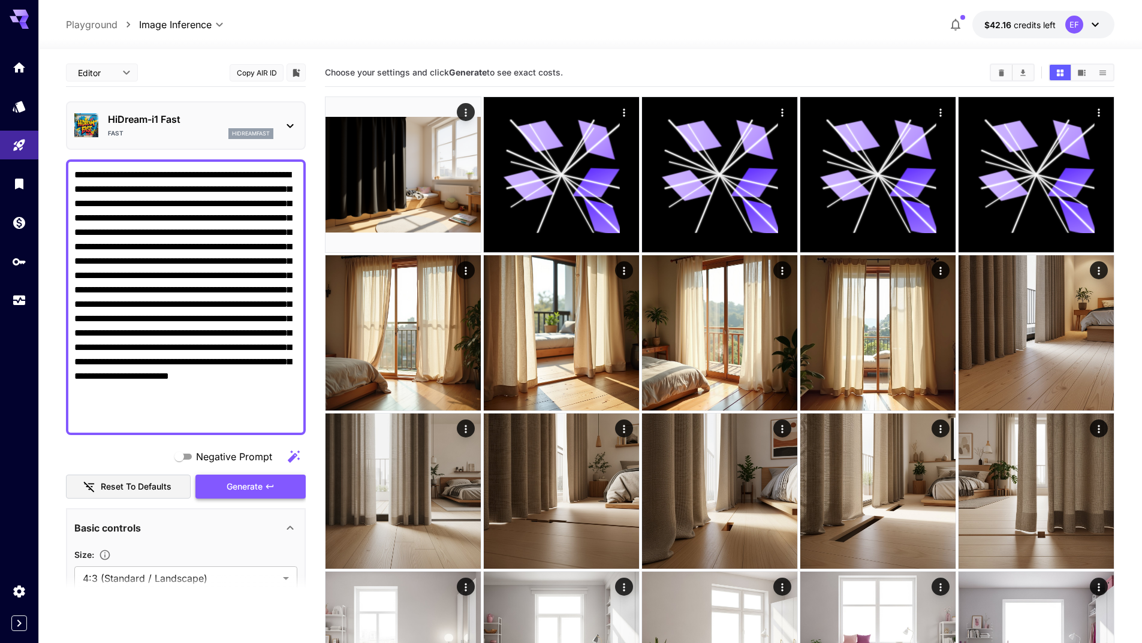
click at [235, 494] on span "Generate" at bounding box center [245, 486] width 36 height 15
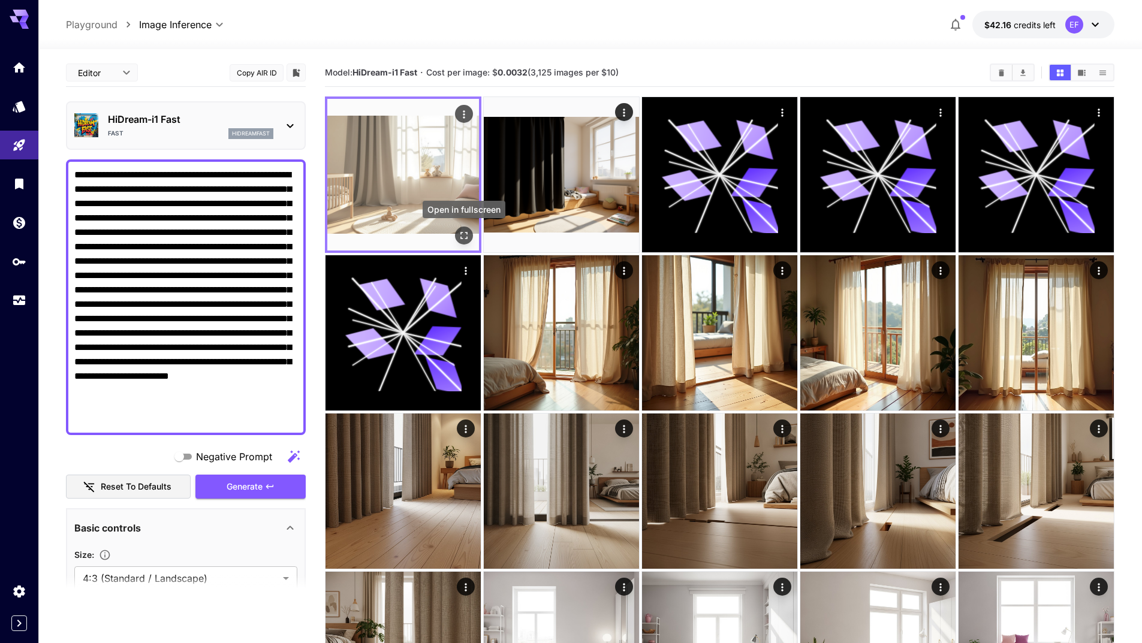
click at [469, 236] on icon "Open in fullscreen" at bounding box center [464, 235] width 12 height 12
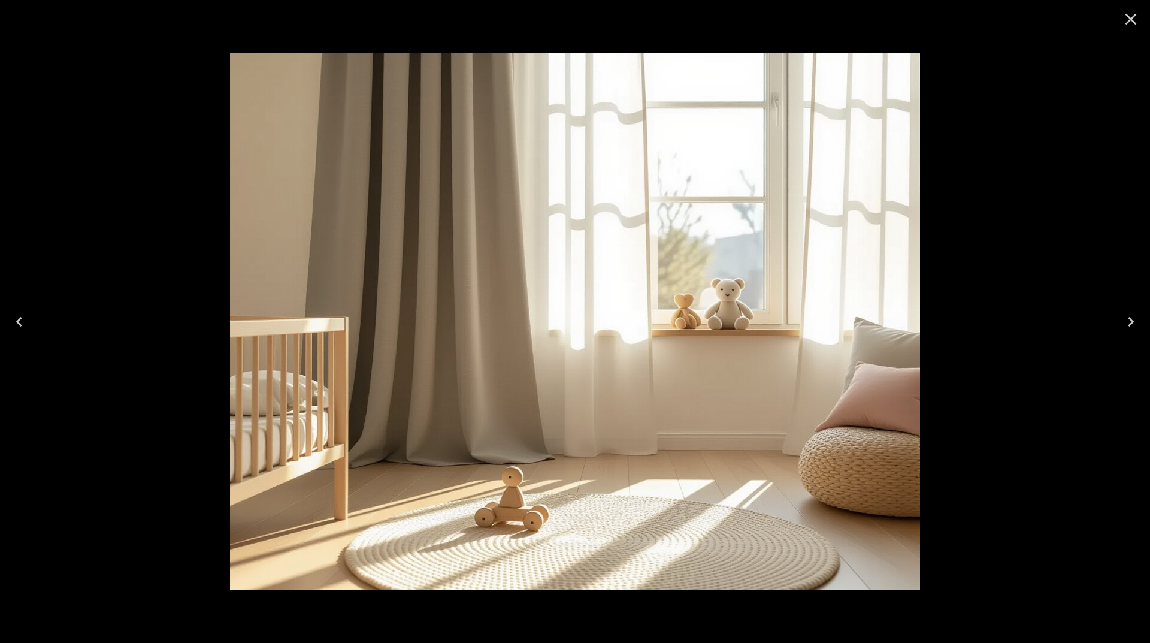
click at [1130, 18] on icon "Close" at bounding box center [1131, 19] width 11 height 11
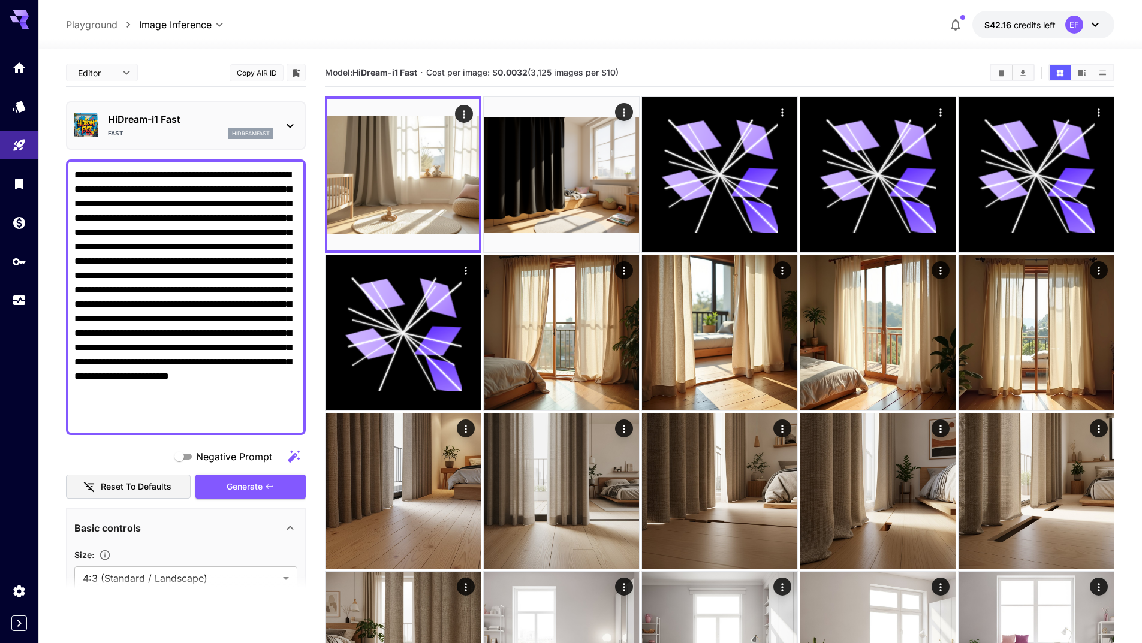
click at [275, 118] on div "HiDream-i1 Fast Fast hidreamfast" at bounding box center [185, 125] width 223 height 37
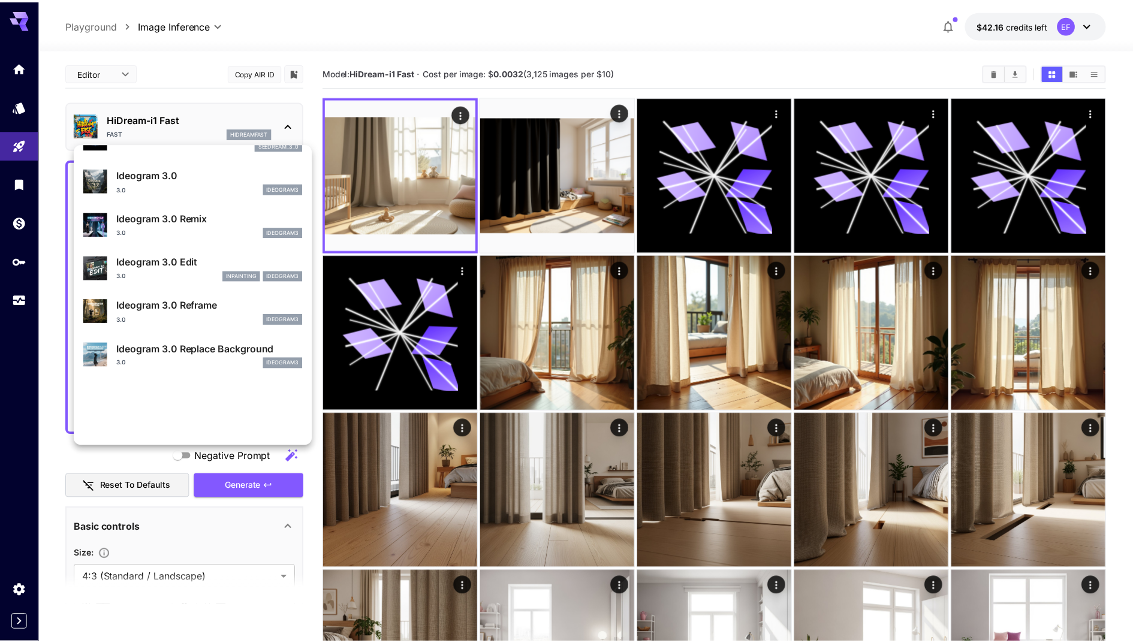
scroll to position [300, 0]
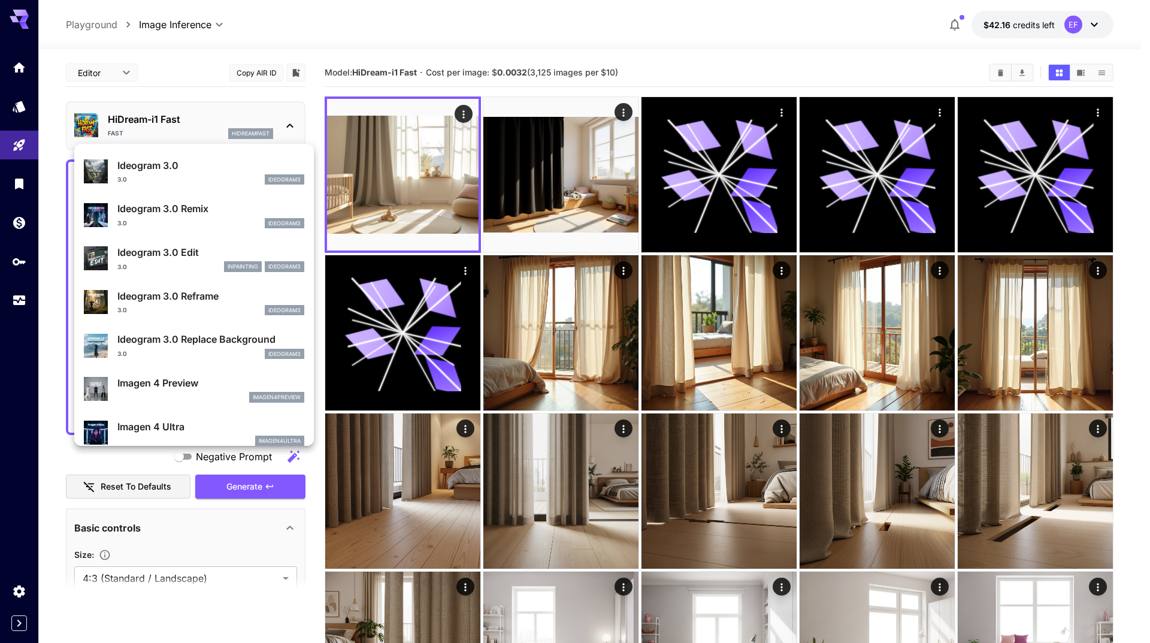
click at [190, 260] on div "Ideogram 3.0 Edit 3.0 inpainting ideogram3" at bounding box center [210, 258] width 187 height 27
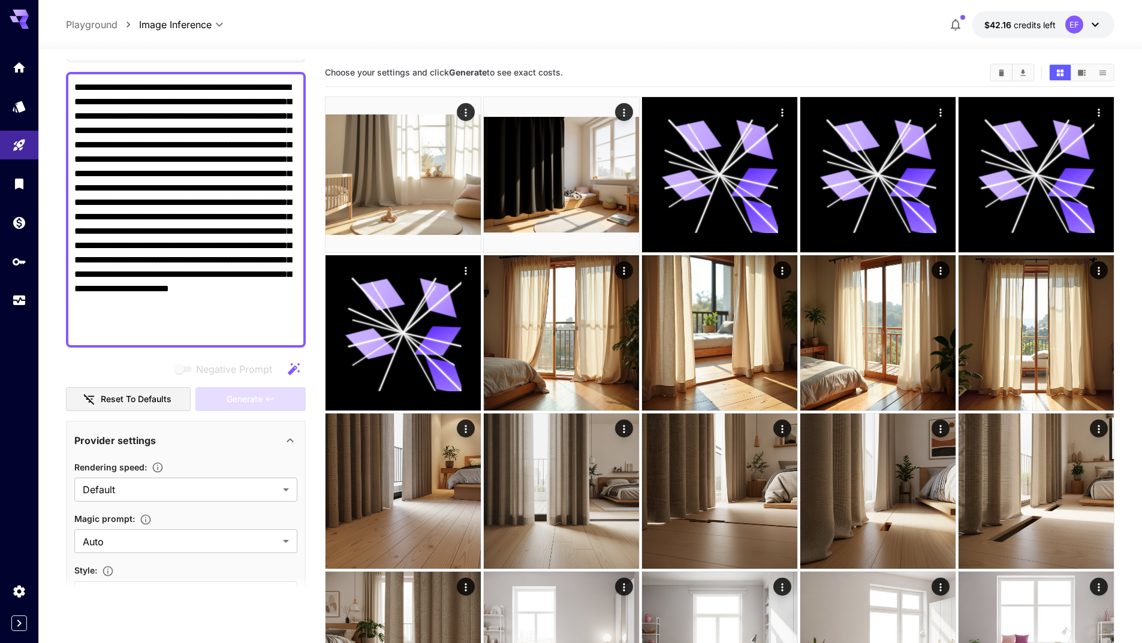
scroll to position [240, 0]
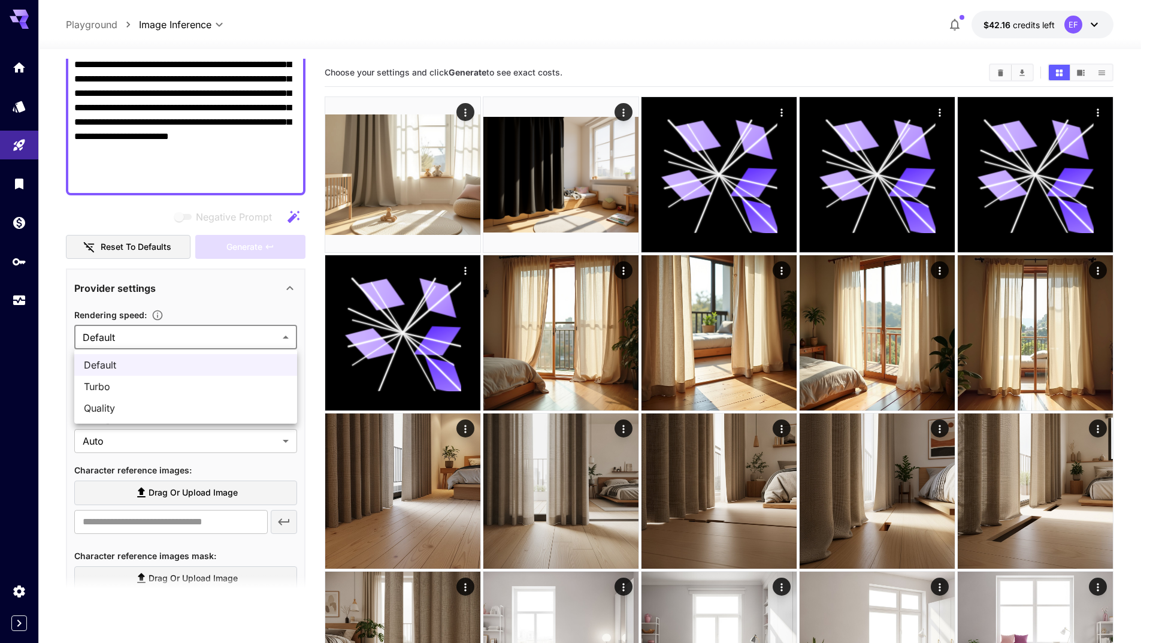
click at [242, 315] on div at bounding box center [575, 321] width 1150 height 643
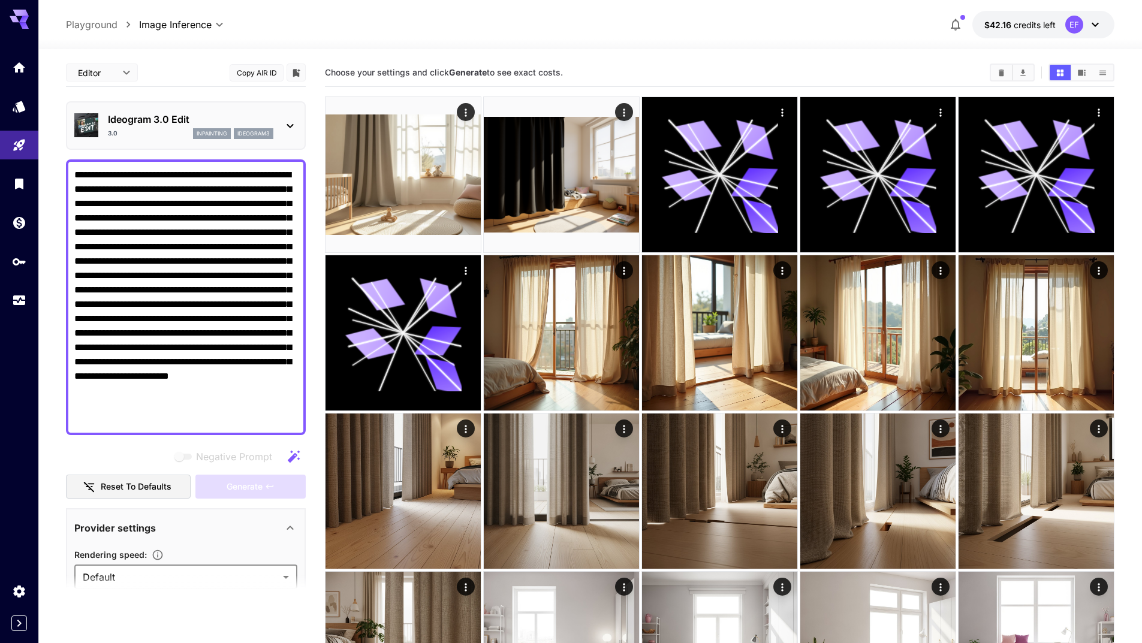
scroll to position [300, 0]
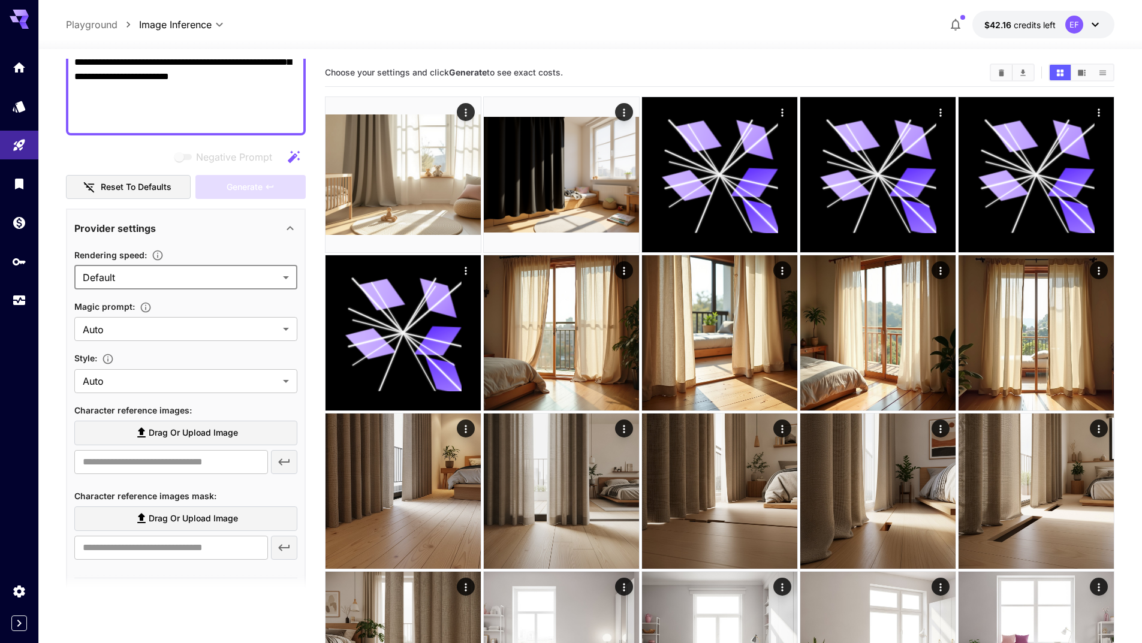
click at [246, 439] on label "Drag or upload image" at bounding box center [185, 433] width 223 height 25
click at [0, 0] on input "Drag or upload image" at bounding box center [0, 0] width 0 height 0
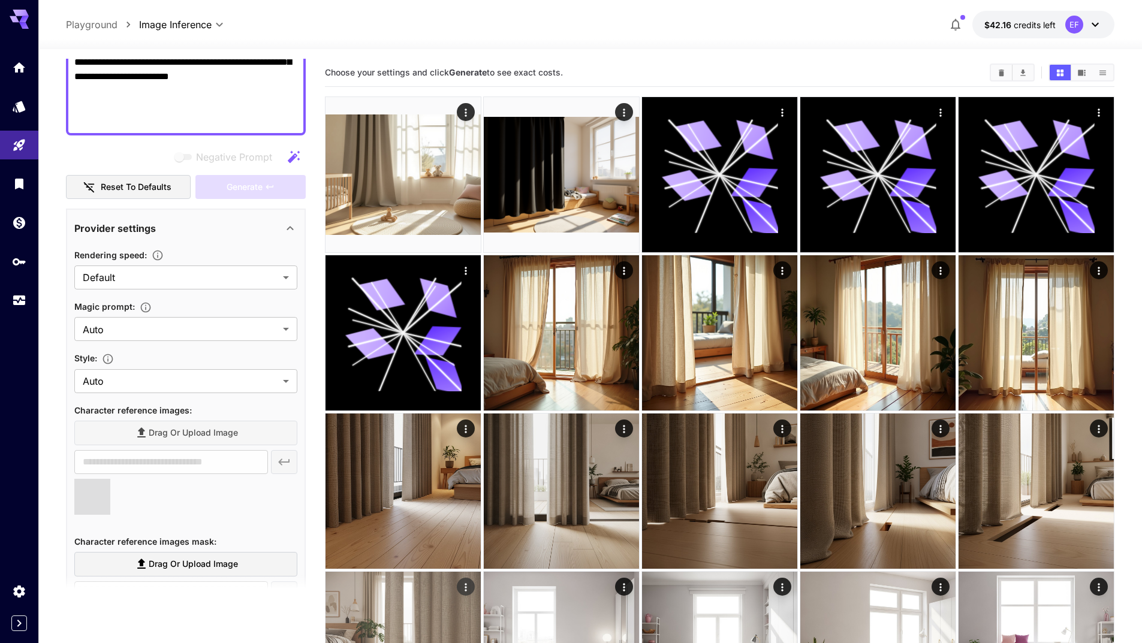
type input "**********"
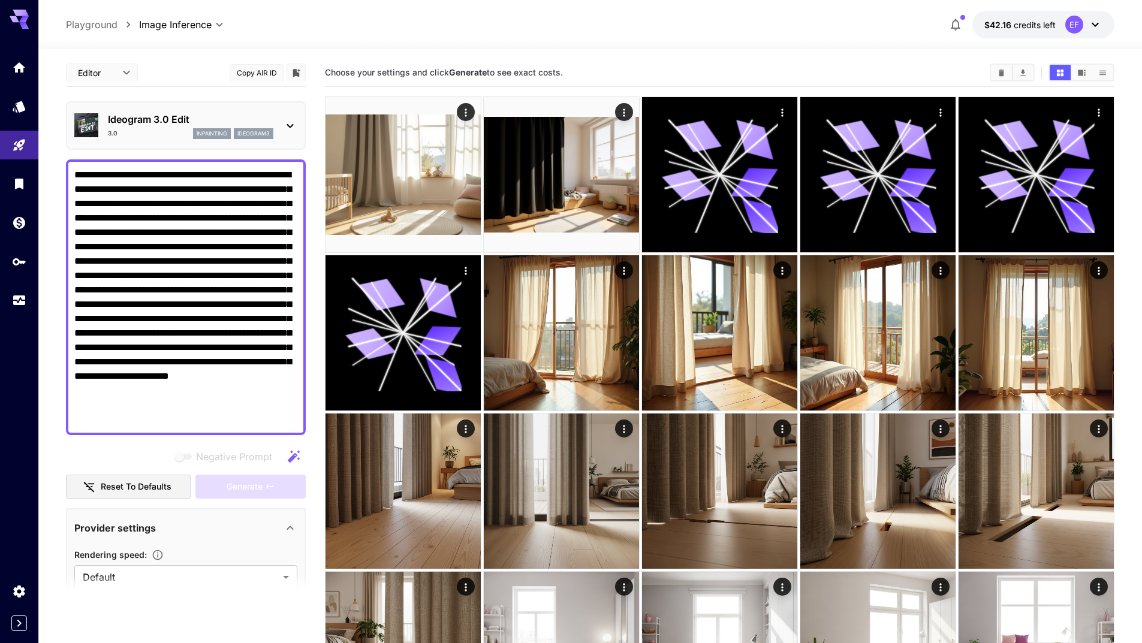
scroll to position [300, 0]
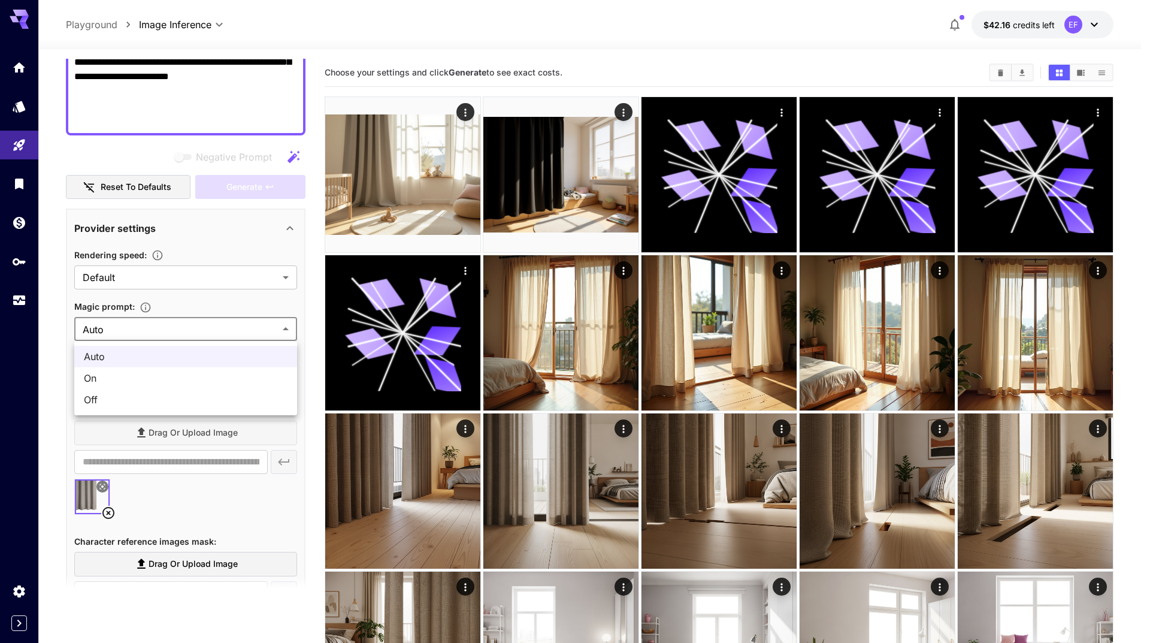
click at [35, 370] on div at bounding box center [575, 321] width 1150 height 643
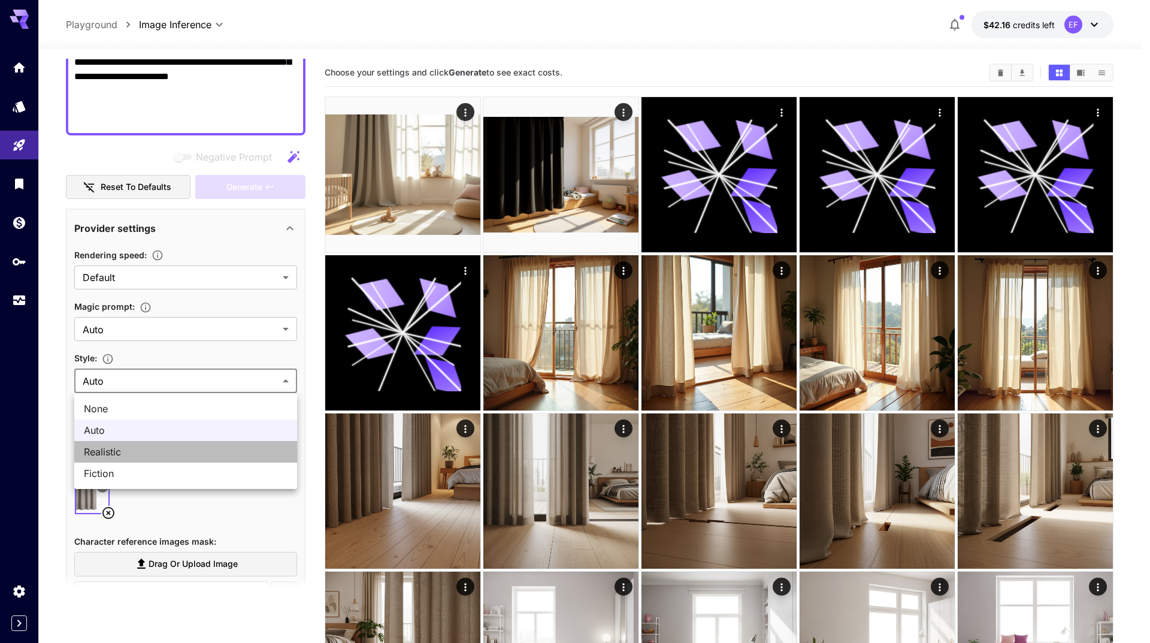
click at [88, 455] on span "Realistic" at bounding box center [186, 452] width 204 height 14
type input "*********"
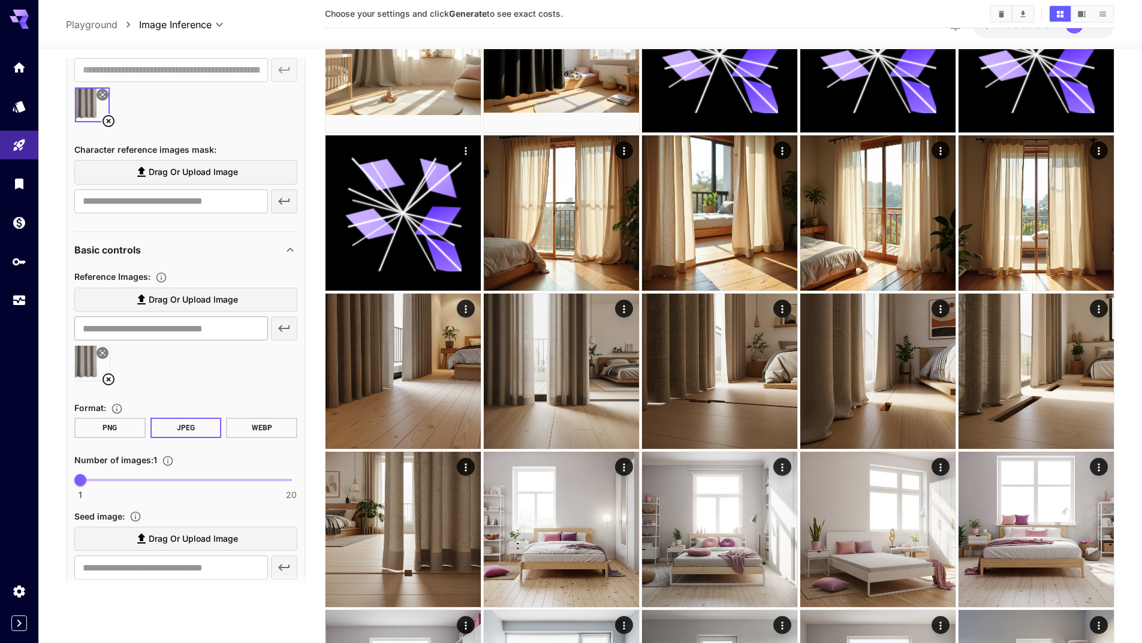
scroll to position [659, 0]
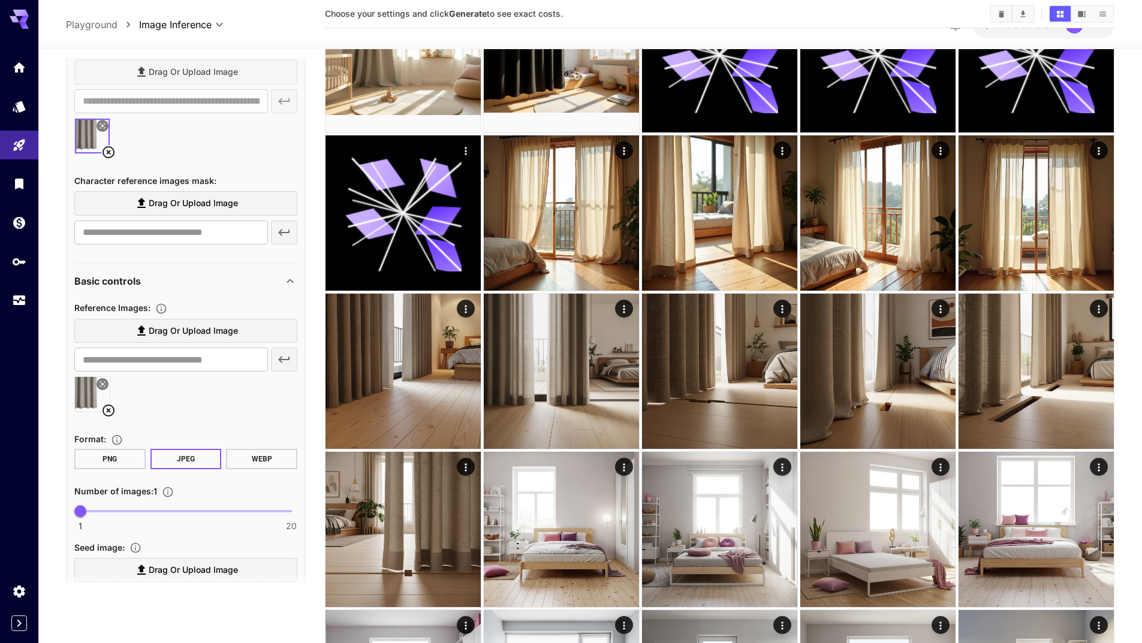
click at [107, 153] on icon at bounding box center [108, 152] width 14 height 14
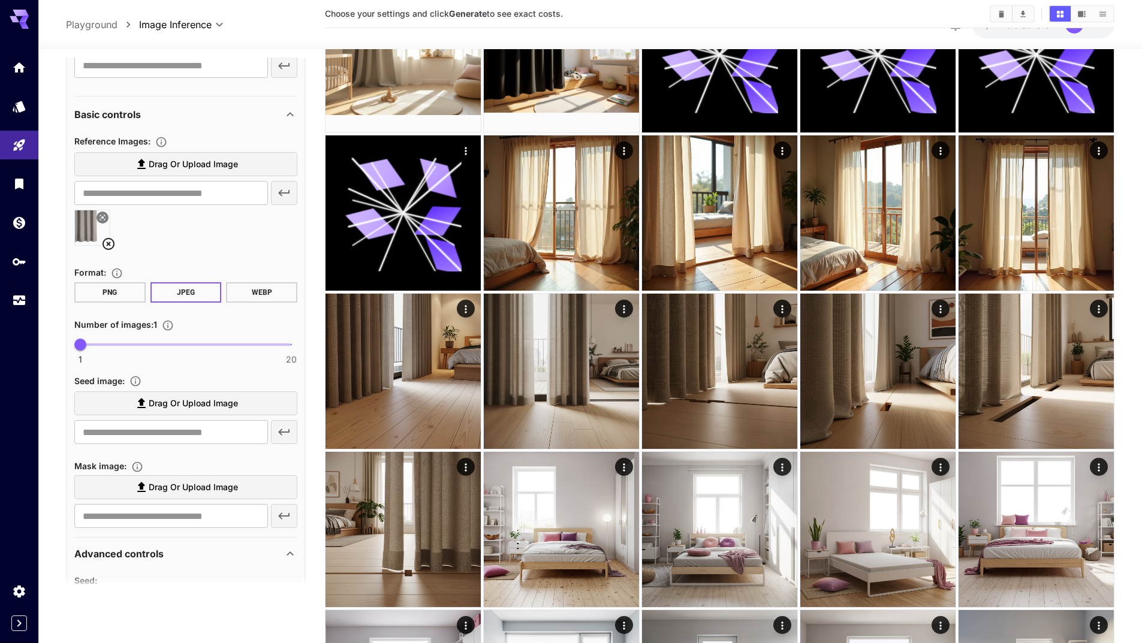
scroll to position [779, 0]
click at [109, 244] on icon at bounding box center [108, 245] width 12 height 12
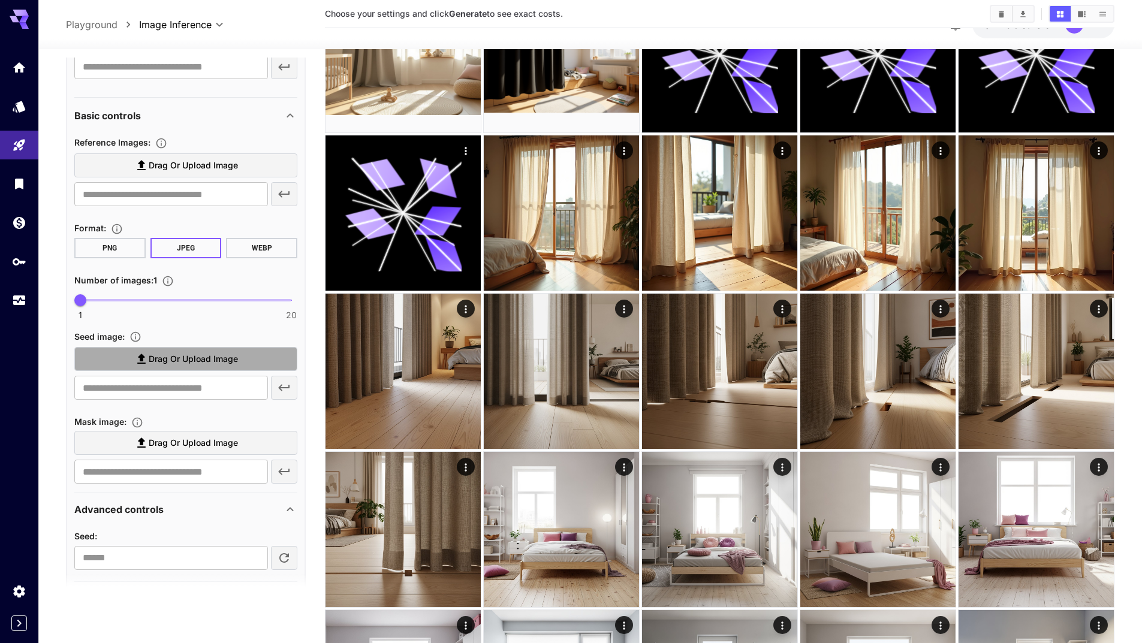
click at [214, 361] on span "Drag or upload image" at bounding box center [193, 359] width 89 height 15
click at [0, 0] on input "Drag or upload image" at bounding box center [0, 0] width 0 height 0
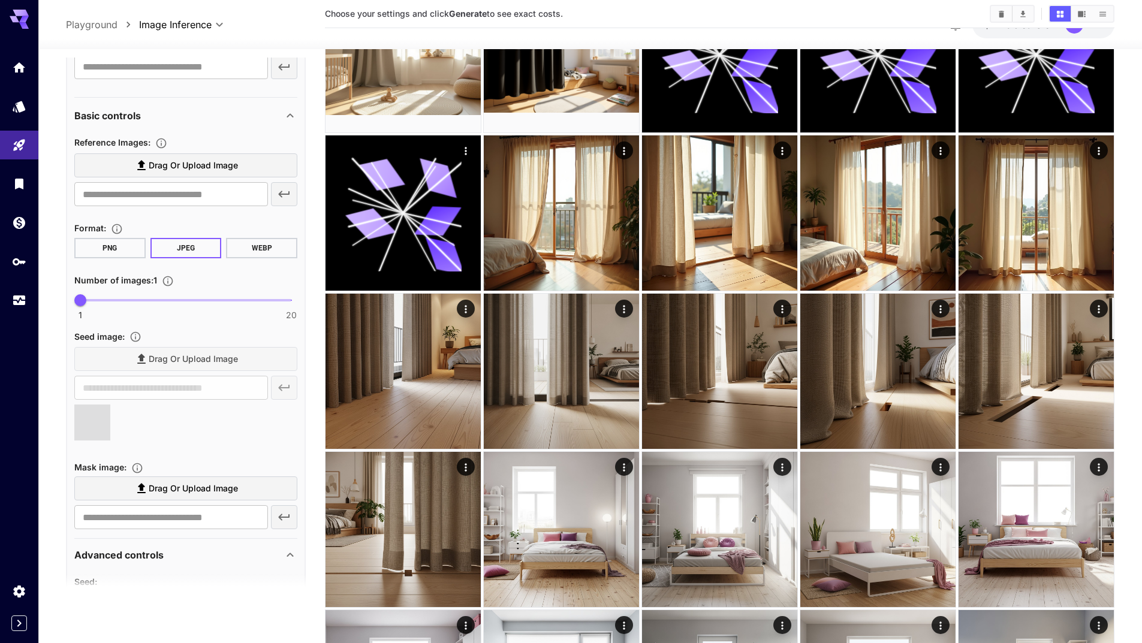
click at [213, 493] on span "Drag or upload image" at bounding box center [193, 488] width 89 height 15
click at [0, 0] on input "Drag or upload image" at bounding box center [0, 0] width 0 height 0
type input "**********"
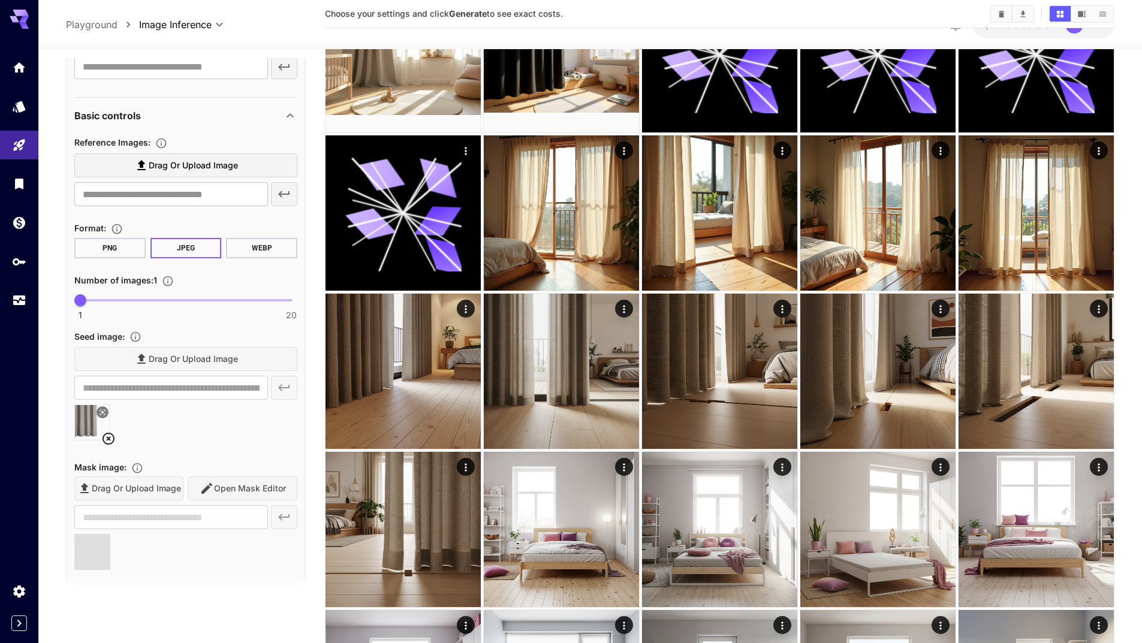
type input "**********"
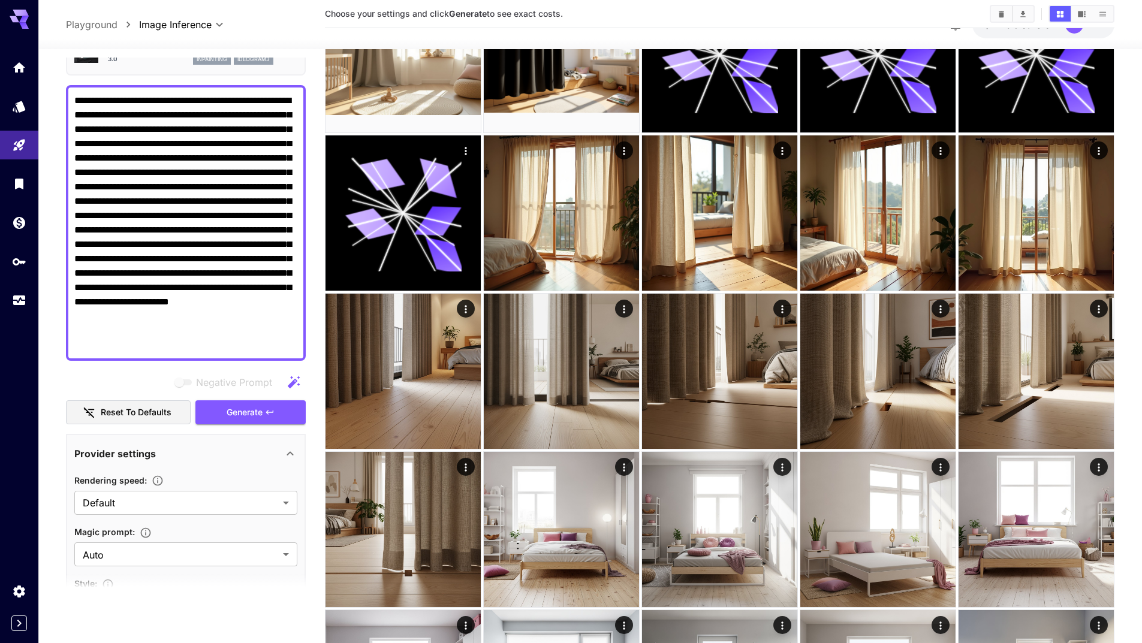
scroll to position [0, 0]
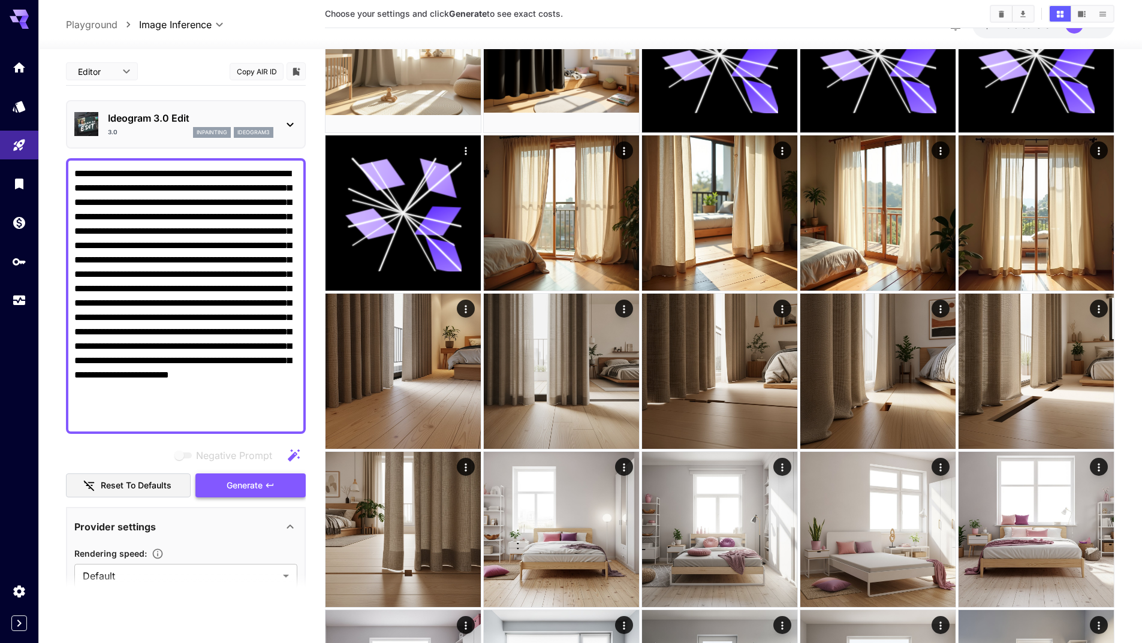
click at [227, 485] on span "Generate" at bounding box center [245, 485] width 36 height 15
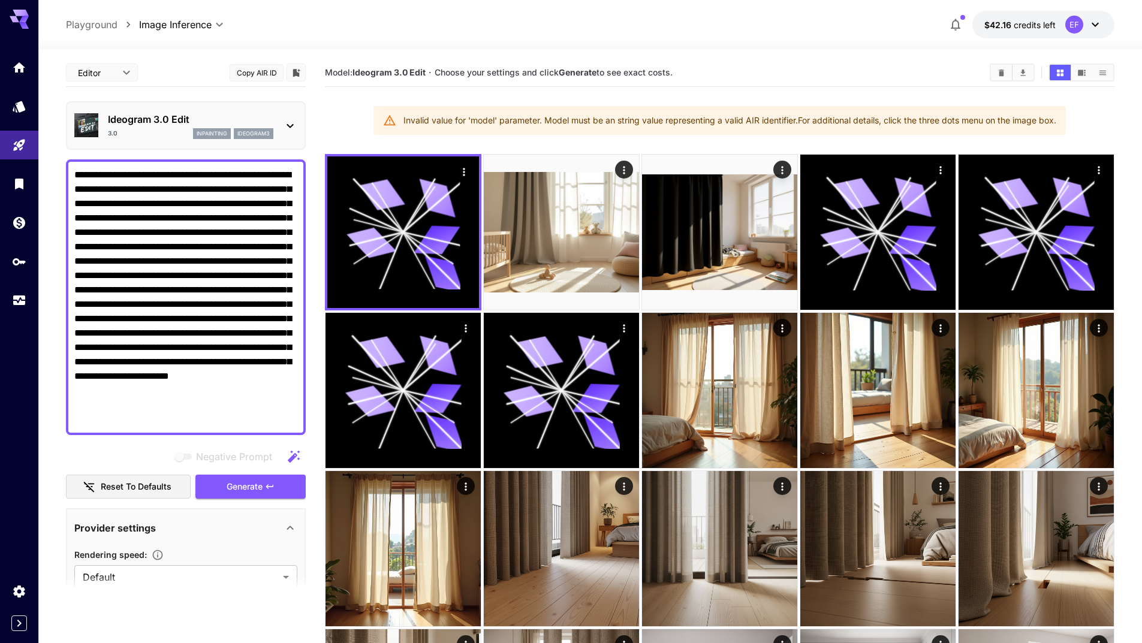
click at [177, 115] on p "Ideogram 3.0 Edit" at bounding box center [190, 119] width 165 height 14
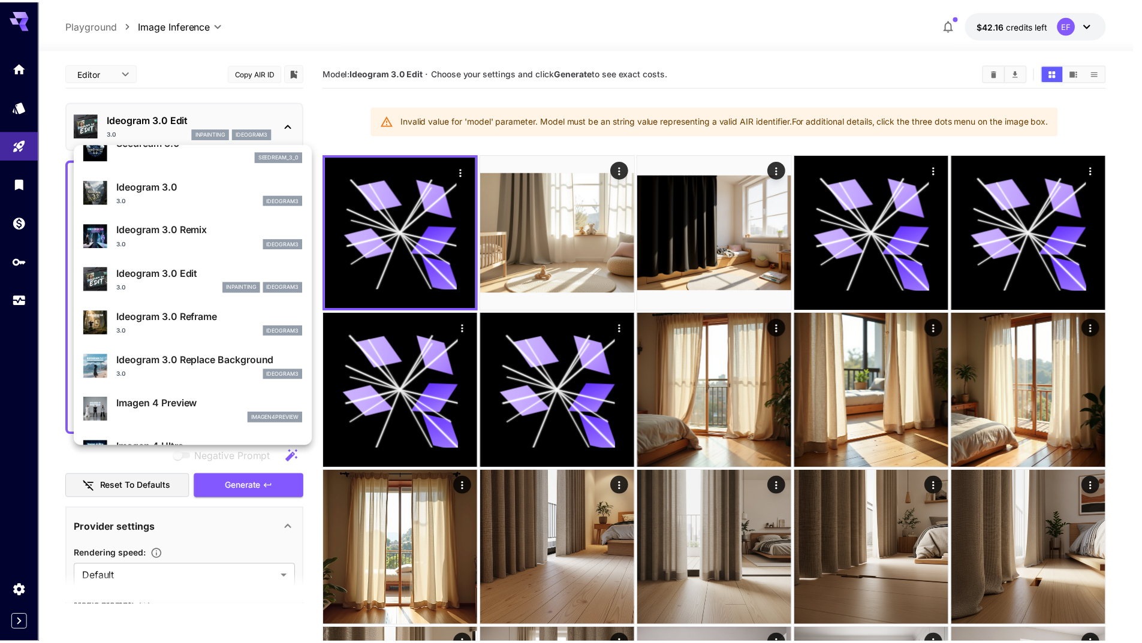
scroll to position [300, 0]
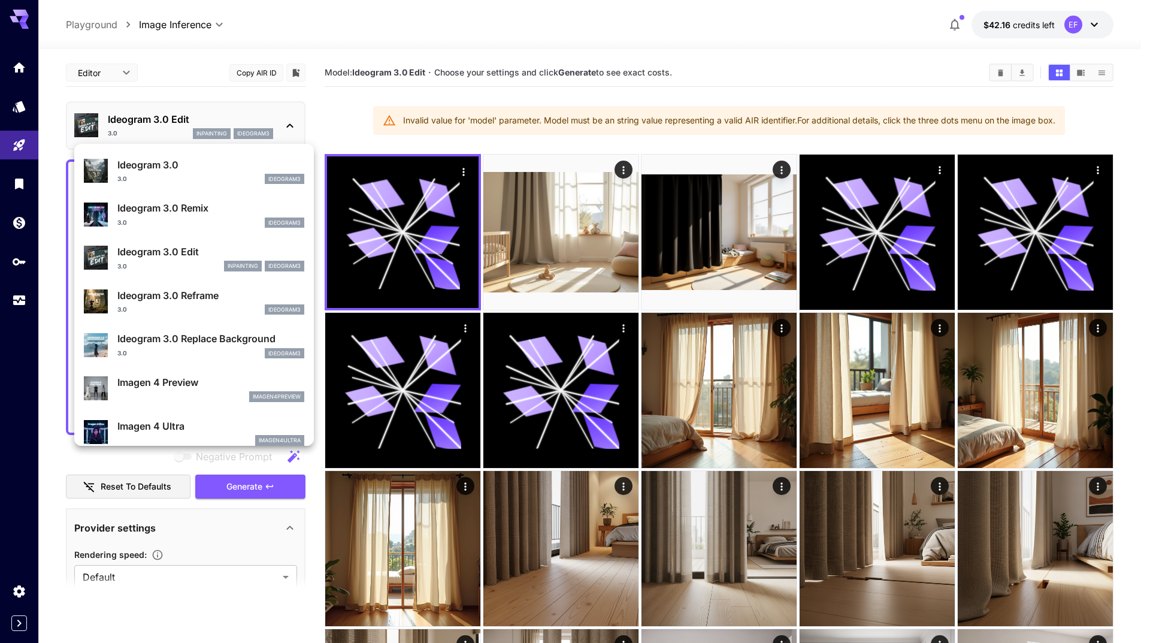
click at [212, 347] on div "Ideogram 3.0 Replace Background 3.0 ideogram3" at bounding box center [210, 344] width 187 height 27
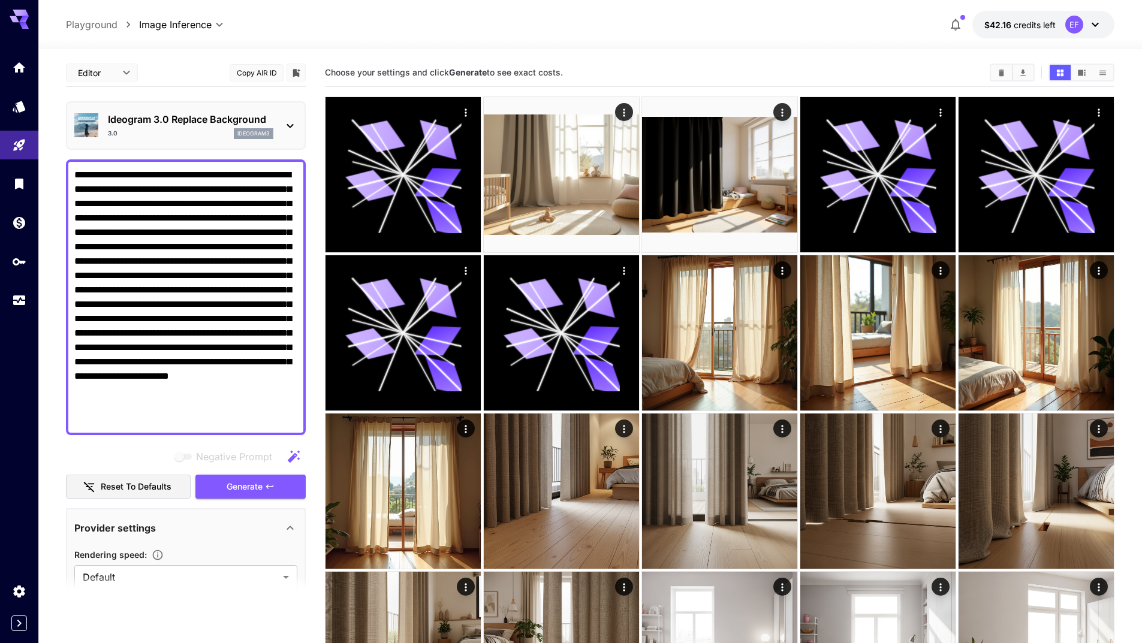
click at [1, 476] on div at bounding box center [19, 321] width 38 height 643
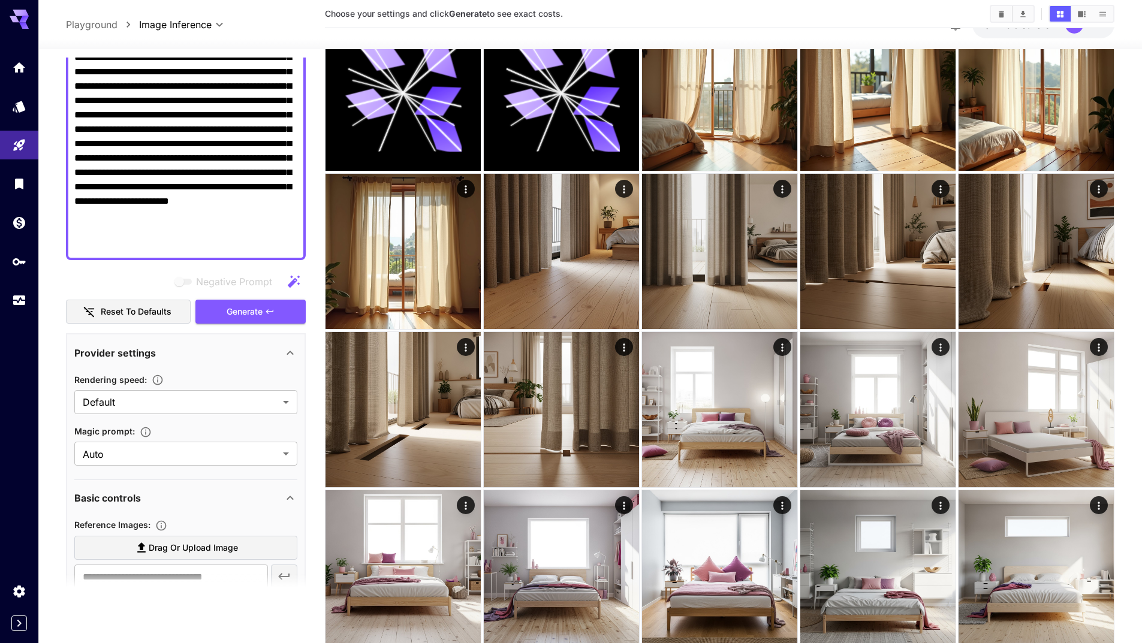
scroll to position [360, 0]
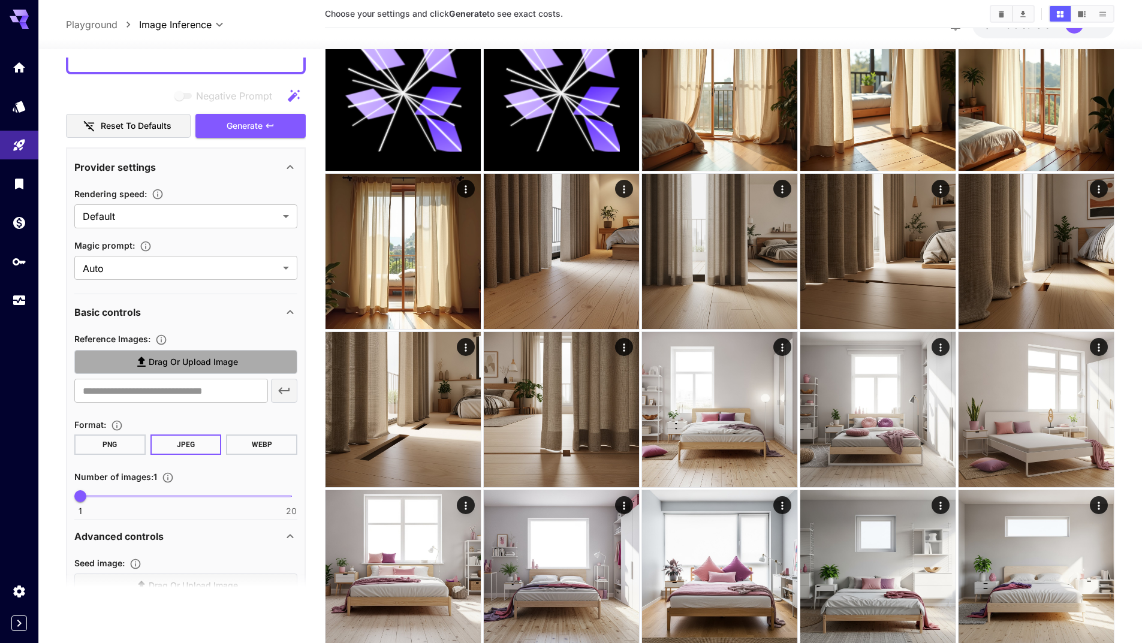
click at [197, 362] on span "Drag or upload image" at bounding box center [193, 362] width 89 height 15
click at [0, 0] on input "Drag or upload image" at bounding box center [0, 0] width 0 height 0
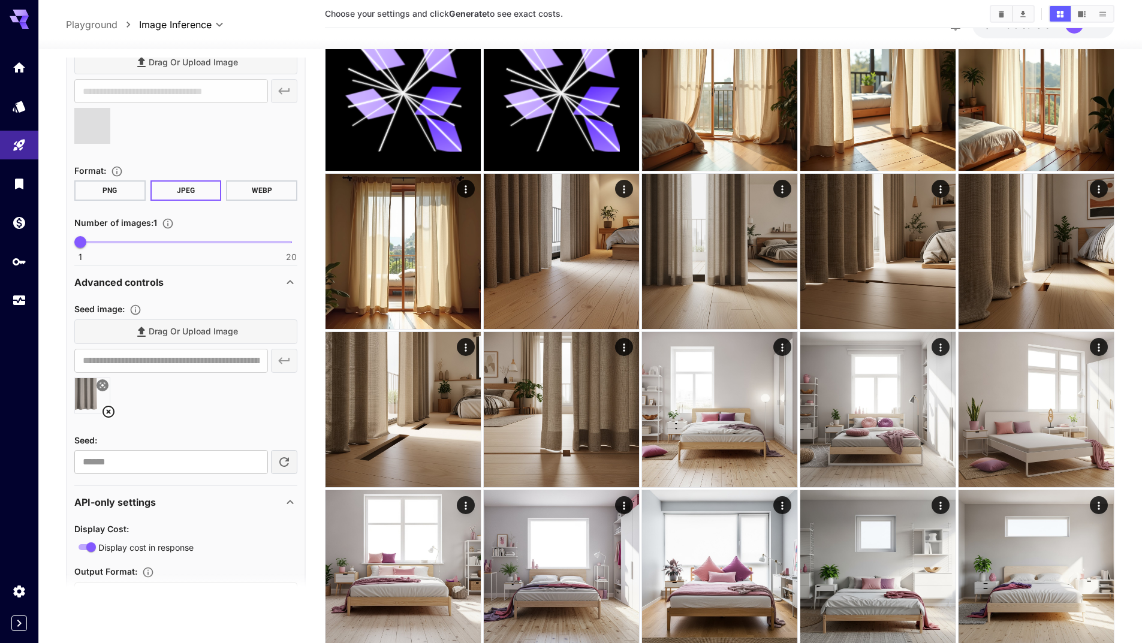
scroll to position [719, 0]
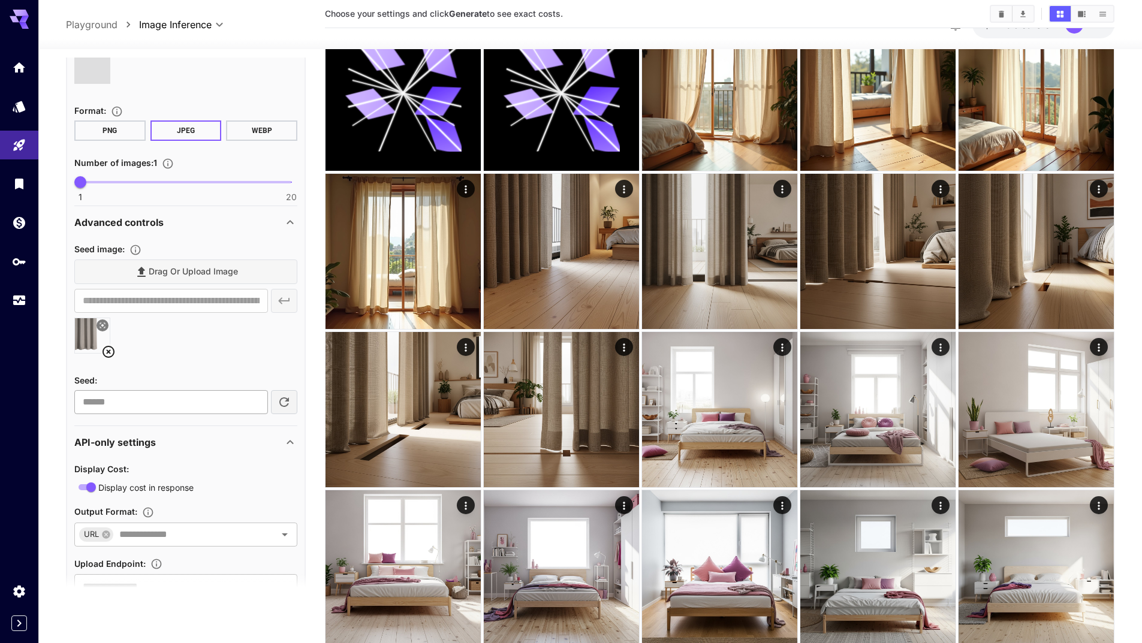
type input "**********"
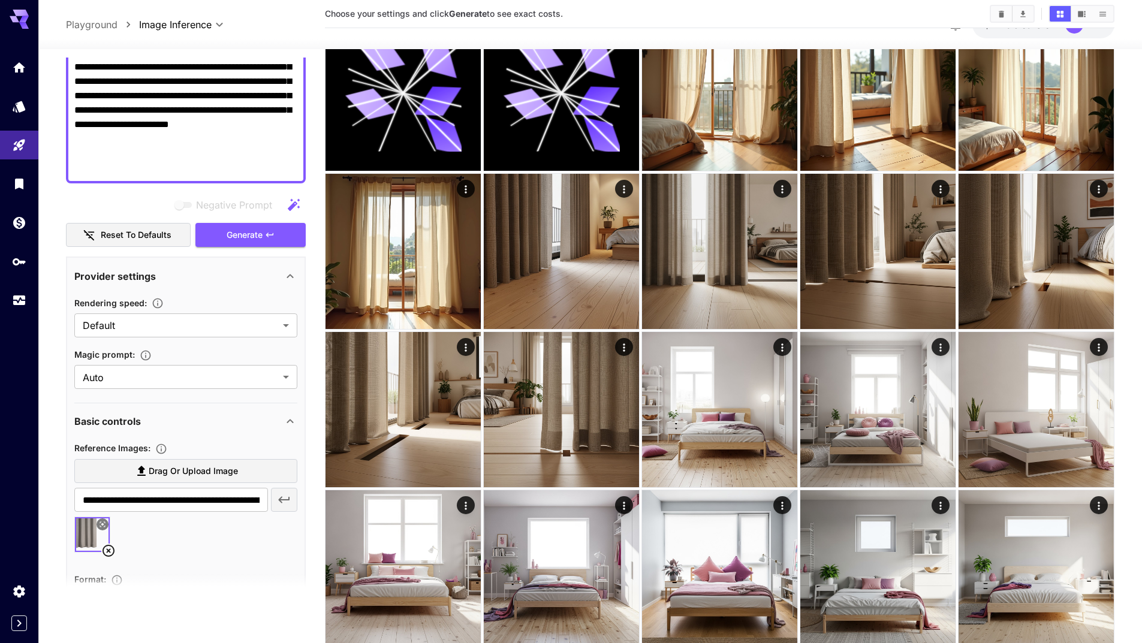
scroll to position [120, 0]
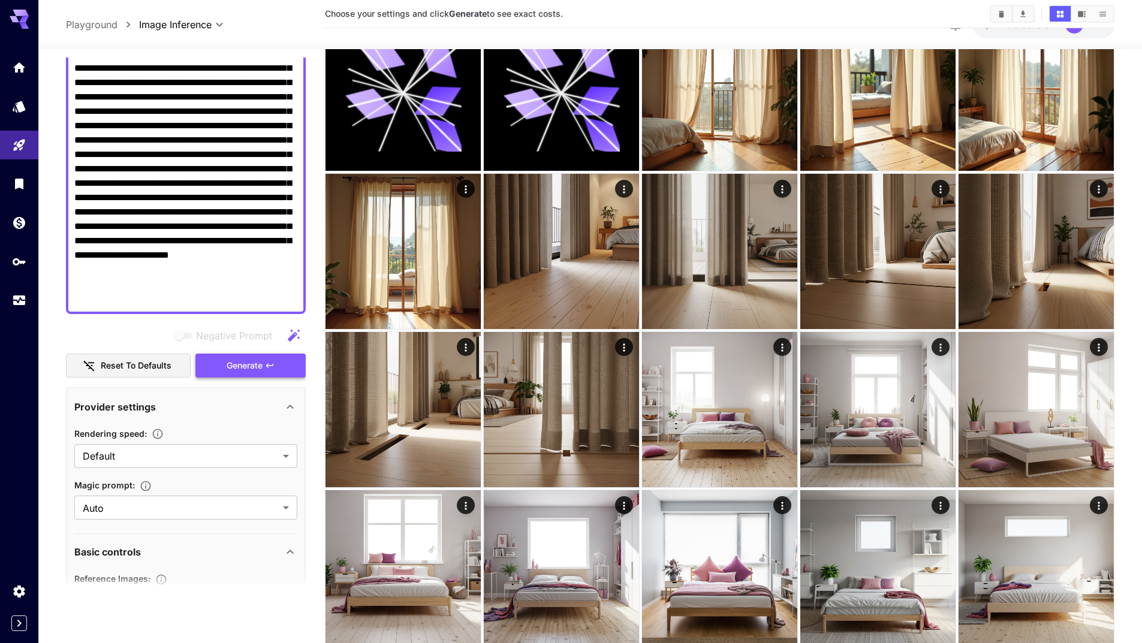
click at [241, 364] on span "Generate" at bounding box center [245, 365] width 36 height 15
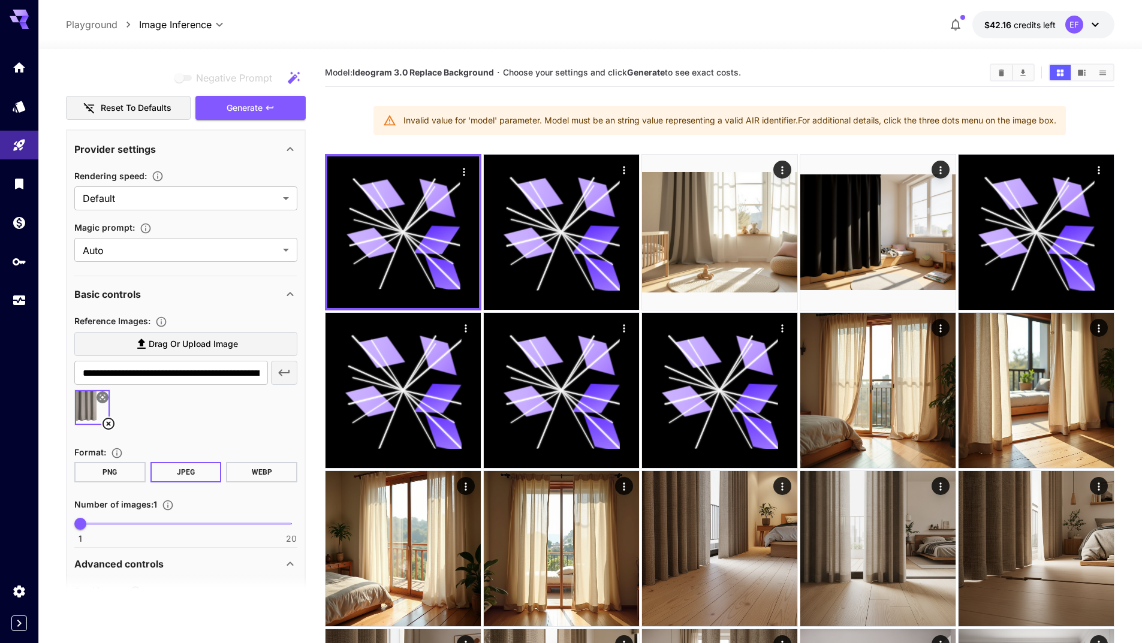
scroll to position [360, 0]
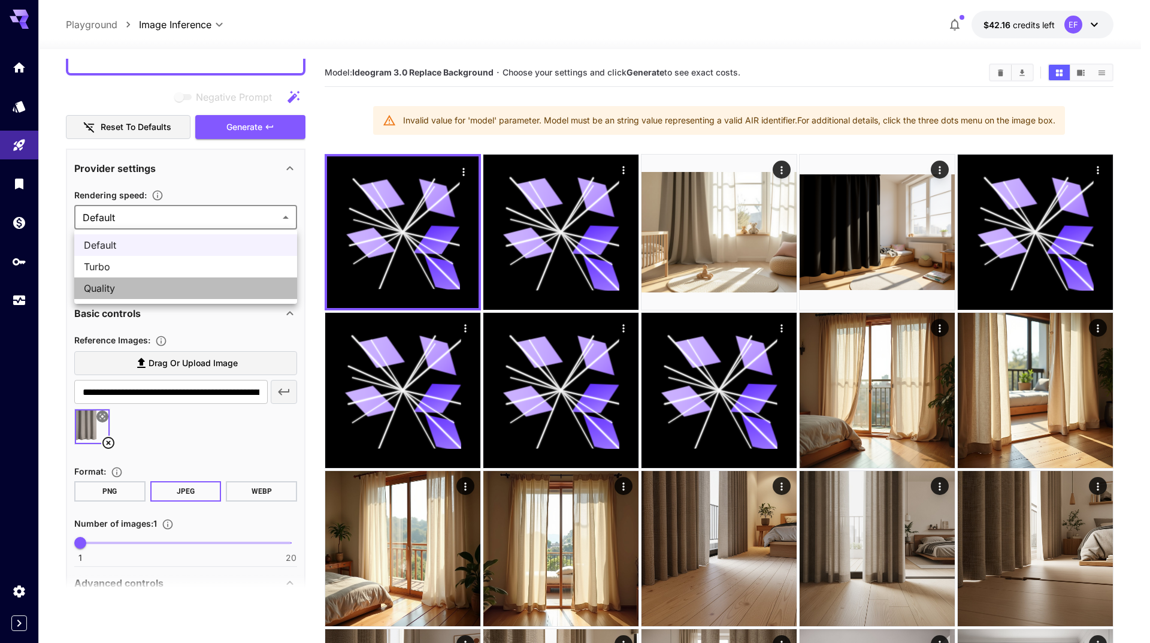
click at [224, 284] on span "Quality" at bounding box center [186, 288] width 204 height 14
type input "*******"
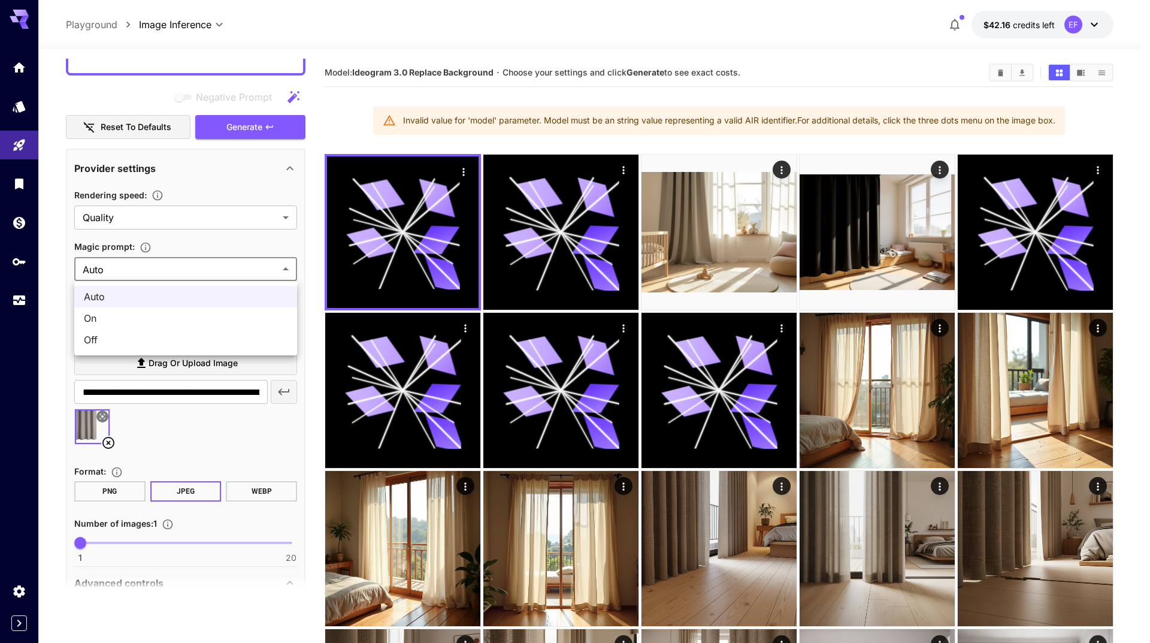
click at [222, 271] on div at bounding box center [575, 321] width 1150 height 643
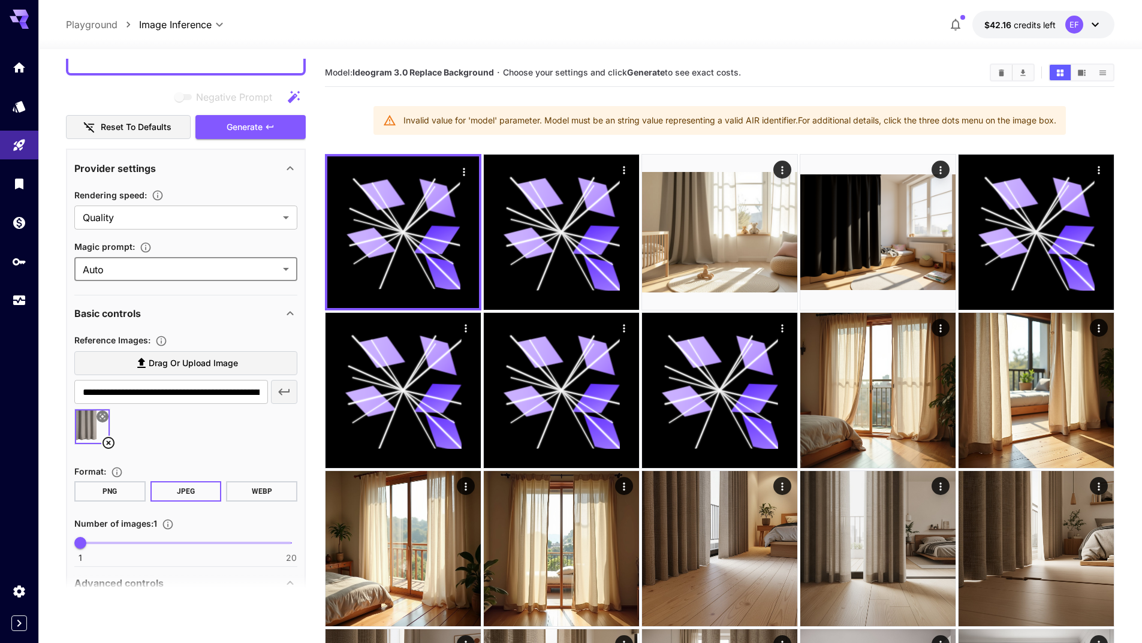
click at [86, 492] on button "PNG" at bounding box center [109, 491] width 71 height 20
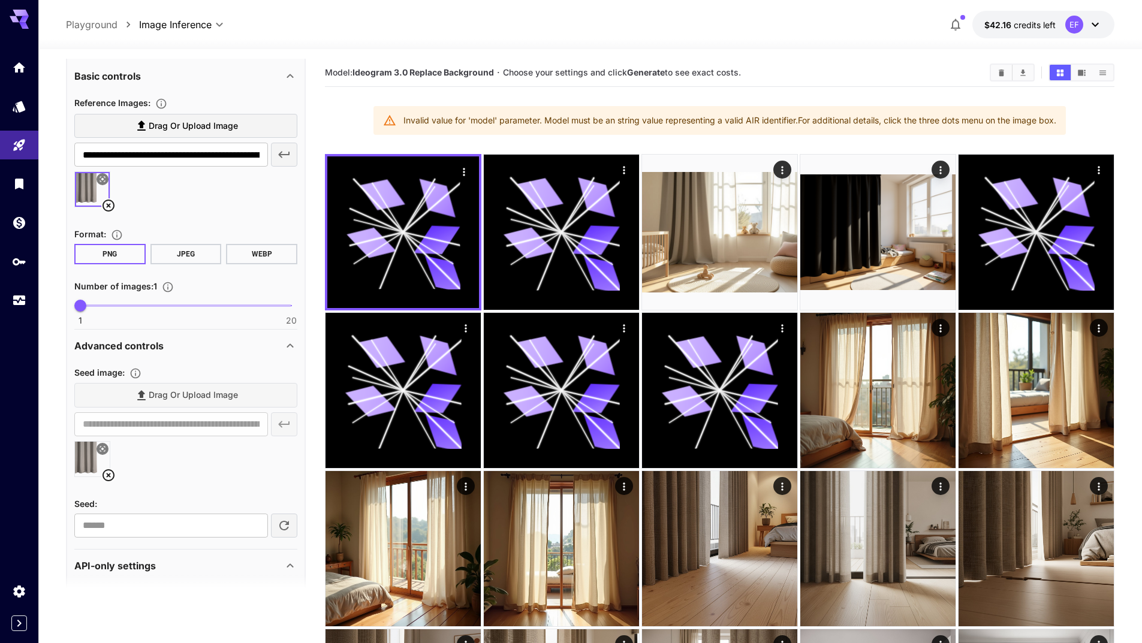
scroll to position [585, 0]
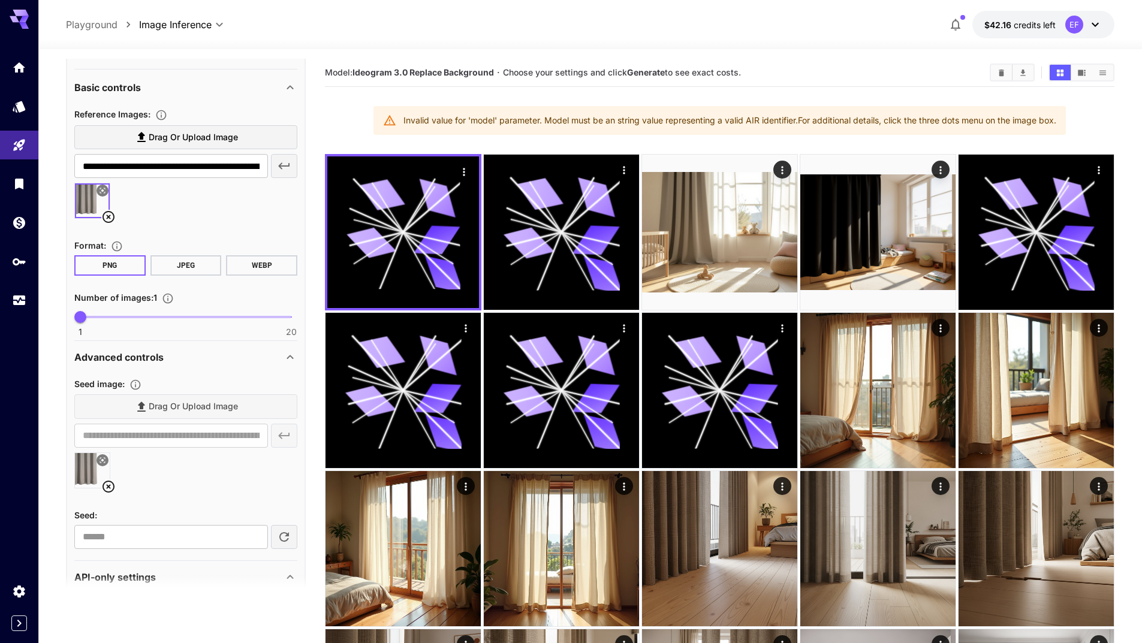
click at [110, 217] on icon at bounding box center [108, 217] width 14 height 14
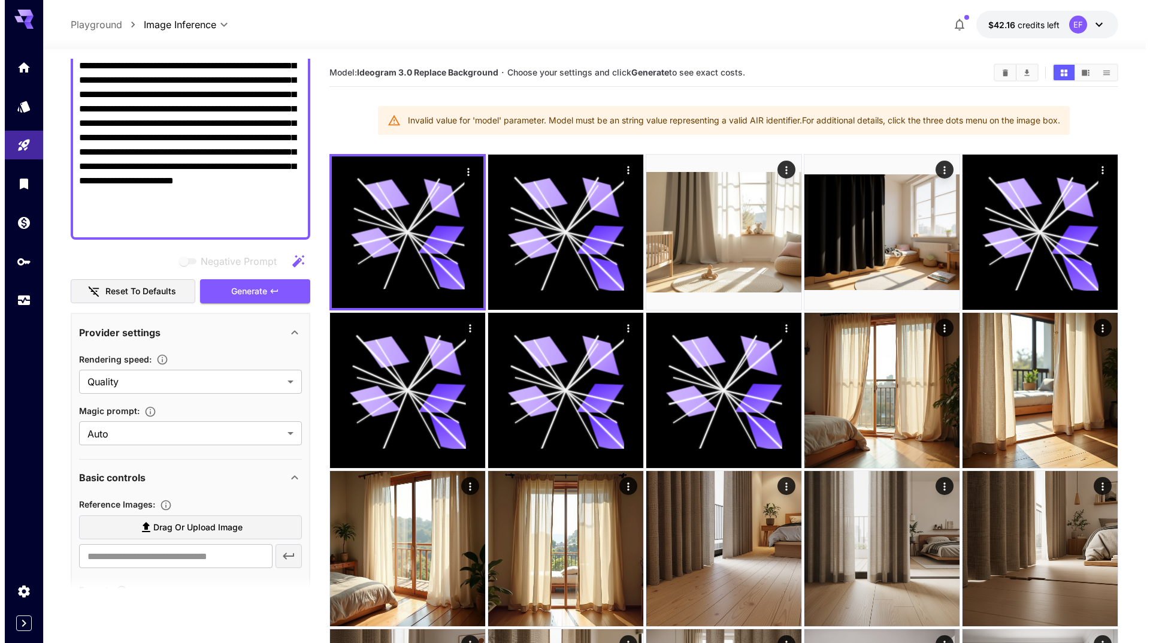
scroll to position [46, 0]
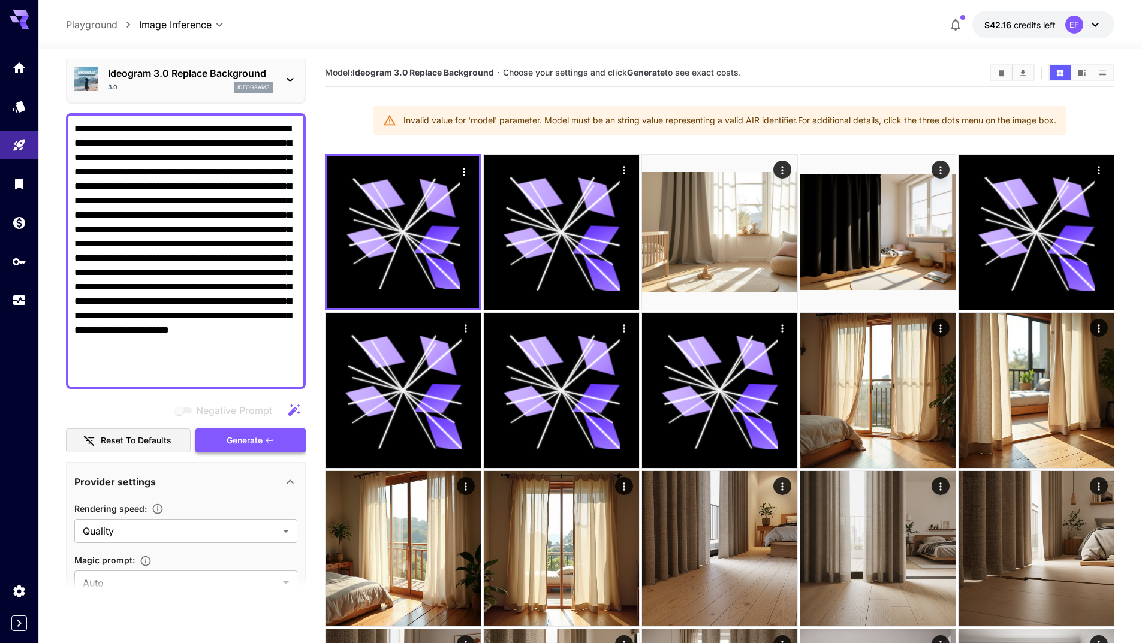
click at [252, 440] on span "Generate" at bounding box center [245, 440] width 36 height 15
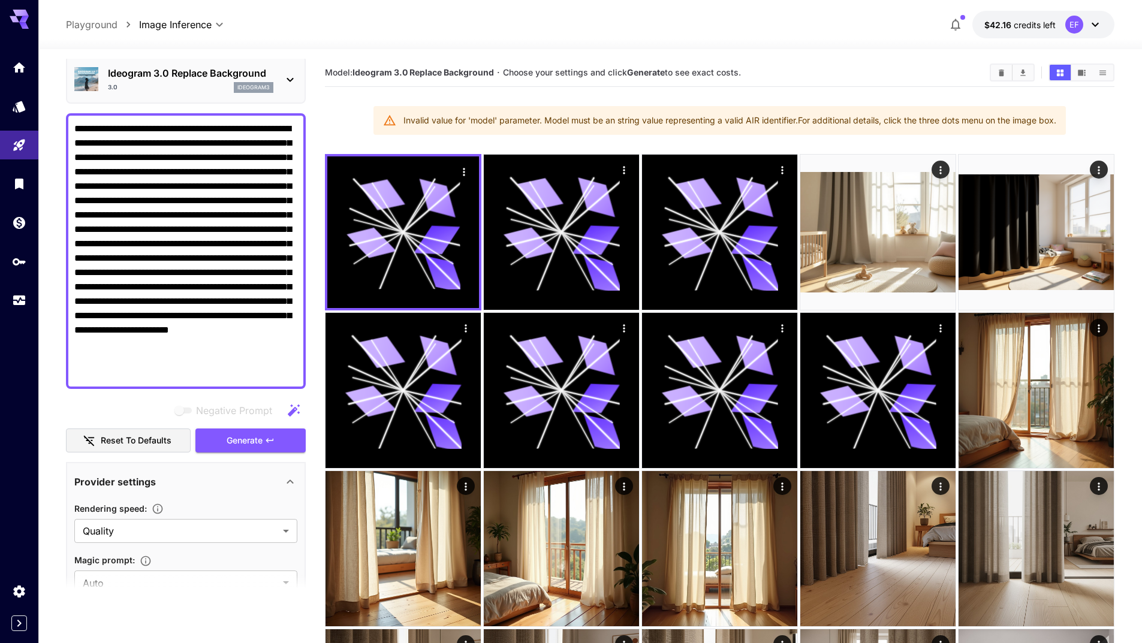
click at [268, 82] on div "ideogram3" at bounding box center [254, 87] width 40 height 11
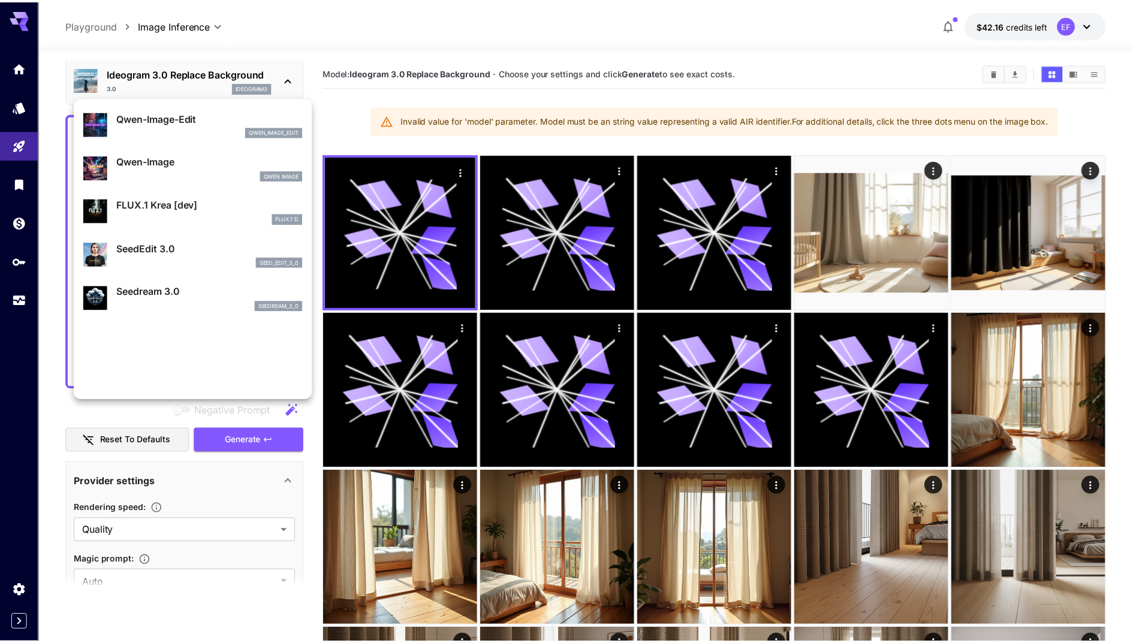
scroll to position [0, 0]
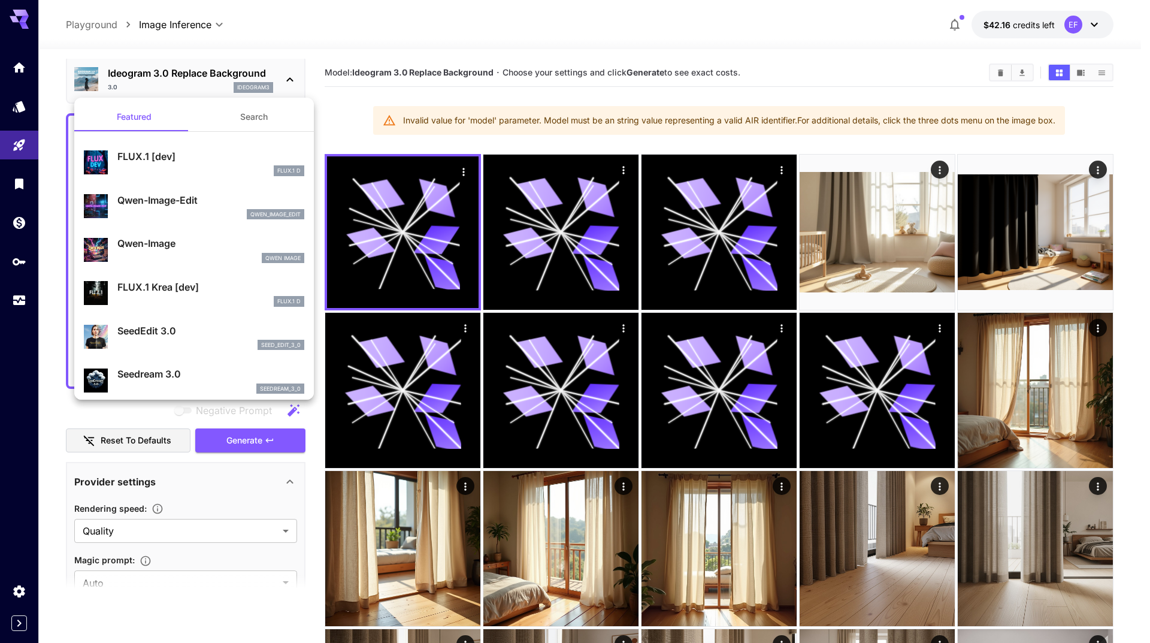
click at [192, 155] on p "FLUX.1 [dev]" at bounding box center [210, 156] width 187 height 14
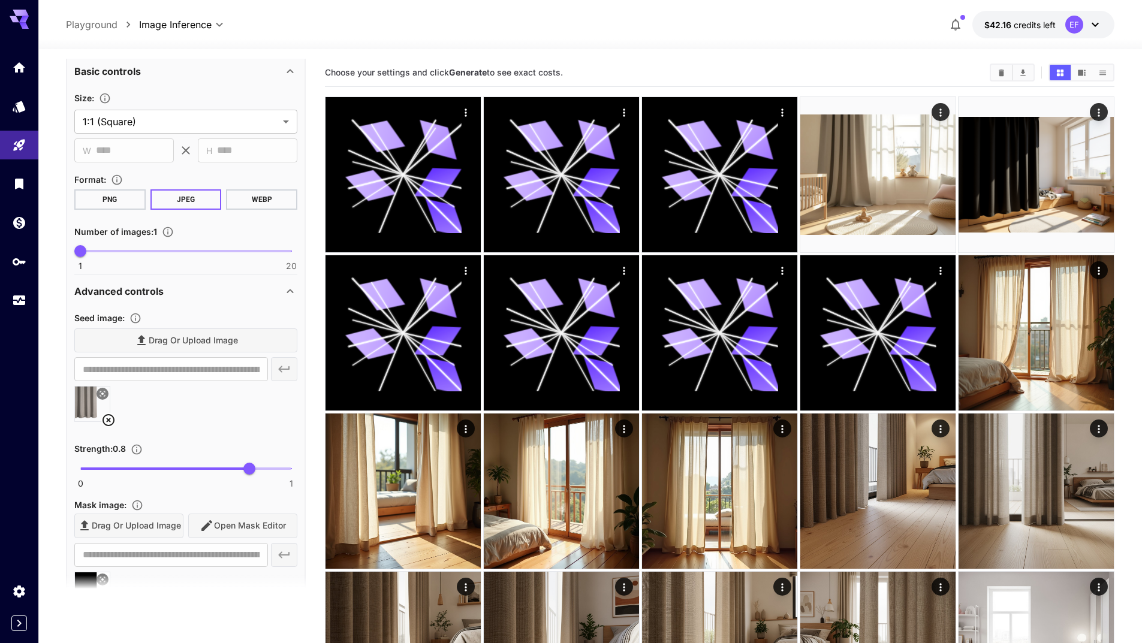
scroll to position [645, 0]
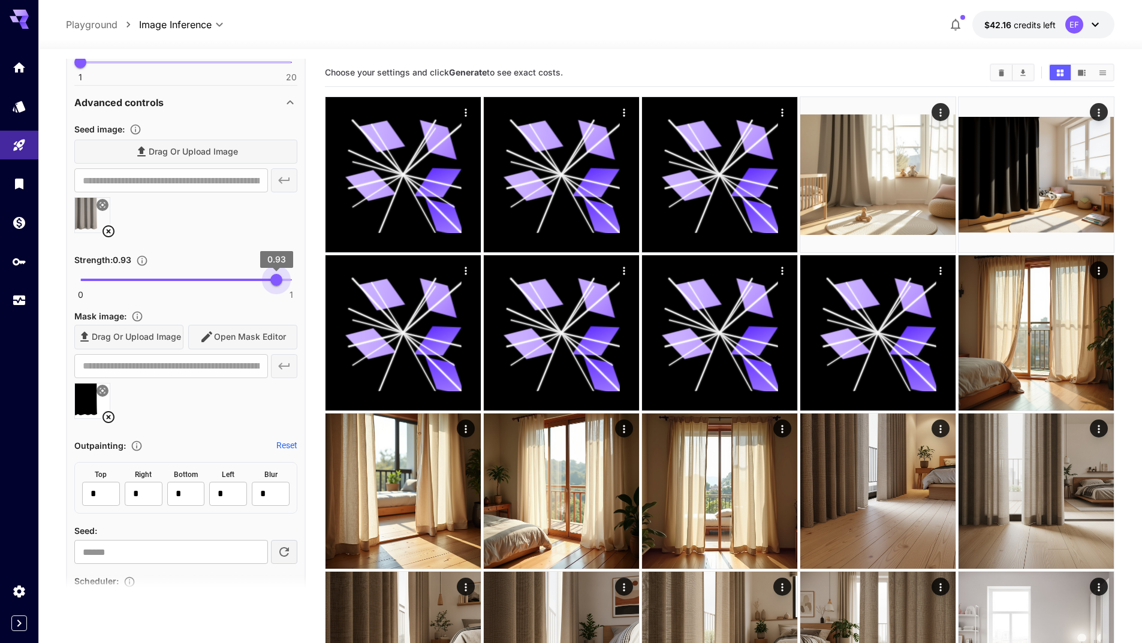
type input "****"
drag, startPoint x: 276, startPoint y: 283, endPoint x: 282, endPoint y: 283, distance: 6.6
click at [282, 283] on span "0.96" at bounding box center [283, 280] width 12 height 12
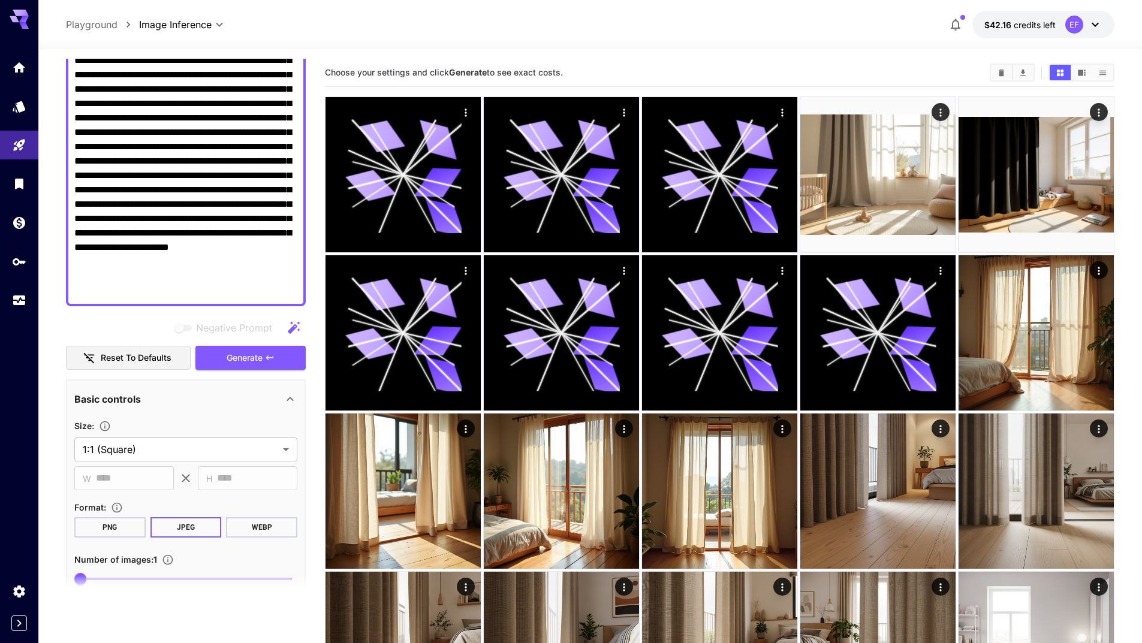
scroll to position [0, 0]
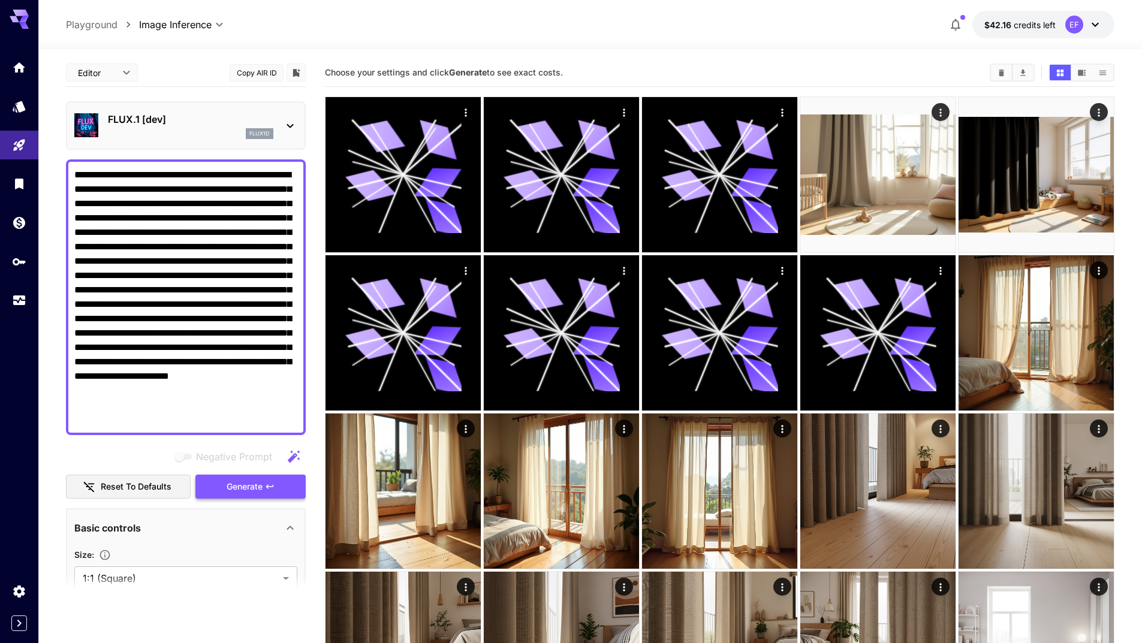
click at [249, 487] on span "Generate" at bounding box center [245, 486] width 36 height 15
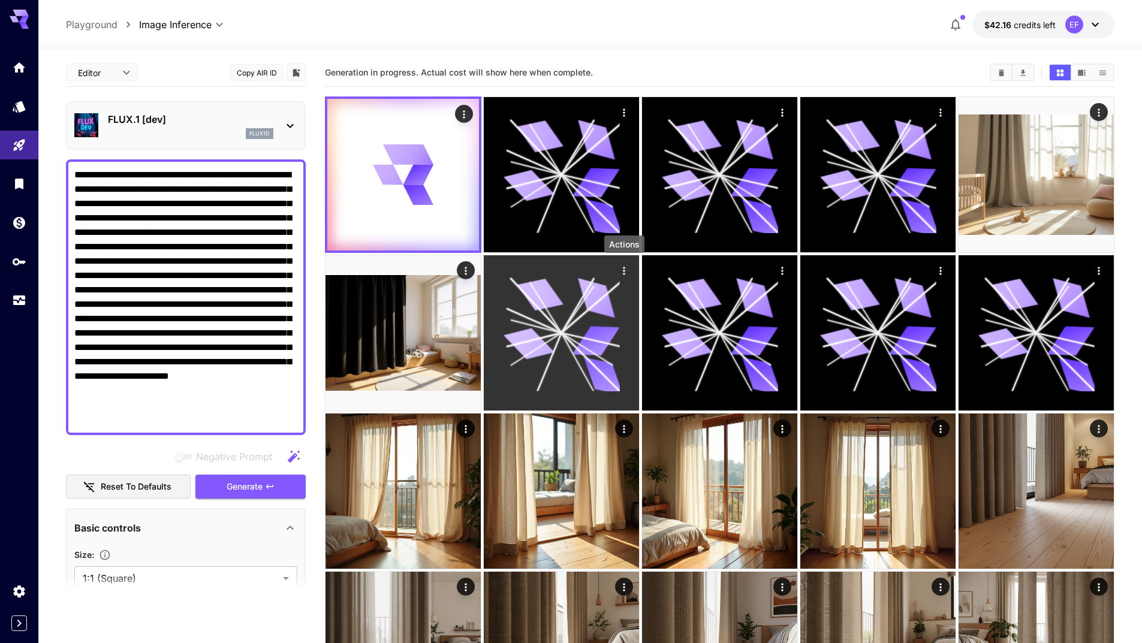
click at [623, 270] on icon "Actions" at bounding box center [624, 271] width 2 height 8
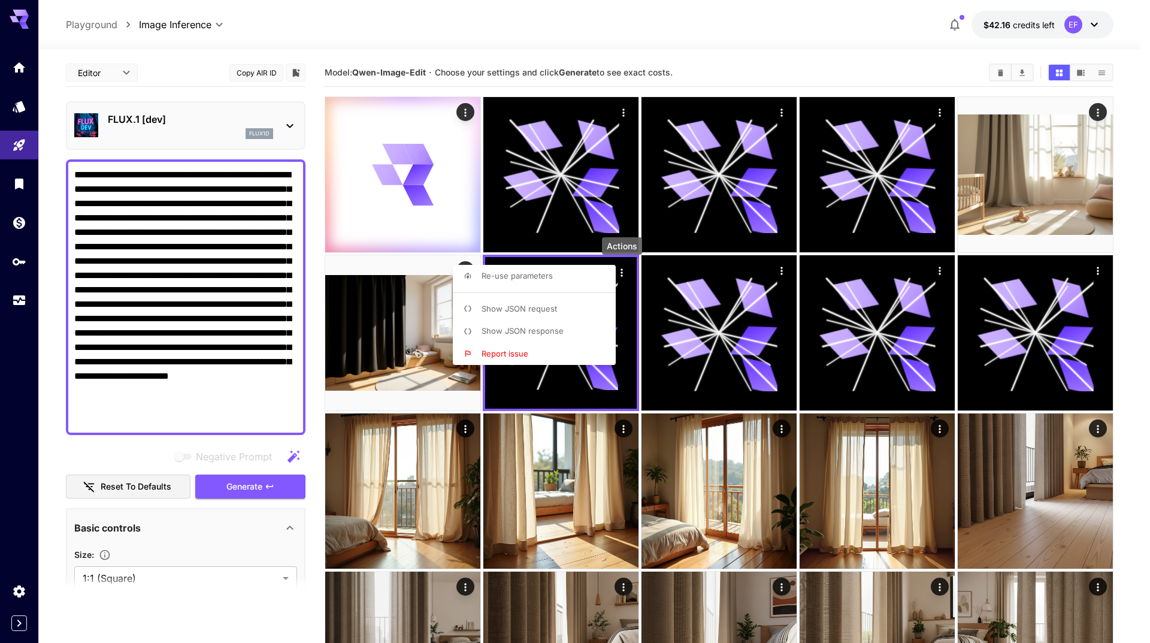
click at [803, 74] on div at bounding box center [575, 321] width 1150 height 643
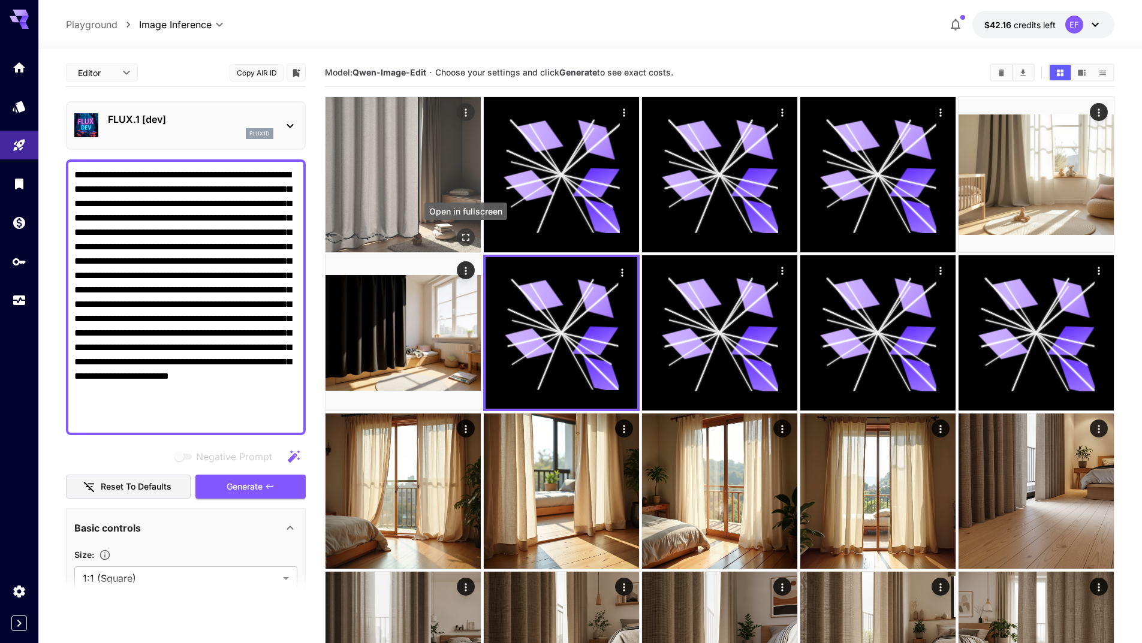
click at [466, 239] on icon "Open in fullscreen" at bounding box center [466, 237] width 12 height 12
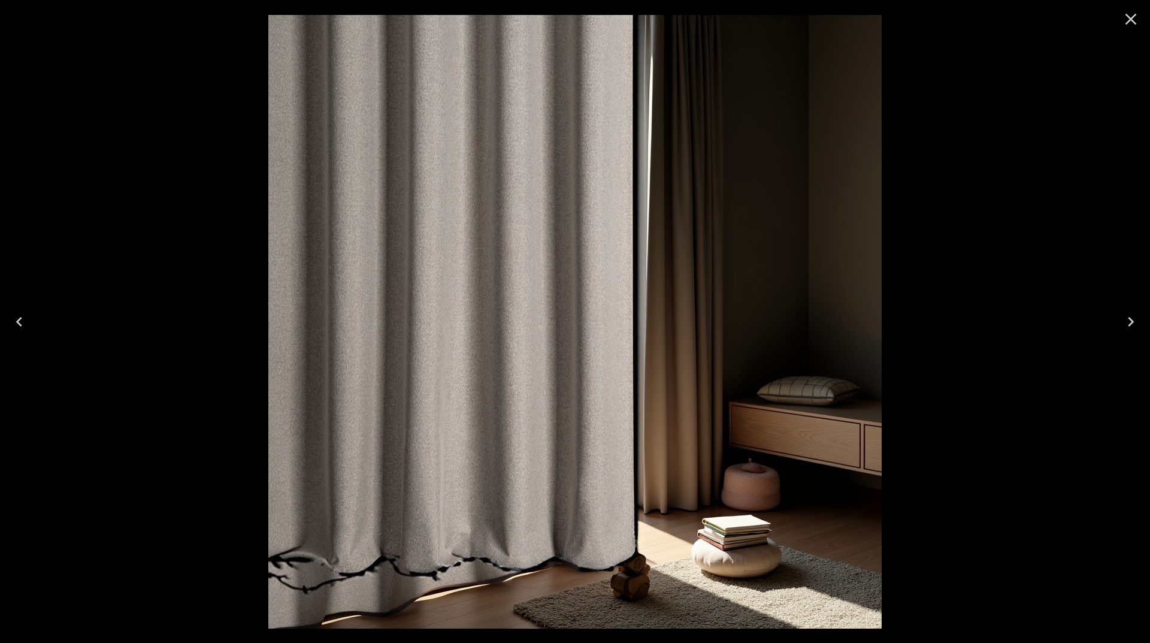
click at [1134, 20] on icon "Close" at bounding box center [1131, 19] width 19 height 19
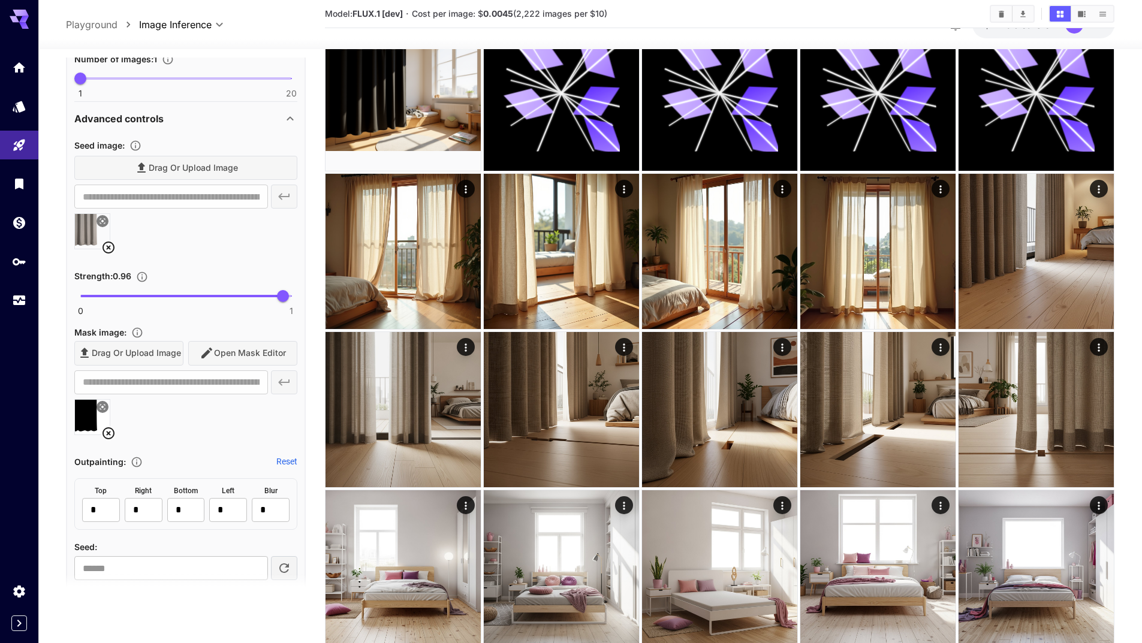
scroll to position [599, 0]
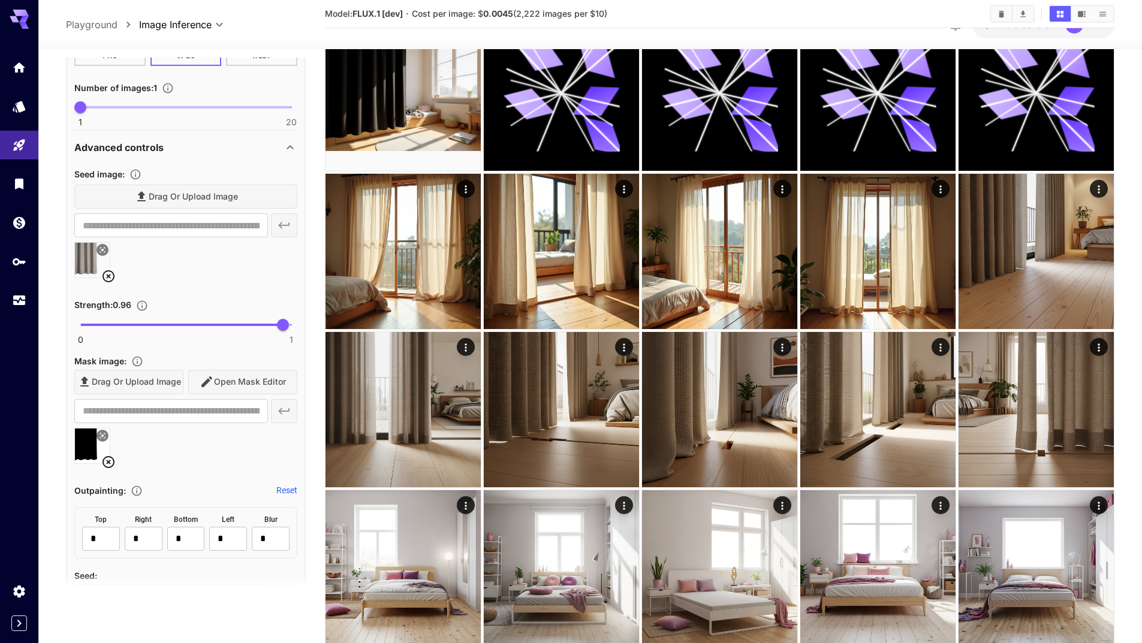
click at [111, 277] on icon at bounding box center [108, 276] width 14 height 14
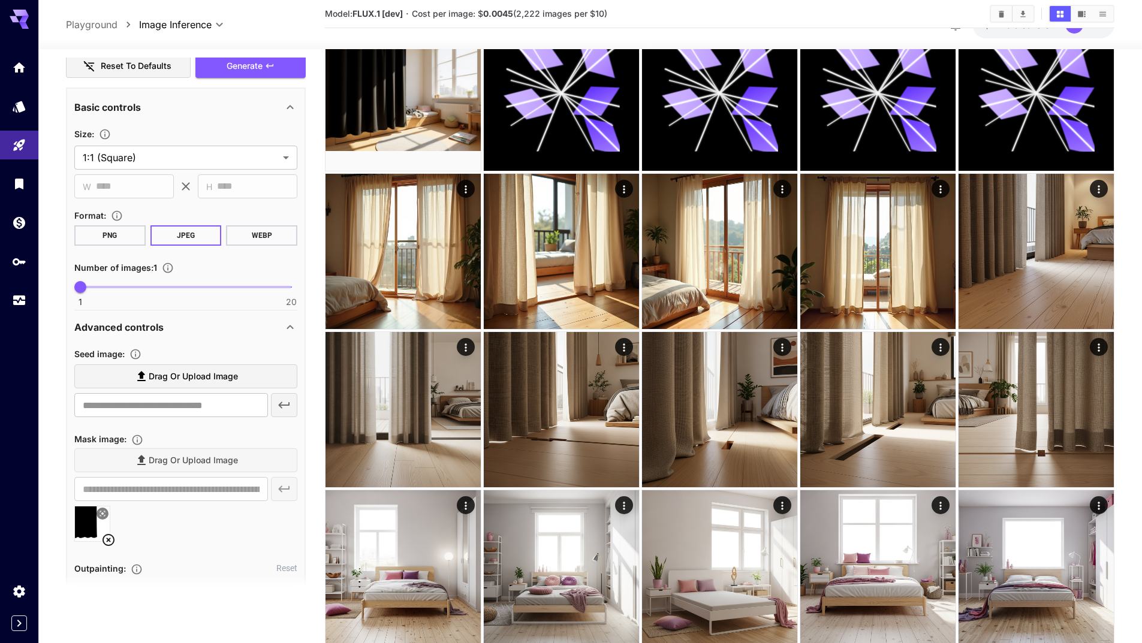
scroll to position [360, 0]
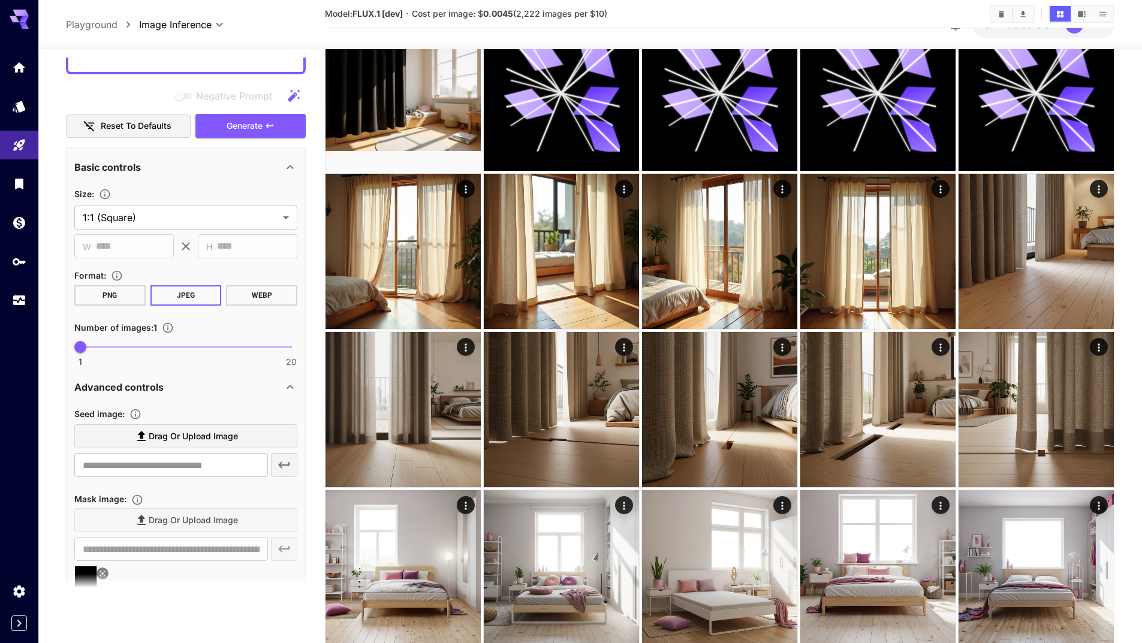
click at [129, 298] on button "PNG" at bounding box center [109, 295] width 71 height 20
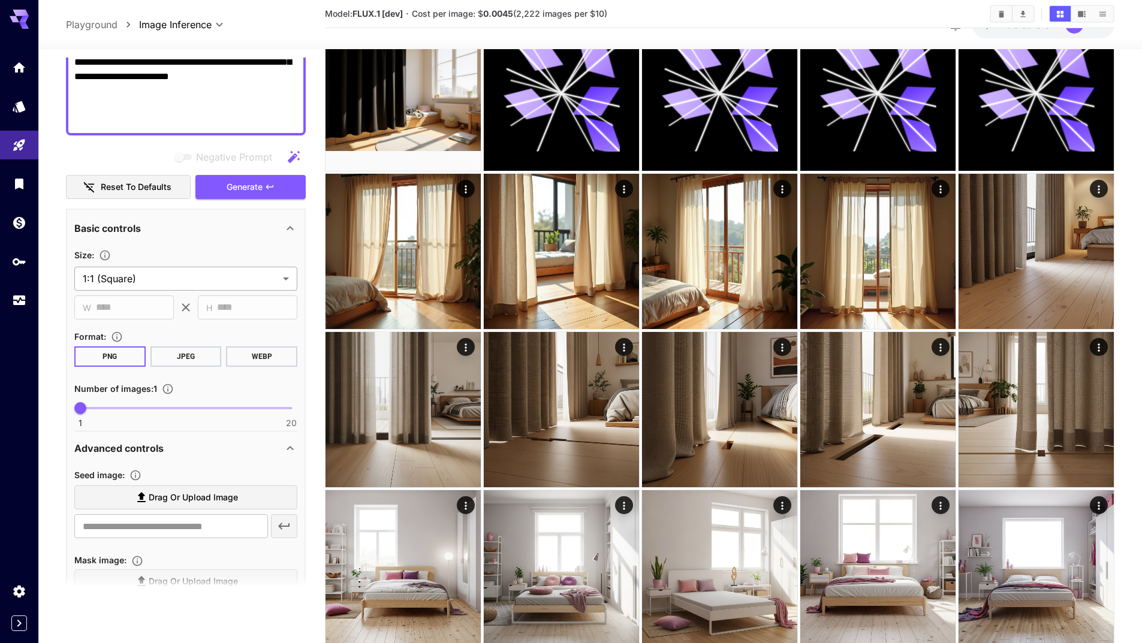
scroll to position [180, 0]
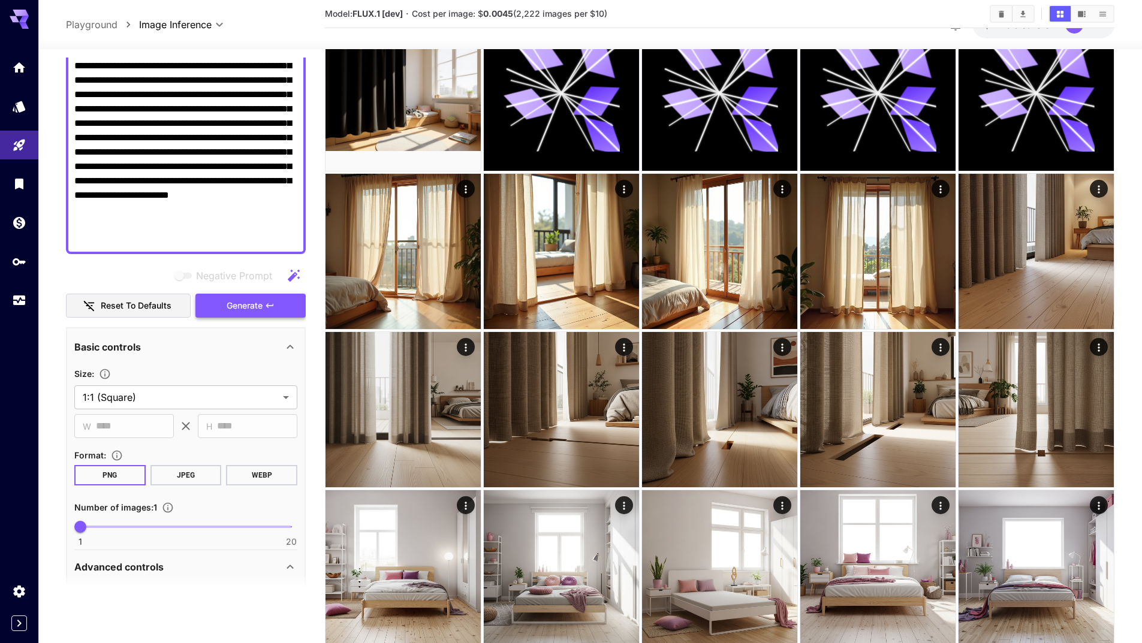
click at [270, 307] on icon "button" at bounding box center [270, 306] width 10 height 10
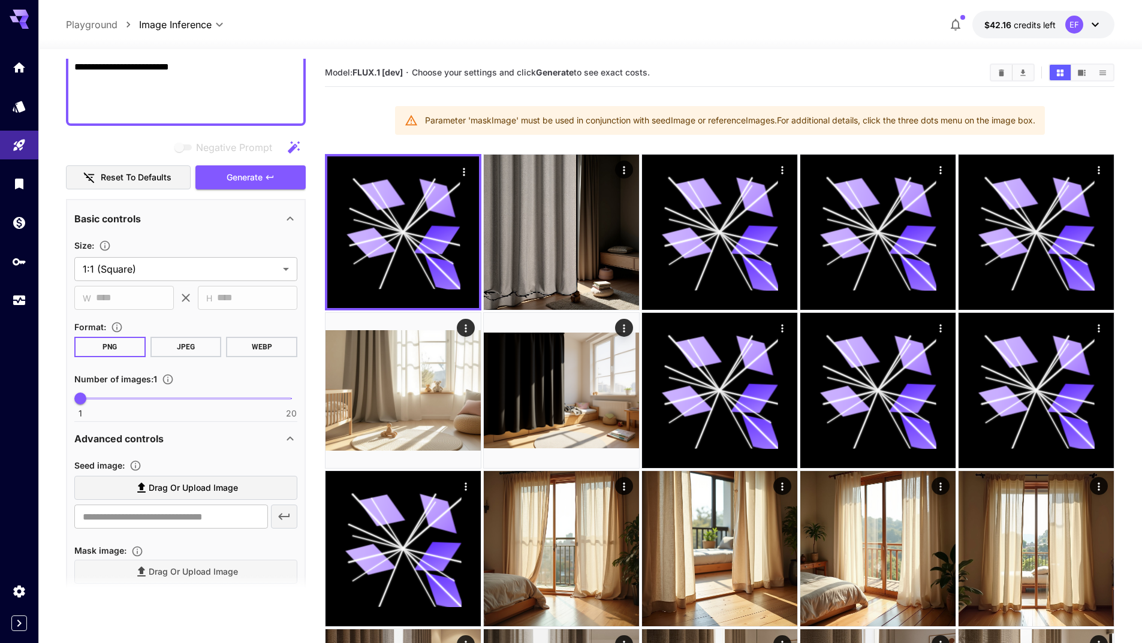
scroll to position [479, 0]
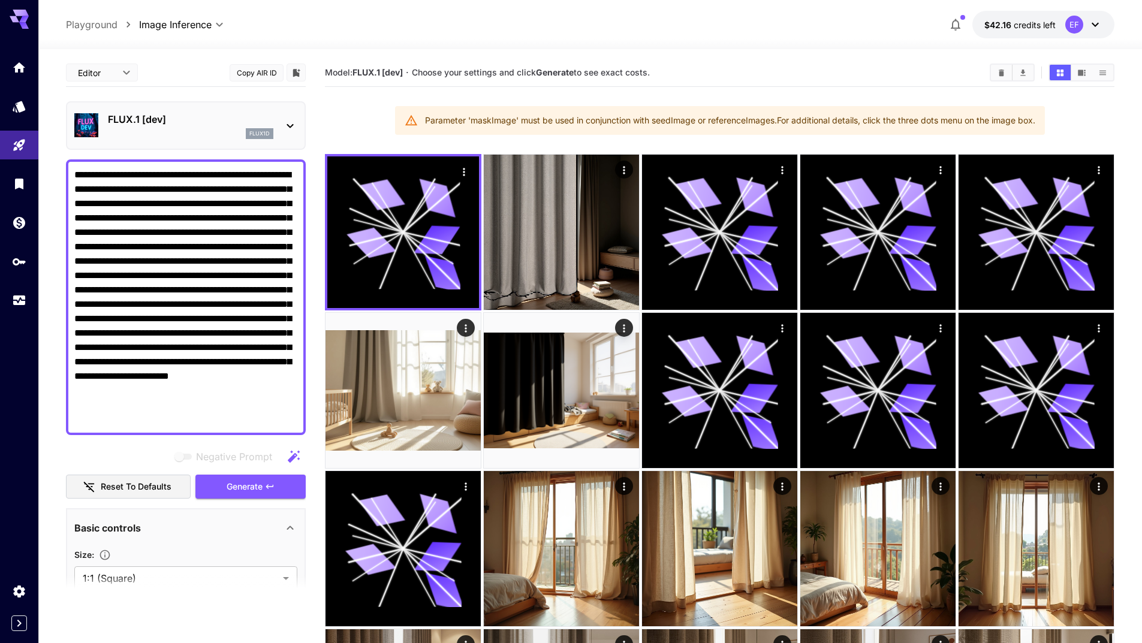
scroll to position [479, 0]
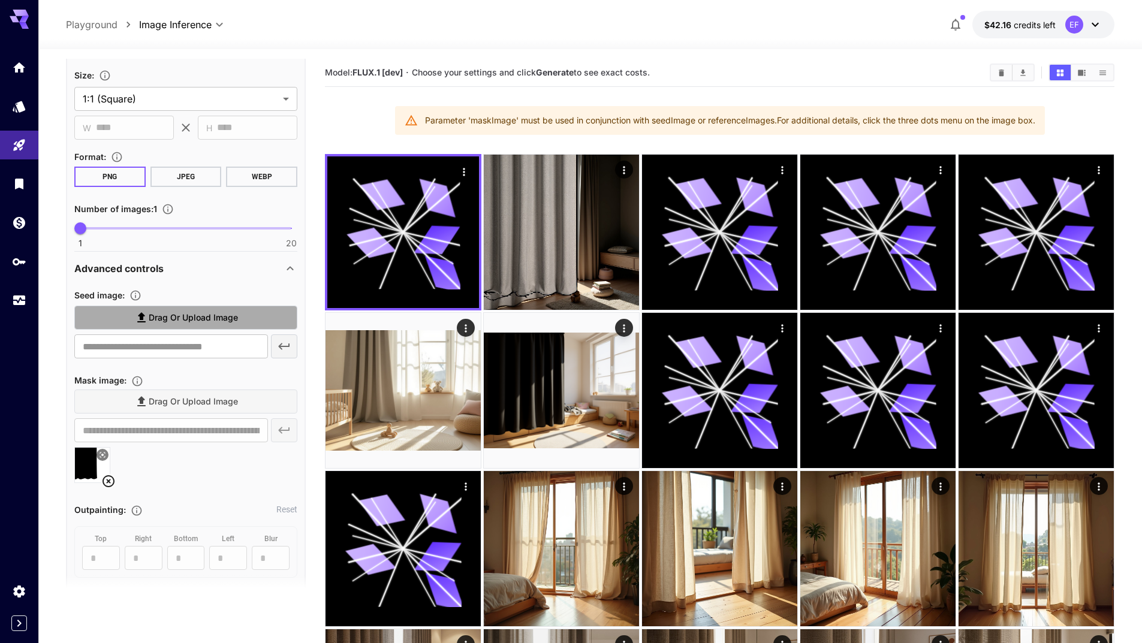
click at [221, 322] on span "Drag or upload image" at bounding box center [193, 317] width 89 height 15
click at [0, 0] on input "Drag or upload image" at bounding box center [0, 0] width 0 height 0
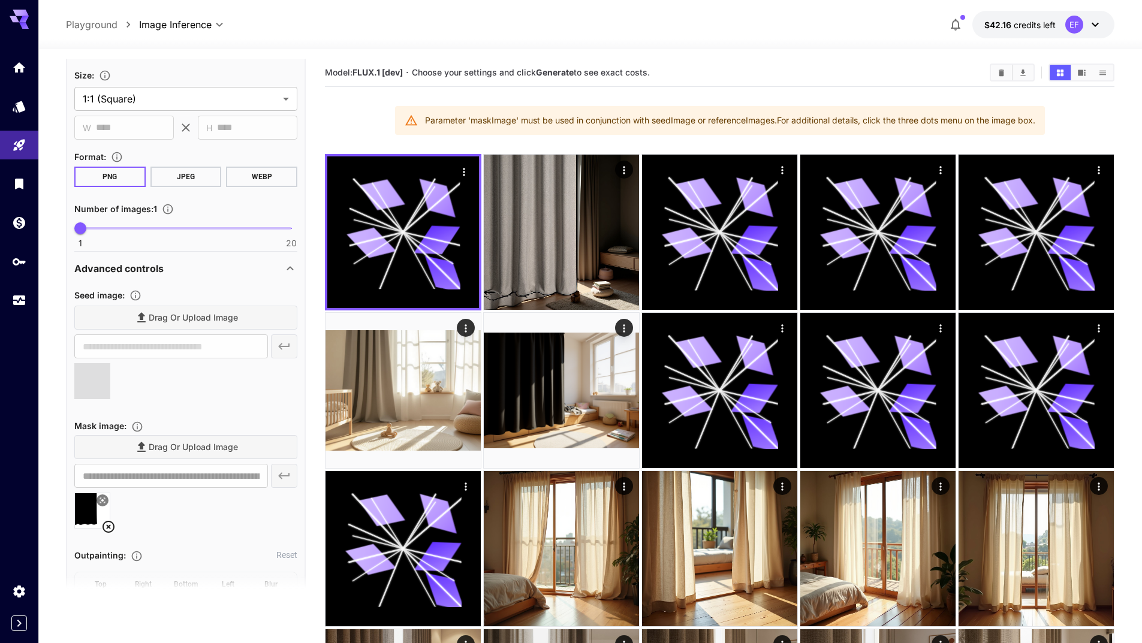
type input "**********"
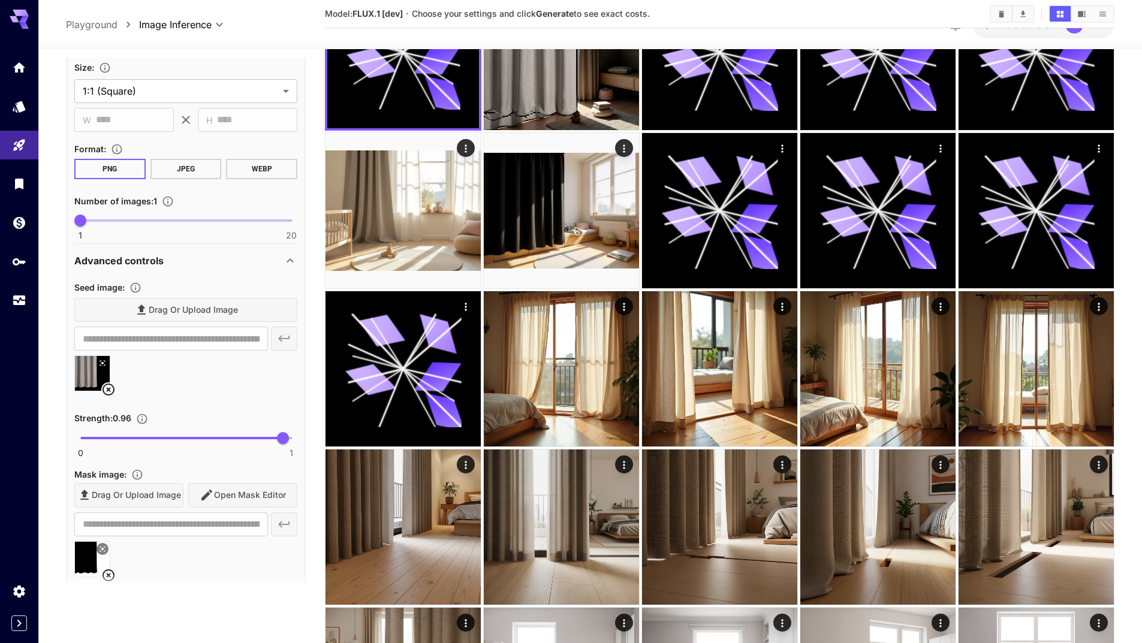
scroll to position [240, 0]
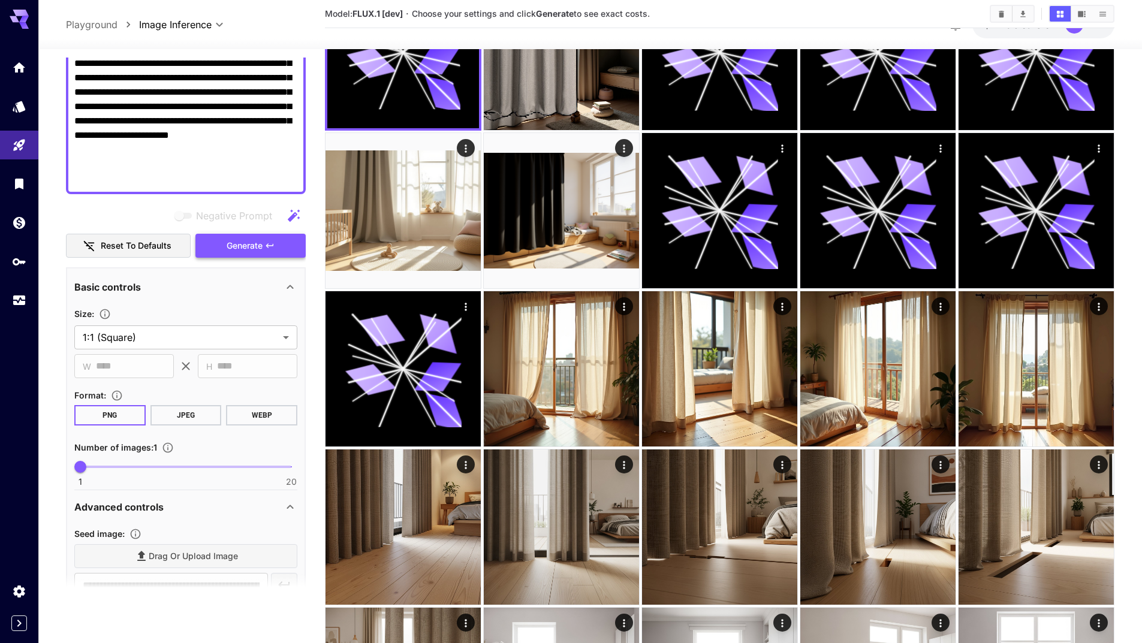
click at [252, 255] on button "Generate" at bounding box center [250, 246] width 110 height 25
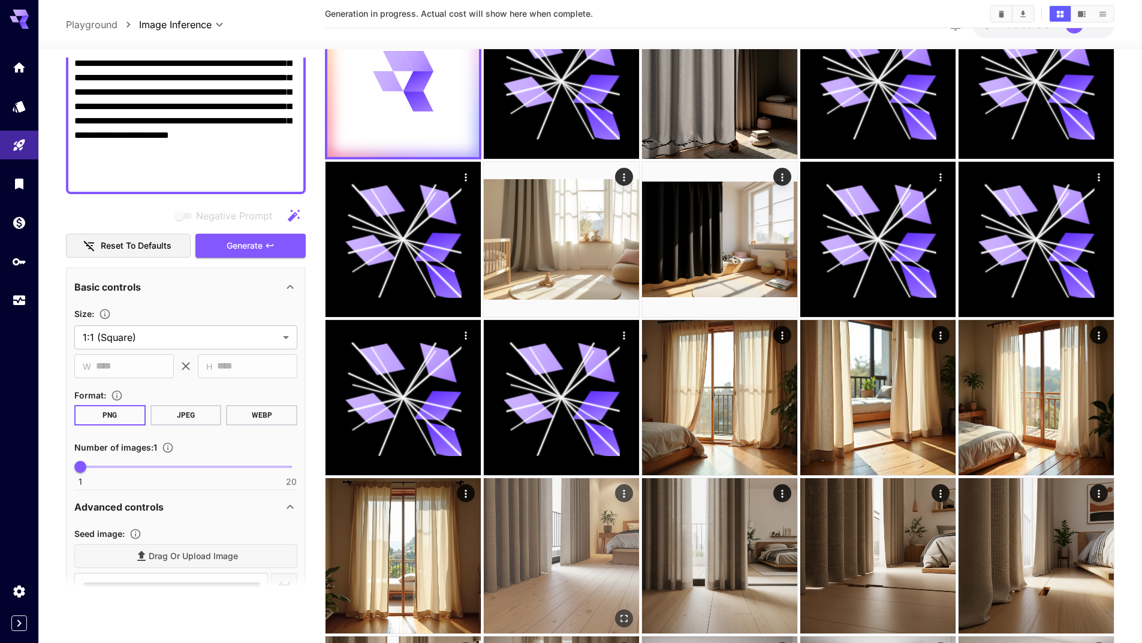
scroll to position [0, 0]
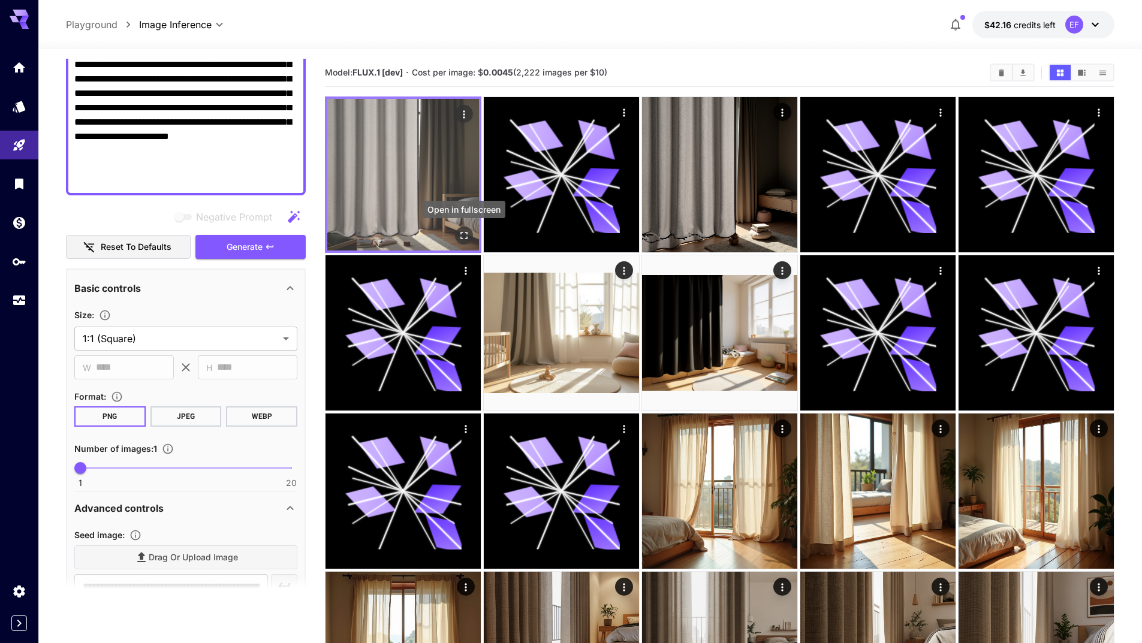
click at [466, 238] on icon "Open in fullscreen" at bounding box center [463, 235] width 7 height 7
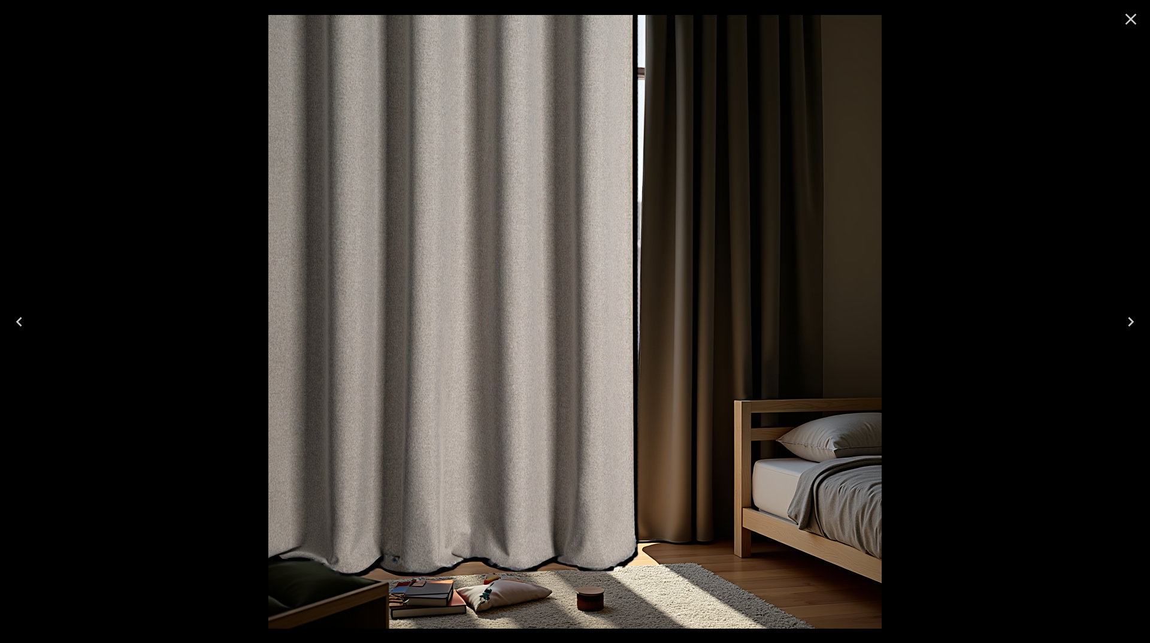
click at [1131, 19] on icon "Close" at bounding box center [1131, 19] width 11 height 11
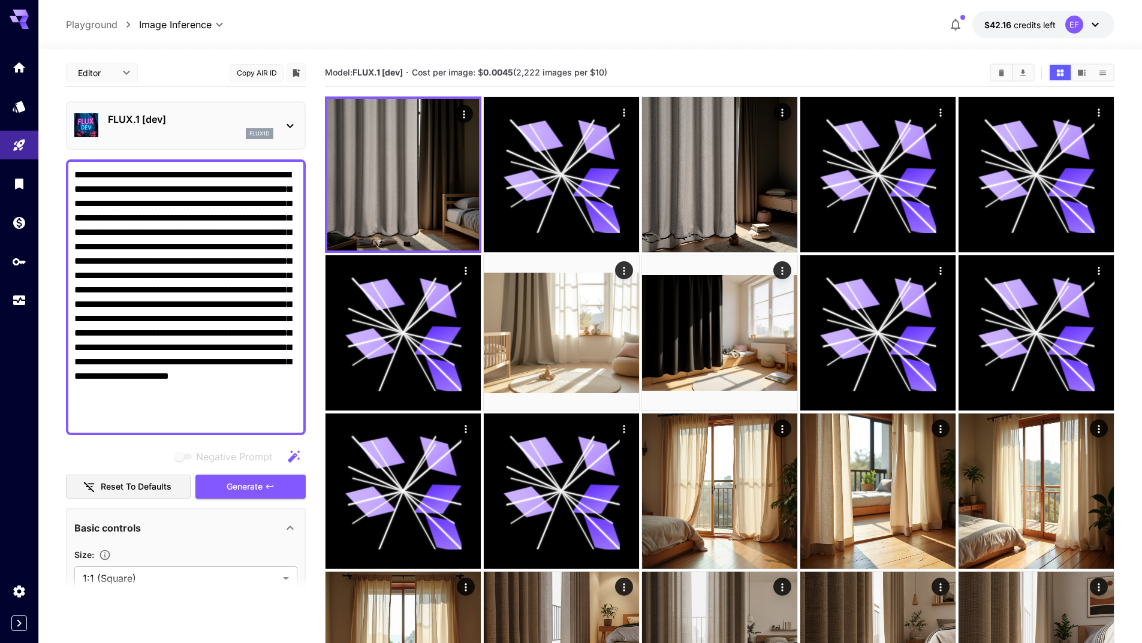
click at [195, 104] on div "FLUX.1 [dev] flux1d" at bounding box center [186, 125] width 240 height 49
click at [195, 117] on p "FLUX.1 [dev]" at bounding box center [190, 119] width 165 height 14
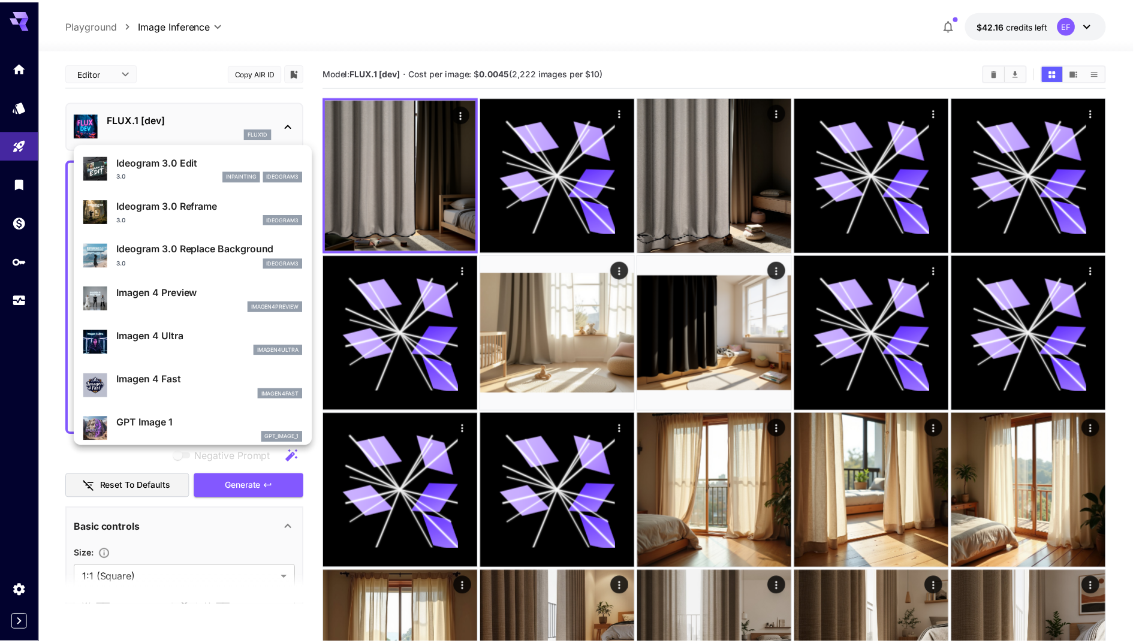
scroll to position [419, 0]
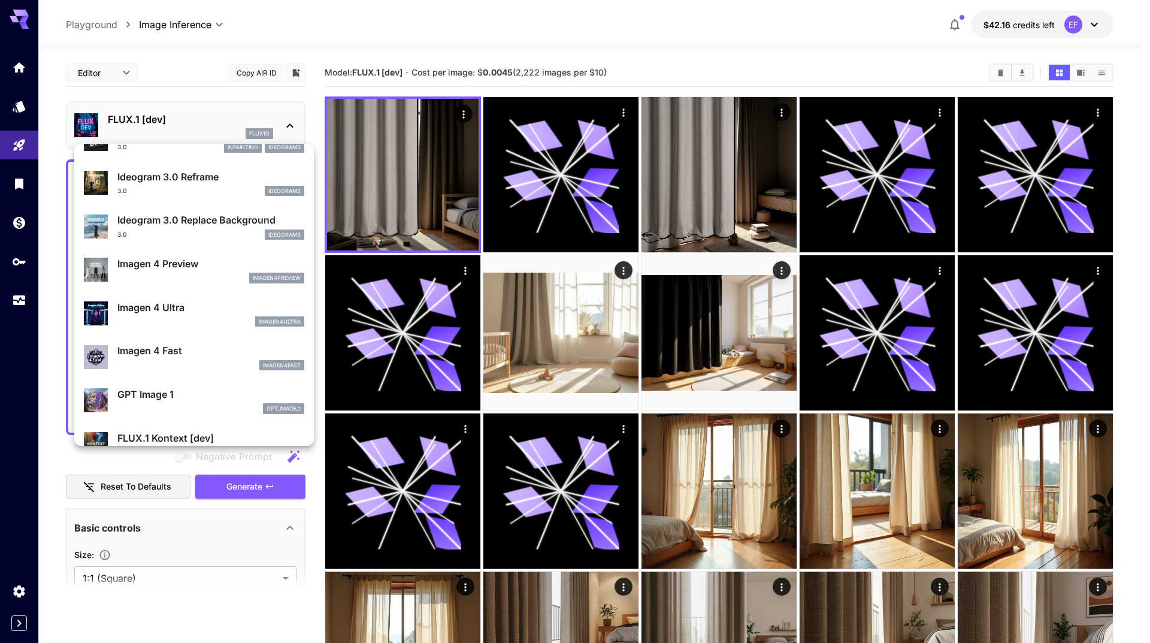
click at [202, 314] on p "Imagen 4 Ultra" at bounding box center [210, 307] width 187 height 14
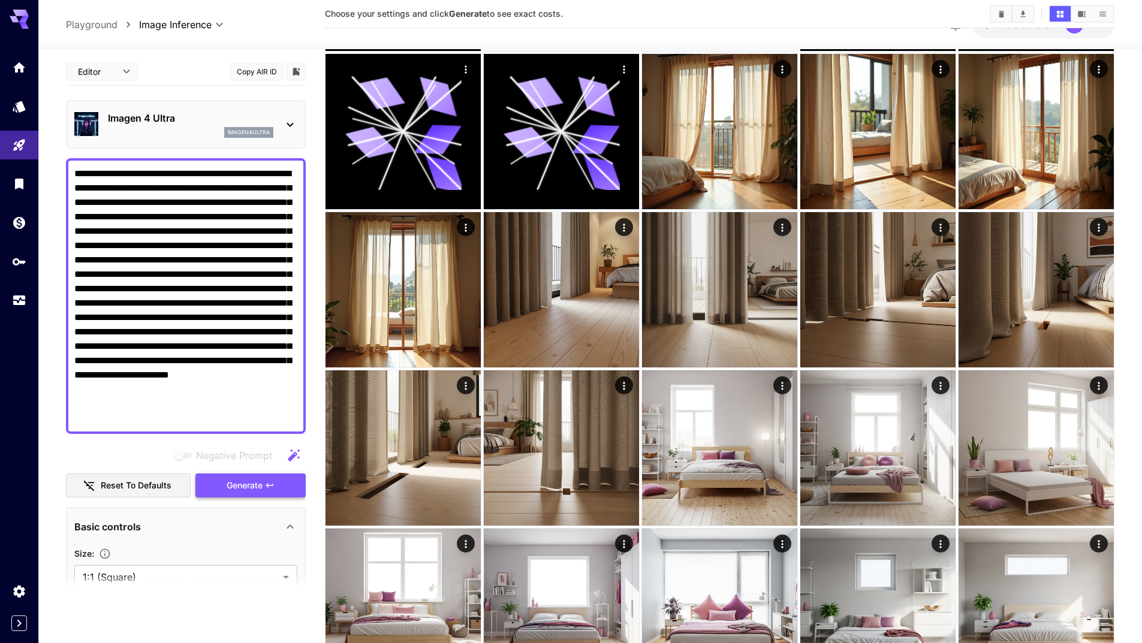
click at [241, 493] on span "Generate" at bounding box center [245, 485] width 36 height 15
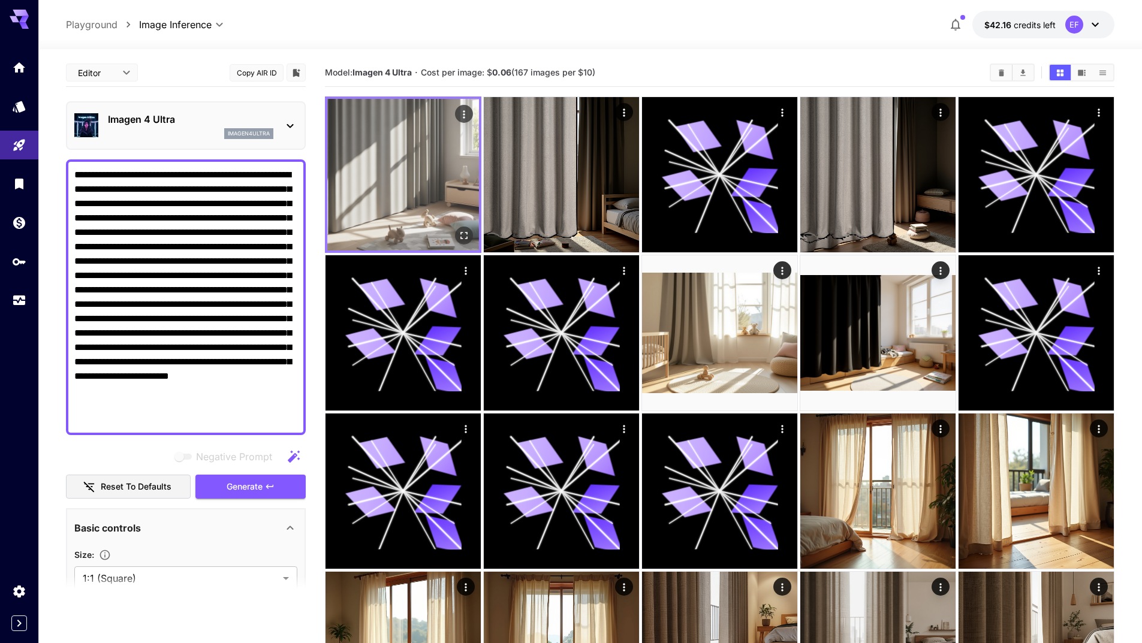
click at [464, 237] on icon "Open in fullscreen" at bounding box center [464, 235] width 12 height 12
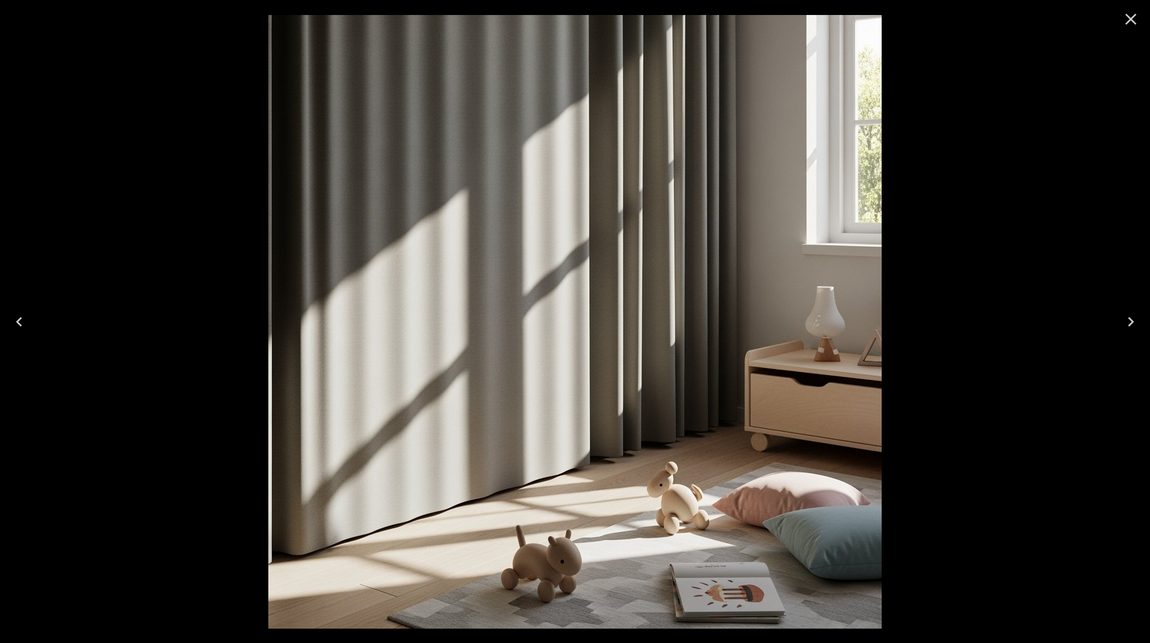
click at [1134, 18] on icon "Close" at bounding box center [1131, 19] width 19 height 19
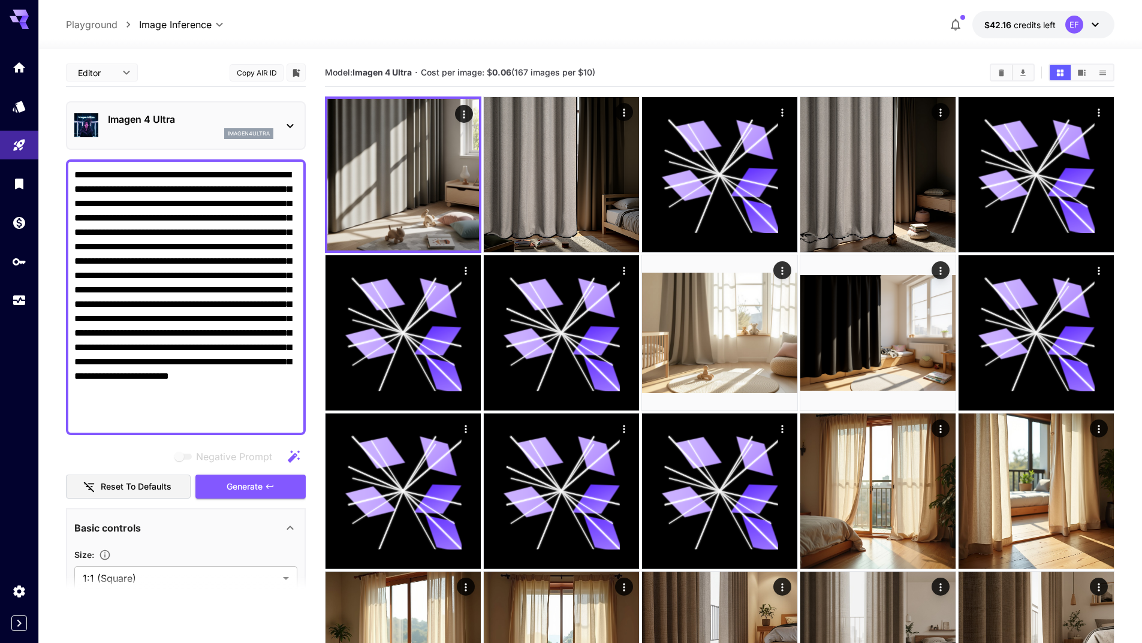
click at [206, 228] on textarea "**********" at bounding box center [185, 297] width 223 height 259
paste textarea
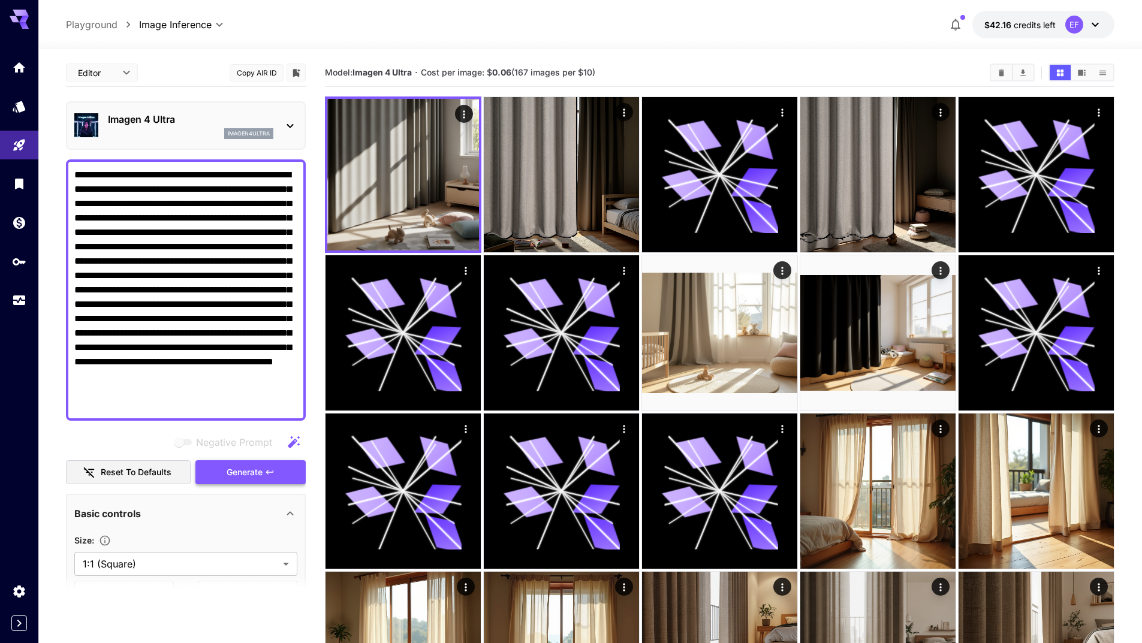
type textarea "**********"
click at [244, 471] on span "Generate" at bounding box center [245, 472] width 36 height 15
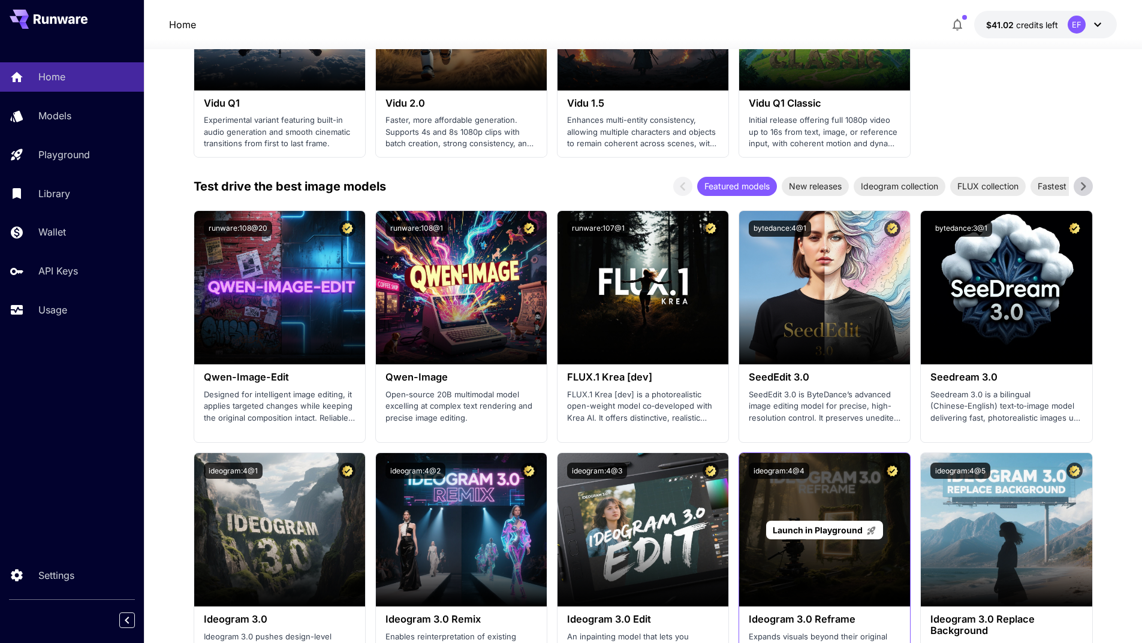
scroll to position [1258, 0]
